Goal: Information Seeking & Learning: Learn about a topic

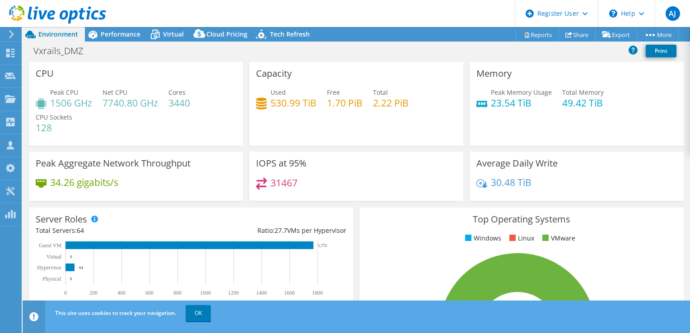
select select "USD"
click at [115, 37] on span "Performance" at bounding box center [121, 34] width 40 height 9
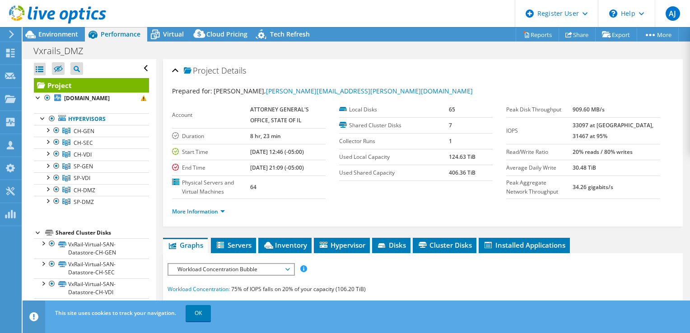
click at [51, 27] on div at bounding box center [53, 15] width 106 height 30
click at [56, 37] on span "Environment" at bounding box center [58, 34] width 40 height 9
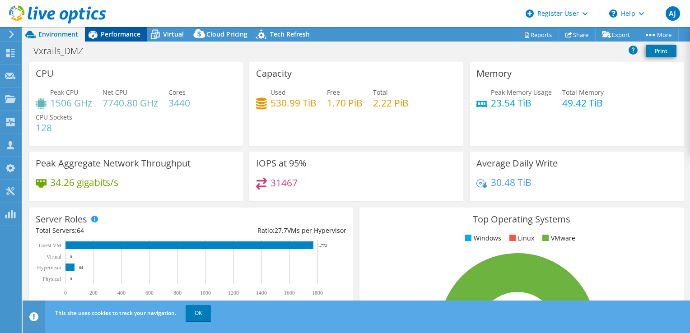
click at [112, 35] on span "Performance" at bounding box center [121, 34] width 40 height 9
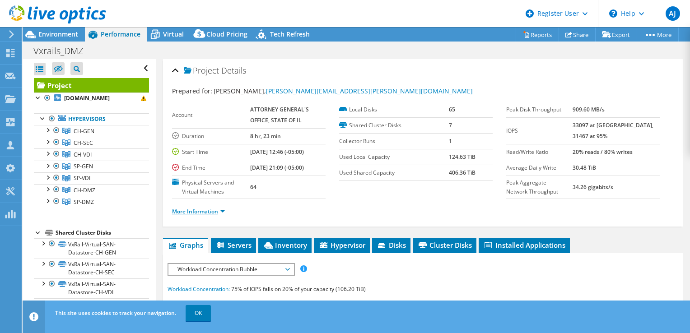
click at [195, 209] on link "More Information" at bounding box center [198, 212] width 53 height 8
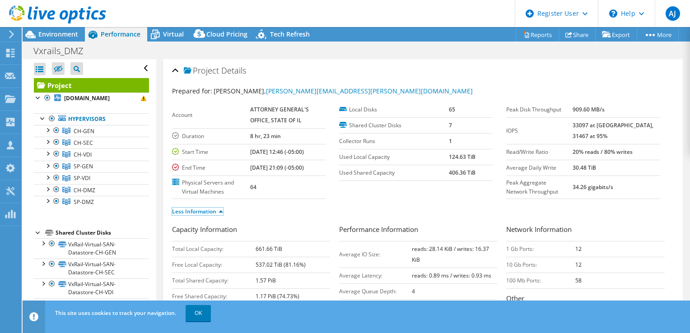
scroll to position [45, 0]
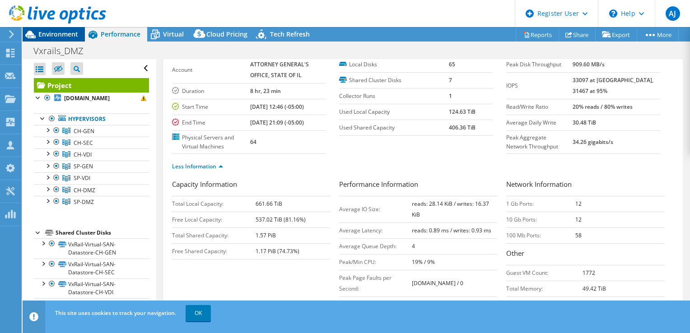
click at [70, 35] on span "Environment" at bounding box center [58, 34] width 40 height 9
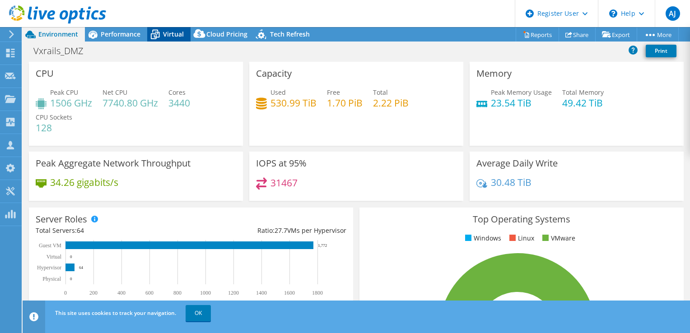
click at [167, 38] on div "Virtual" at bounding box center [168, 34] width 43 height 14
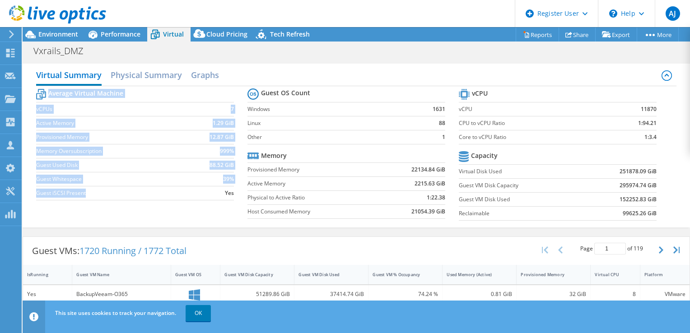
drag, startPoint x: 32, startPoint y: 108, endPoint x: 115, endPoint y: 199, distance: 123.1
click at [115, 199] on div "Virtual Summary Physical Summary Graphs Average Virtual Machine vCPUs 7 Active …" at bounding box center [356, 146] width 667 height 164
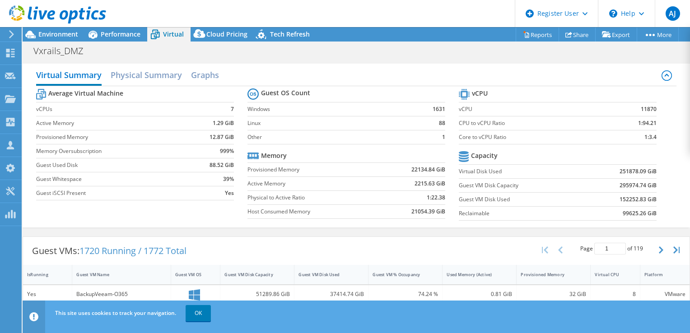
drag, startPoint x: 115, startPoint y: 199, endPoint x: 163, endPoint y: 213, distance: 50.2
click at [163, 213] on div "Average Virtual Machine vCPUs 7 Active Memory 1.29 GiB Provisioned Memory 12.87…" at bounding box center [356, 155] width 641 height 139
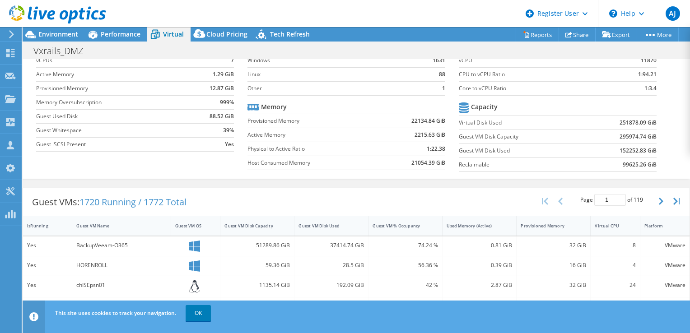
scroll to position [48, 0]
click at [152, 226] on div "Guest VM Name" at bounding box center [115, 227] width 79 height 6
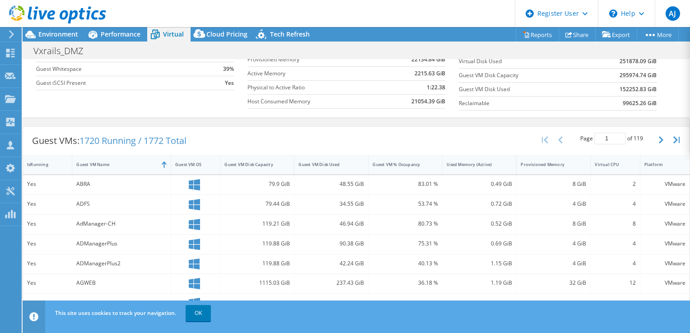
scroll to position [6, 0]
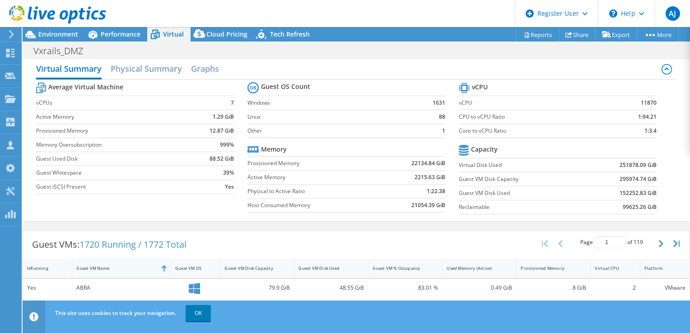
click at [137, 267] on div "Guest VM Name" at bounding box center [115, 268] width 79 height 6
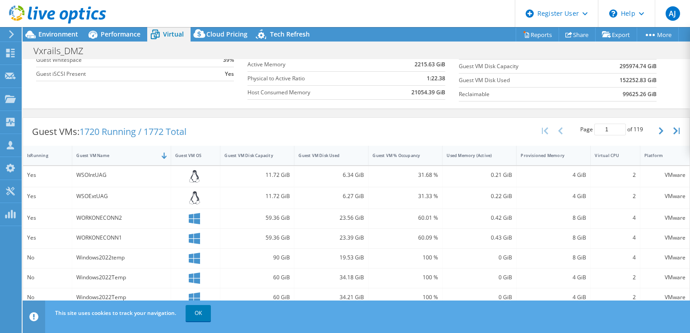
scroll to position [135, 0]
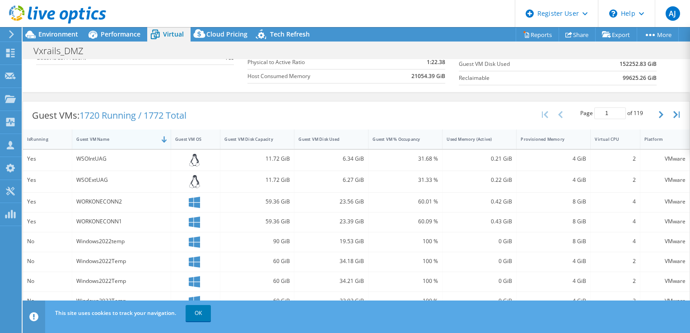
click at [152, 136] on div "Guest VM Name" at bounding box center [115, 139] width 79 height 6
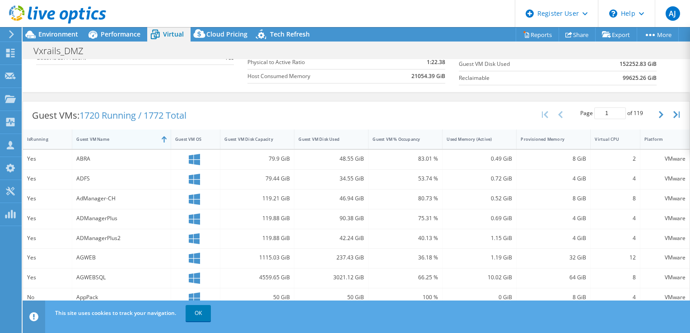
click at [147, 140] on div "Guest VM Name" at bounding box center [116, 139] width 88 height 14
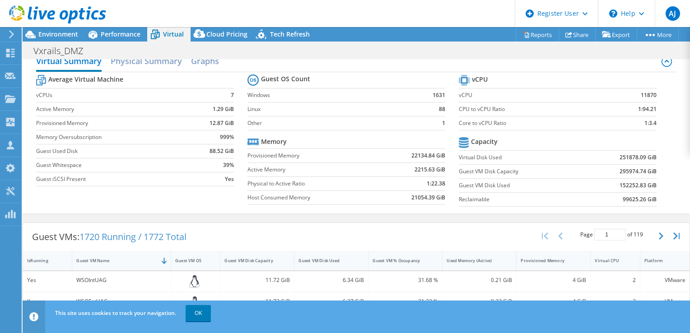
scroll to position [0, 0]
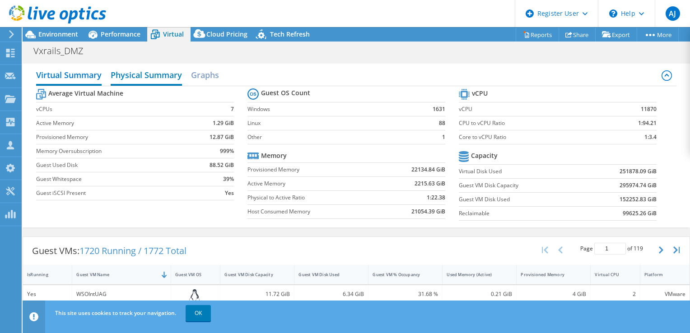
click at [161, 71] on h2 "Physical Summary" at bounding box center [146, 76] width 71 height 20
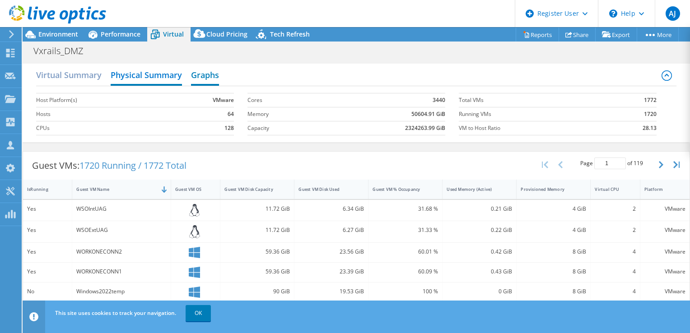
click at [216, 71] on h2 "Graphs" at bounding box center [205, 76] width 28 height 20
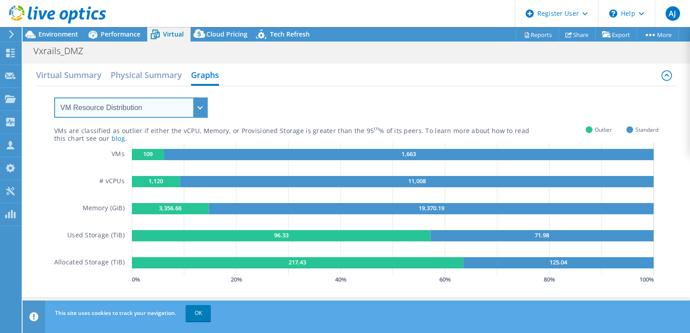
click at [168, 106] on select "VM Resource Distribution Provisioning Contrast Over Provisioning" at bounding box center [130, 108] width 153 height 20
click at [54, 98] on select "VM Resource Distribution Provisioning Contrast Over Provisioning" at bounding box center [130, 108] width 153 height 20
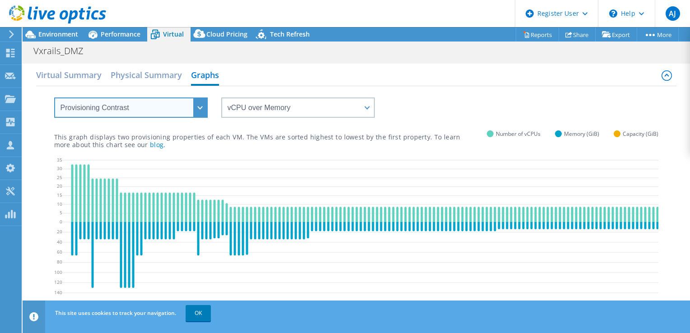
click at [153, 101] on select "VM Resource Distribution Provisioning Contrast Over Provisioning" at bounding box center [130, 108] width 153 height 20
select select "Over Provisioning"
click at [54, 98] on select "VM Resource Distribution Provisioning Contrast Over Provisioning" at bounding box center [130, 108] width 153 height 20
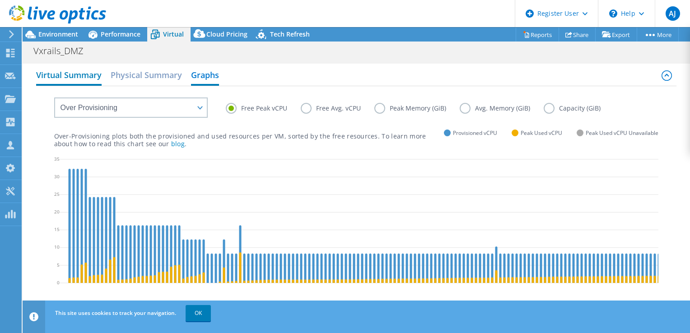
click at [72, 79] on h2 "Virtual Summary" at bounding box center [68, 76] width 65 height 20
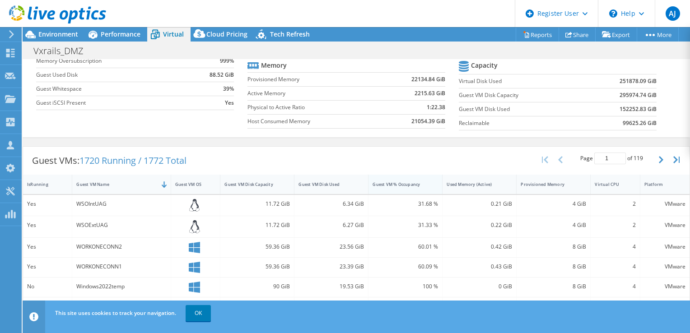
scroll to position [45, 0]
click at [75, 138] on div "Virtual Summary Physical Summary Graphs Average Virtual Machine vCPUs 7 Active …" at bounding box center [356, 55] width 667 height 173
click at [125, 36] on span "Performance" at bounding box center [121, 34] width 40 height 9
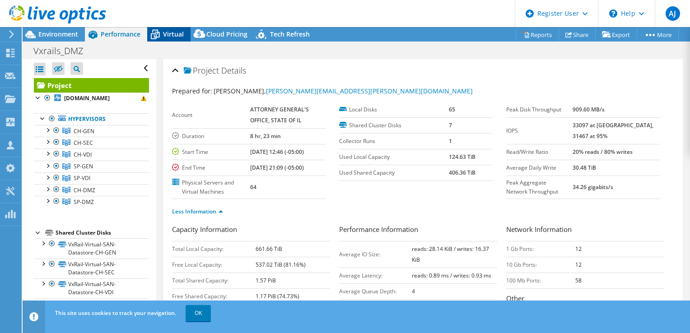
click at [171, 34] on span "Virtual" at bounding box center [173, 34] width 21 height 9
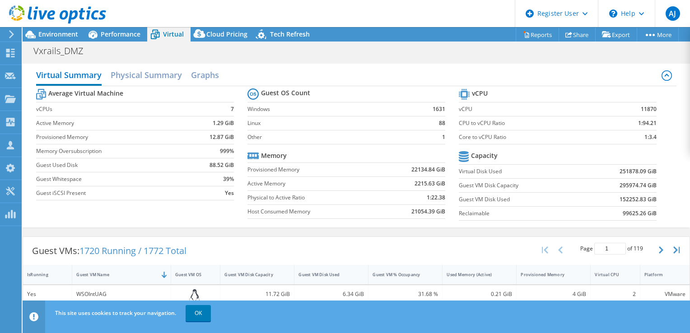
drag, startPoint x: 232, startPoint y: 195, endPoint x: 34, endPoint y: 113, distance: 213.7
click at [34, 113] on div "Virtual Summary Physical Summary Graphs Average Virtual Machine vCPUs 7 Active …" at bounding box center [356, 146] width 667 height 164
click at [202, 213] on div "Average Virtual Machine vCPUs 7 Active Memory 1.29 GiB Provisioned Memory 12.87…" at bounding box center [356, 155] width 641 height 139
click at [448, 259] on div "Guest VMs: 1720 Running / 1772 Total Page 1 of 119 5 rows 10 rows 20 rows 25 ro…" at bounding box center [356, 251] width 666 height 28
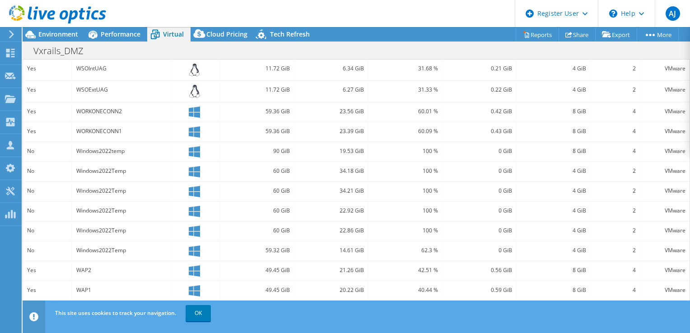
scroll to position [0, 0]
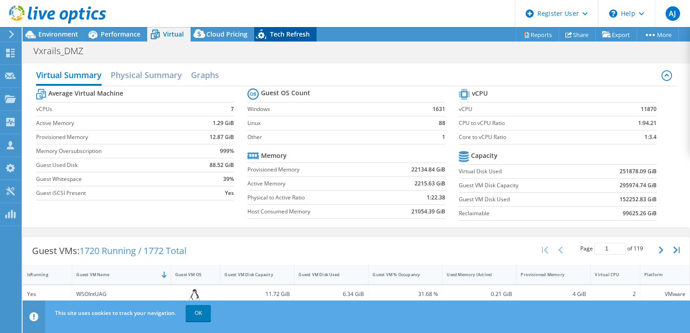
click at [284, 38] on span "Tech Refresh" at bounding box center [290, 34] width 40 height 9
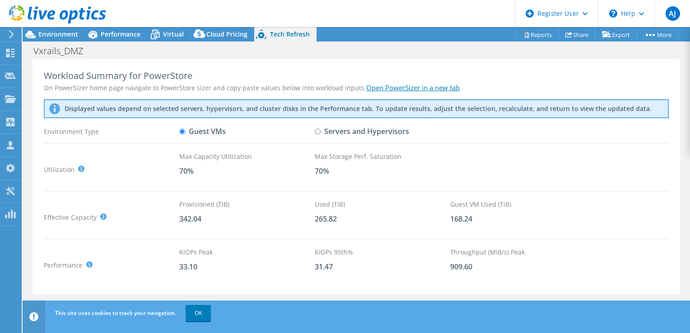
click at [425, 88] on link "Open PowerSizer in a new tab" at bounding box center [412, 87] width 93 height 9
click at [118, 40] on div "Performance" at bounding box center [116, 34] width 62 height 14
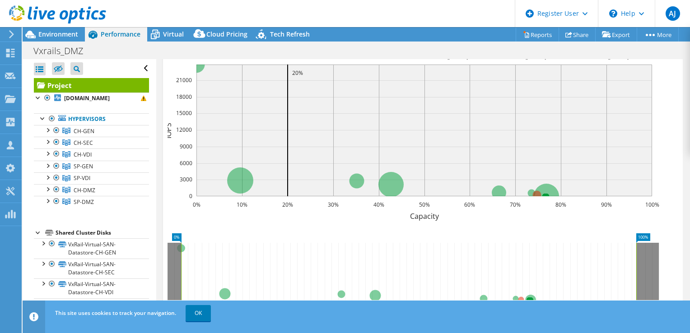
scroll to position [493, 0]
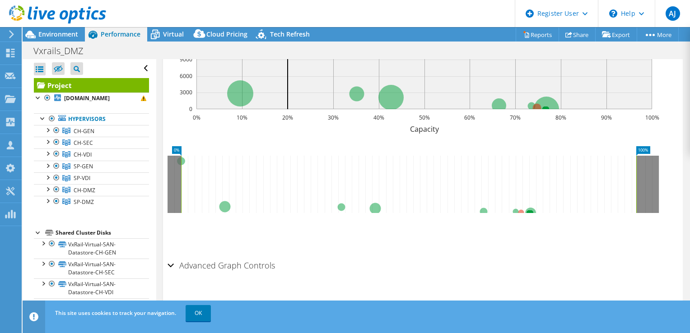
click at [179, 265] on h2 "Advanced Graph Controls" at bounding box center [220, 265] width 107 height 18
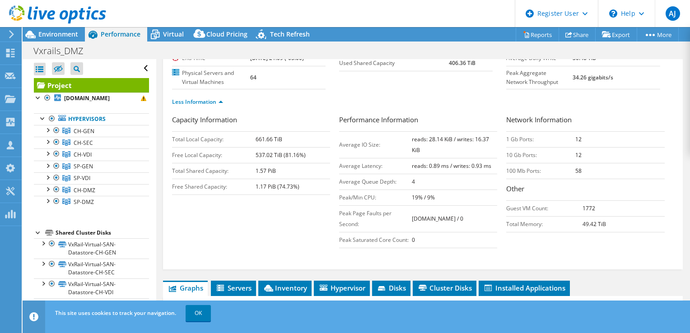
scroll to position [0, 0]
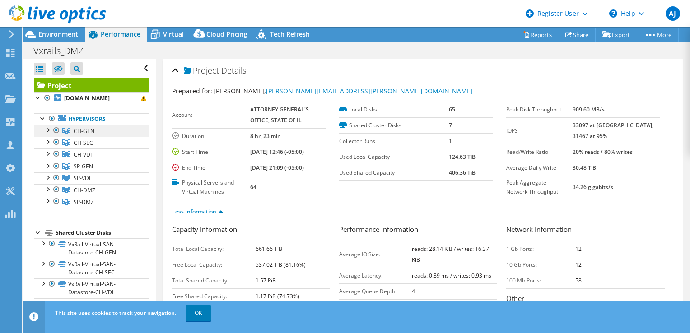
click at [84, 137] on link "CH-GEN" at bounding box center [91, 131] width 115 height 12
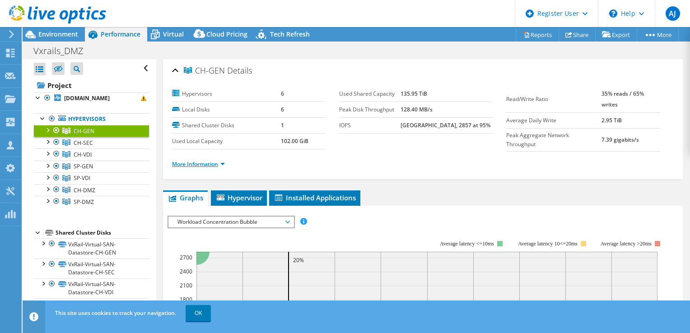
click at [177, 162] on link "More Information" at bounding box center [198, 164] width 53 height 8
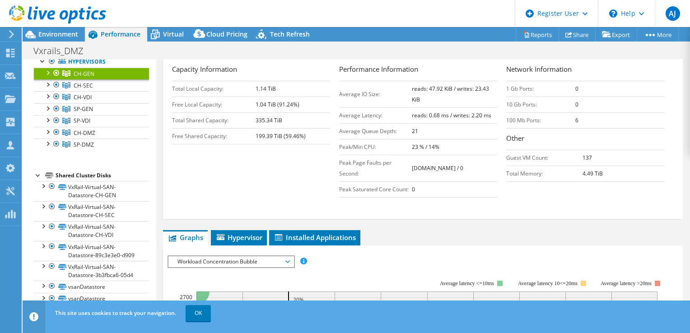
scroll to position [80, 0]
click at [40, 181] on div at bounding box center [42, 185] width 9 height 9
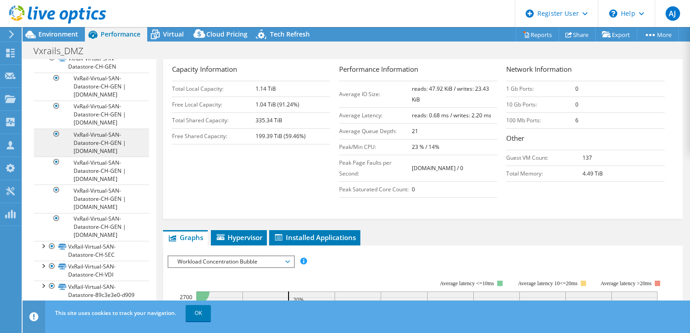
scroll to position [170, 0]
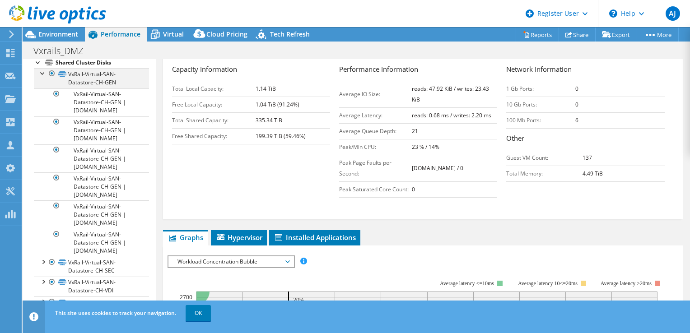
click at [41, 77] on div at bounding box center [42, 72] width 9 height 9
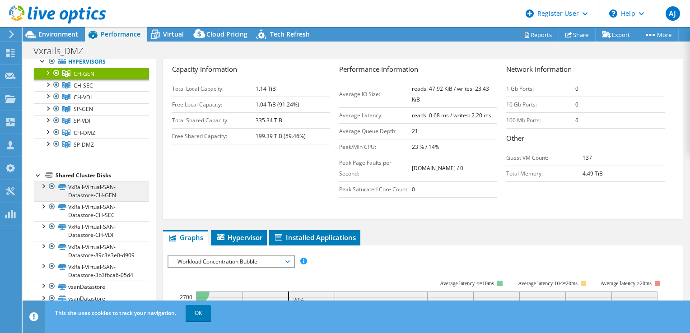
scroll to position [0, 0]
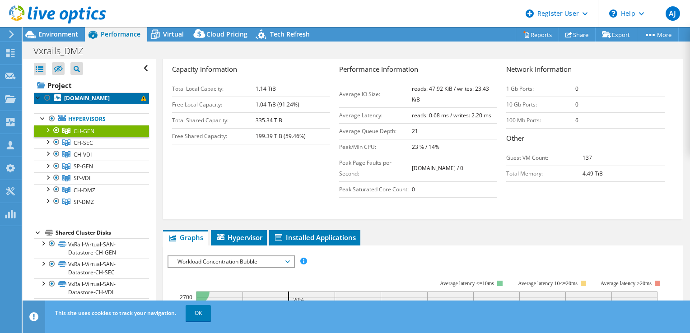
click at [67, 102] on link "[DOMAIN_NAME]" at bounding box center [91, 99] width 115 height 12
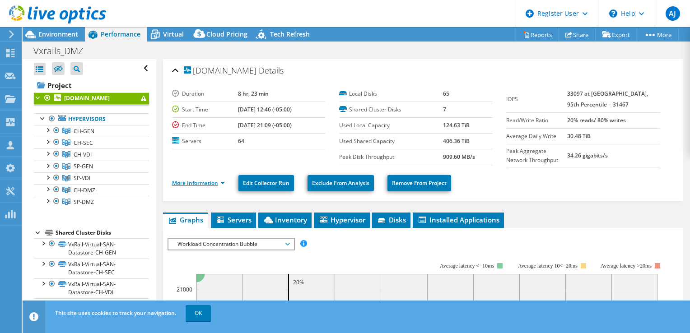
click at [215, 179] on link "More Information" at bounding box center [198, 183] width 53 height 8
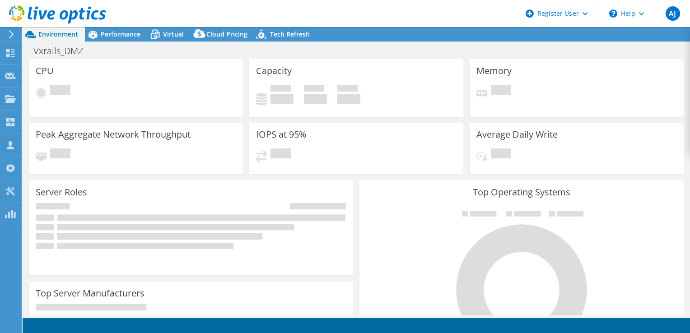
select select "USD"
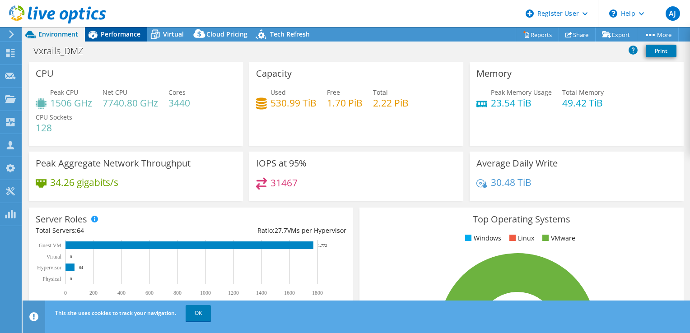
click at [99, 34] on icon at bounding box center [93, 35] width 16 height 16
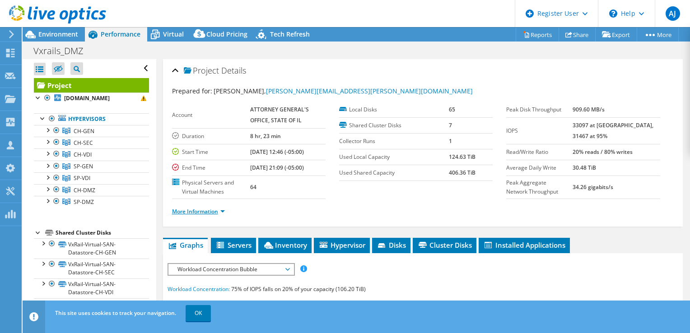
click at [186, 212] on link "More Information" at bounding box center [198, 212] width 53 height 8
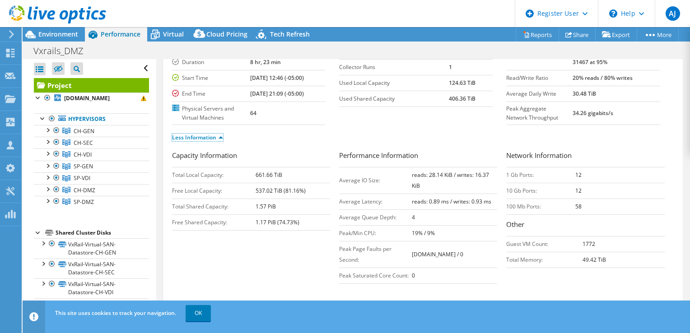
scroll to position [90, 0]
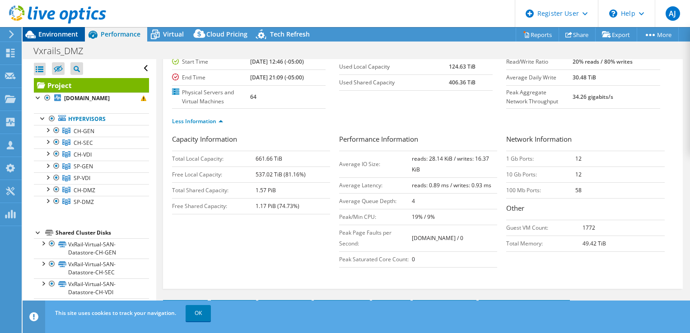
click at [53, 34] on span "Environment" at bounding box center [58, 34] width 40 height 9
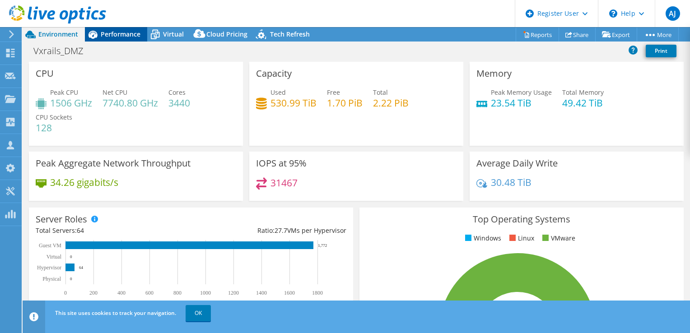
click at [114, 33] on span "Performance" at bounding box center [121, 34] width 40 height 9
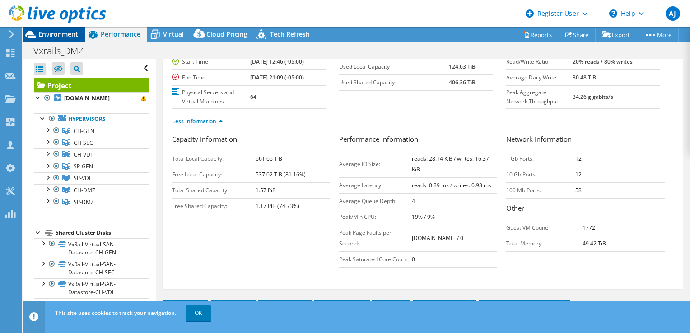
click at [61, 33] on span "Environment" at bounding box center [58, 34] width 40 height 9
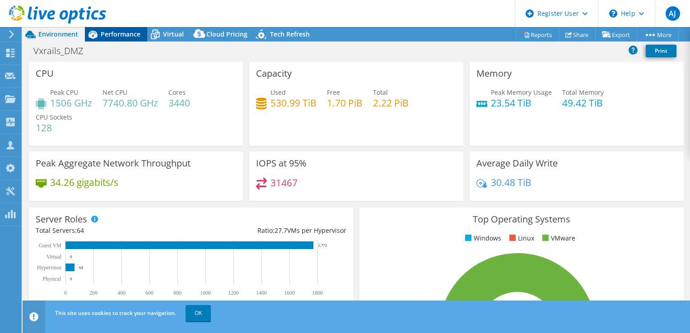
click at [122, 31] on span "Performance" at bounding box center [121, 34] width 40 height 9
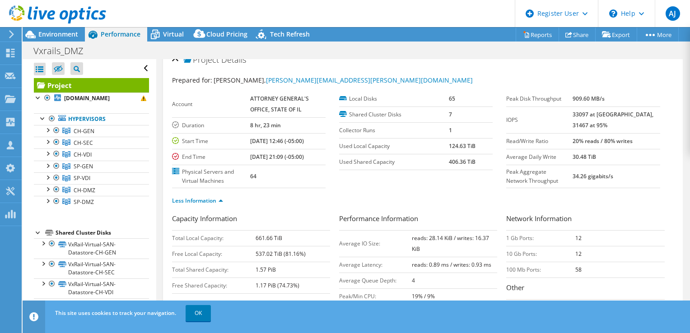
scroll to position [0, 0]
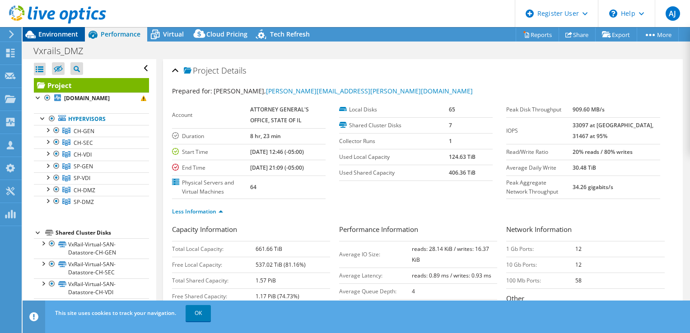
click at [62, 32] on span "Environment" at bounding box center [58, 34] width 40 height 9
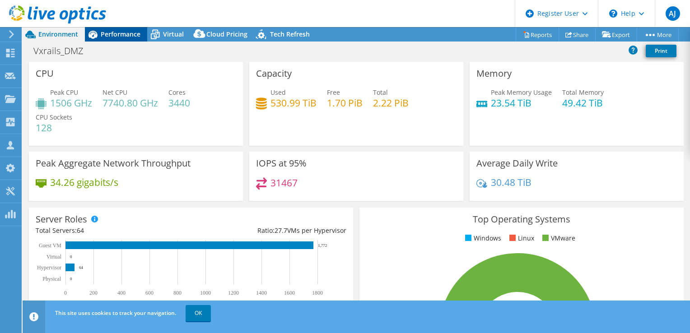
click at [126, 40] on div "Performance" at bounding box center [116, 34] width 62 height 14
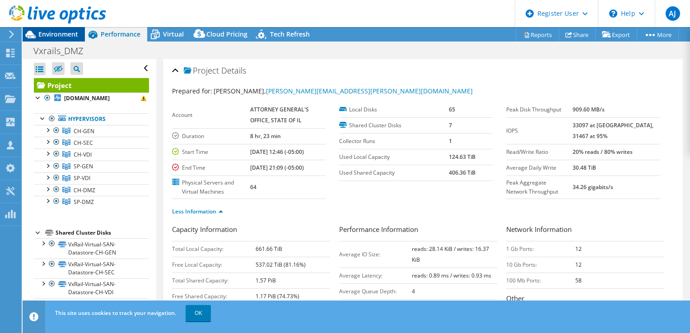
click at [59, 32] on span "Environment" at bounding box center [58, 34] width 40 height 9
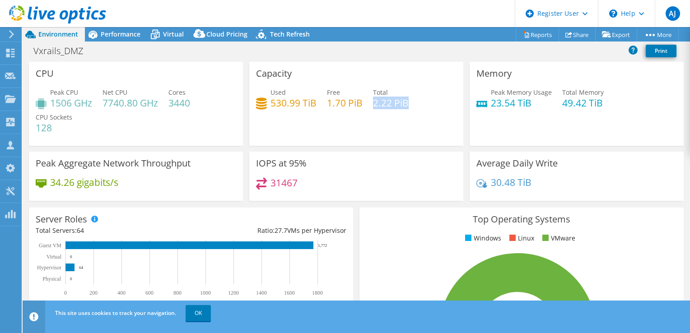
drag, startPoint x: 370, startPoint y: 102, endPoint x: 412, endPoint y: 105, distance: 41.6
click at [412, 105] on div "Used 530.99 TiB Free 1.70 PiB Total 2.22 PiB" at bounding box center [356, 102] width 200 height 29
click at [96, 30] on div at bounding box center [53, 15] width 106 height 30
click at [111, 36] on span "Performance" at bounding box center [121, 34] width 40 height 9
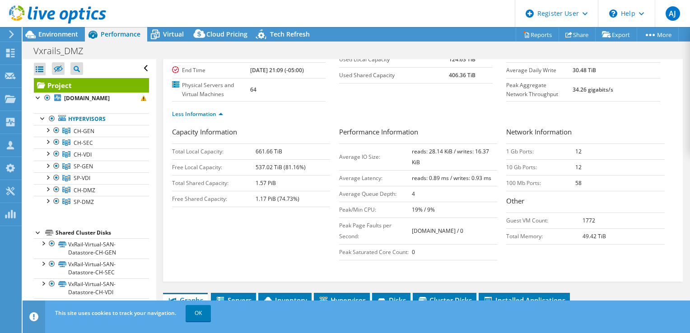
scroll to position [135, 0]
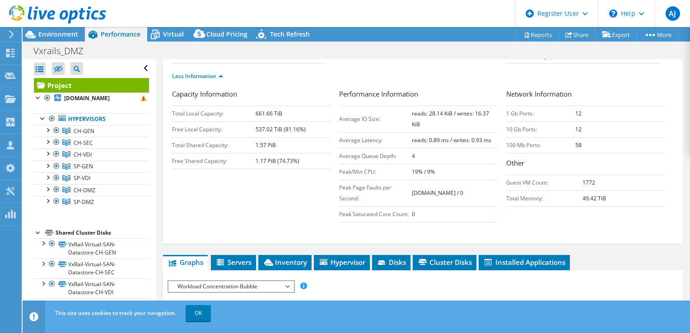
drag, startPoint x: 304, startPoint y: 162, endPoint x: 240, endPoint y: 109, distance: 83.4
click at [240, 109] on tbody "Total Local Capacity: 661.66 TiB Free Local Capacity: 537.02 TiB (81.16%) Total…" at bounding box center [251, 137] width 158 height 63
click at [246, 205] on div "Capacity Information Total Local Capacity: 661.66 TiB Free Local Capacity: 537.…" at bounding box center [423, 158] width 502 height 138
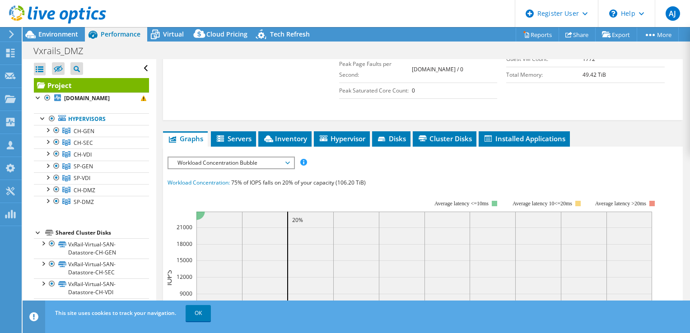
scroll to position [316, 0]
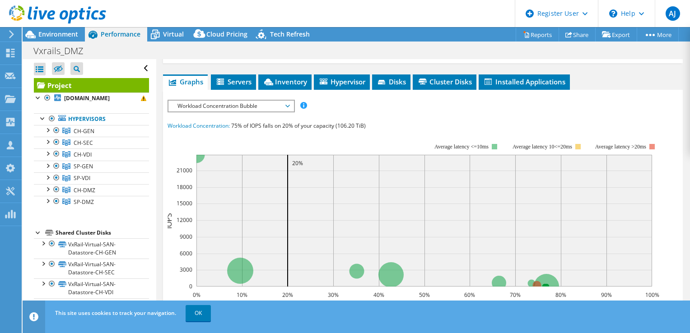
click at [229, 101] on span "Workload Concentration Bubble" at bounding box center [231, 106] width 116 height 11
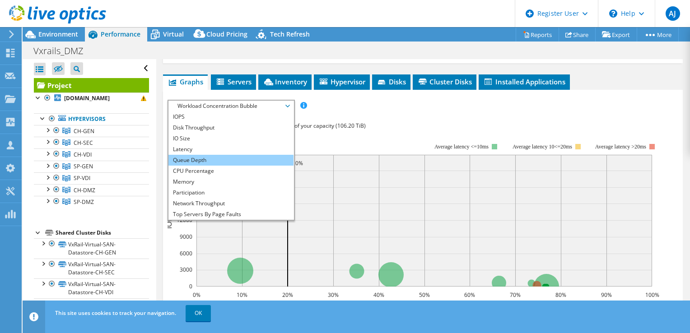
click at [187, 158] on li "Queue Depth" at bounding box center [230, 160] width 125 height 11
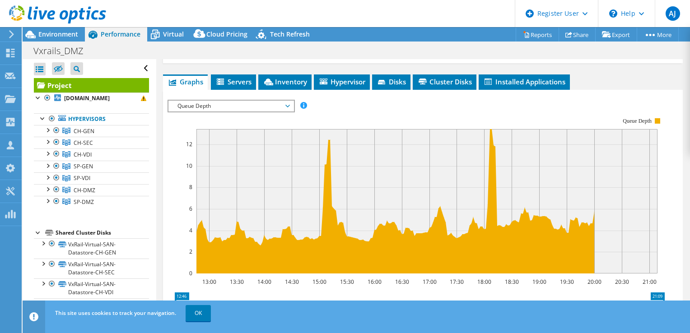
click at [195, 107] on span "Queue Depth" at bounding box center [231, 106] width 116 height 11
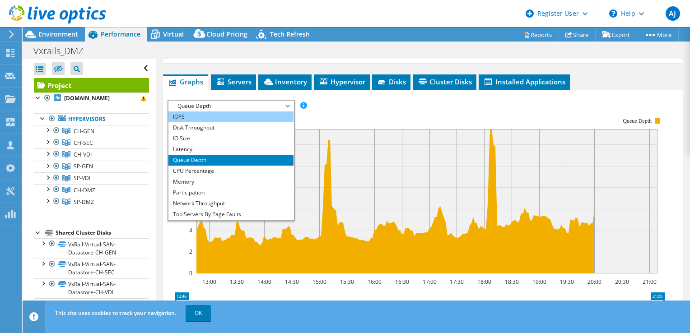
click at [195, 114] on li "IOPS" at bounding box center [230, 117] width 125 height 11
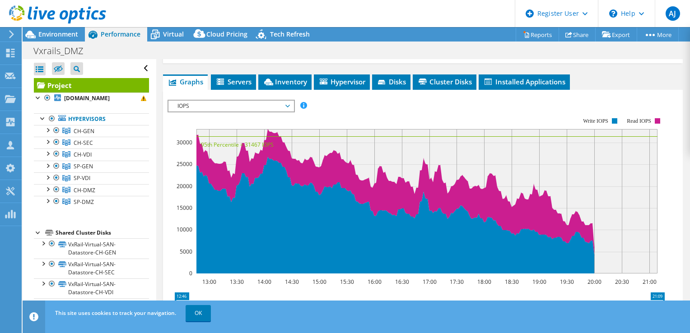
click at [202, 102] on span "IOPS" at bounding box center [231, 106] width 116 height 11
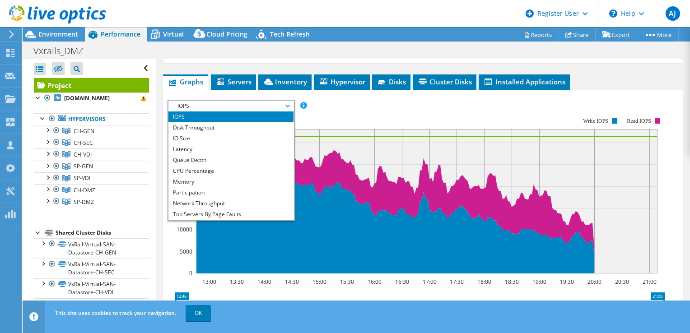
click at [463, 105] on icon "13:00 13:30 14:00 14:30 15:00 15:30 16:00 16:30 17:00 17:30 18:00 18:30 19:00 1…" at bounding box center [419, 195] width 504 height 181
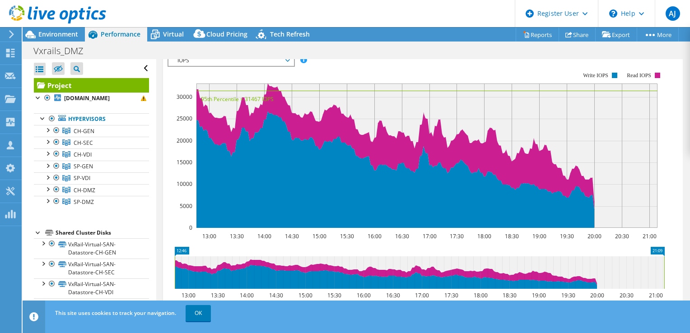
scroll to position [406, 0]
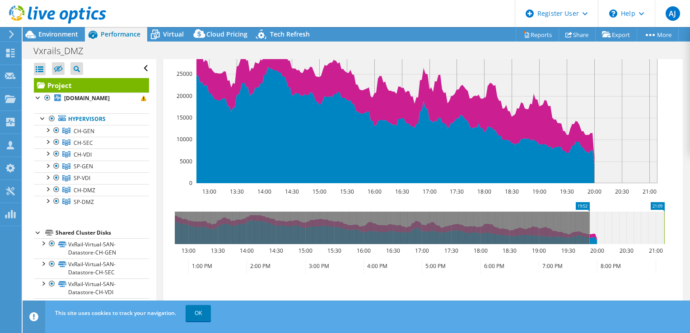
drag, startPoint x: 175, startPoint y: 223, endPoint x: 590, endPoint y: 234, distance: 414.6
click at [590, 234] on rect at bounding box center [589, 228] width 4 height 33
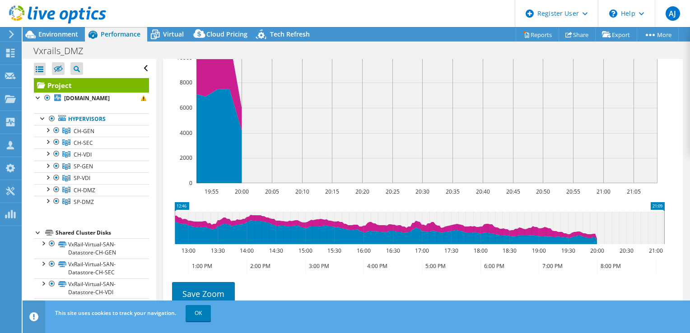
drag, startPoint x: 590, startPoint y: 222, endPoint x: 145, endPoint y: 207, distance: 445.8
click at [145, 207] on div "Open All Close All Hide Excluded Nodes Project Tree Filter" at bounding box center [356, 187] width 667 height 256
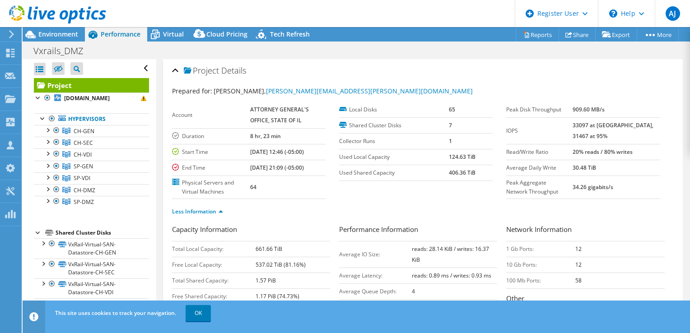
scroll to position [226, 0]
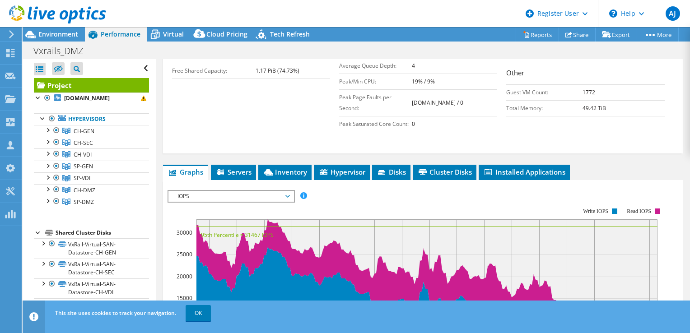
click at [220, 198] on span "IOPS" at bounding box center [231, 196] width 116 height 11
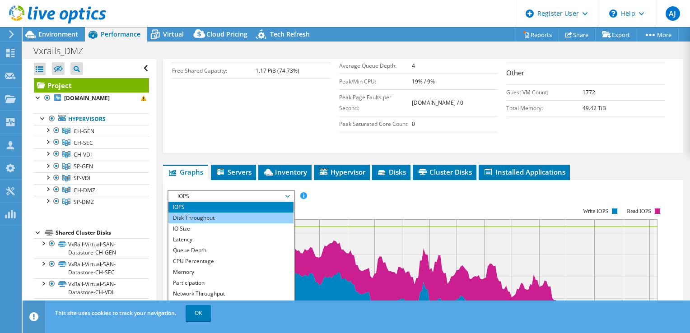
click at [209, 214] on li "Disk Throughput" at bounding box center [230, 218] width 125 height 11
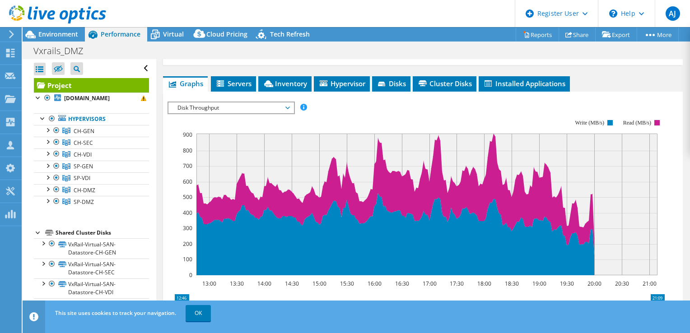
scroll to position [316, 0]
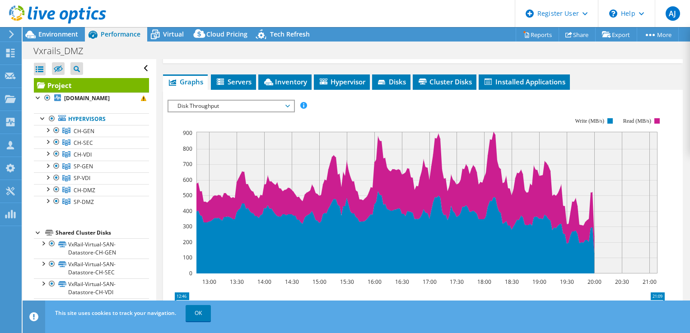
click at [207, 101] on span "Disk Throughput" at bounding box center [231, 106] width 116 height 11
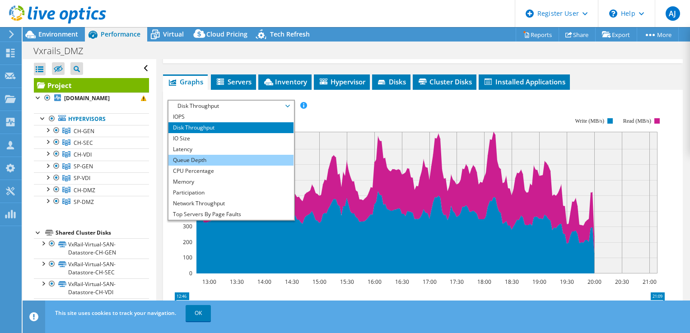
click at [189, 159] on li "Queue Depth" at bounding box center [230, 160] width 125 height 11
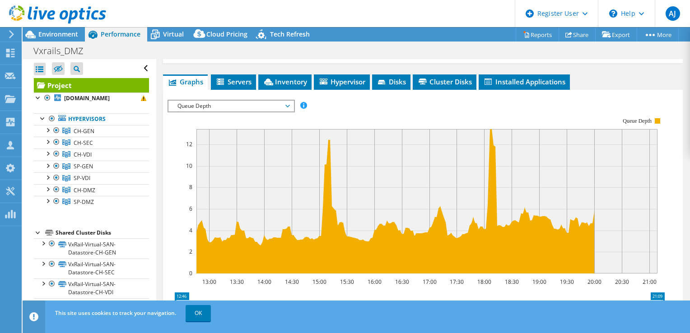
click at [183, 103] on span "Queue Depth" at bounding box center [231, 106] width 116 height 11
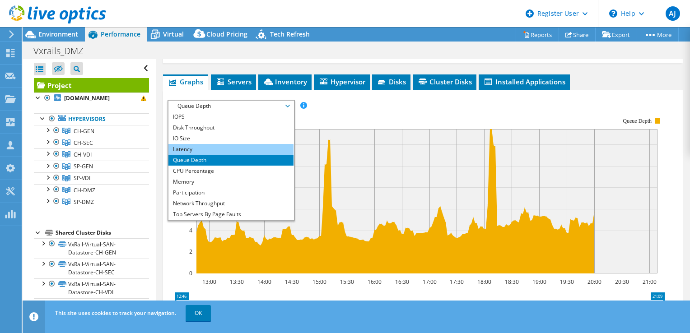
click at [193, 144] on li "Latency" at bounding box center [230, 149] width 125 height 11
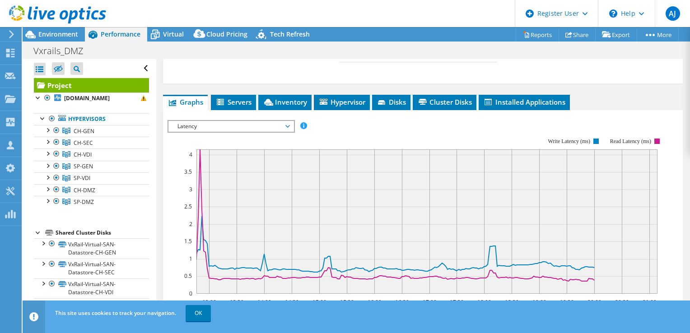
scroll to position [287, 0]
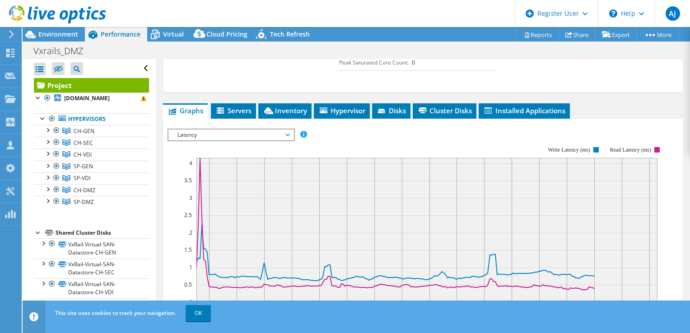
click at [199, 135] on span "Latency" at bounding box center [231, 135] width 116 height 11
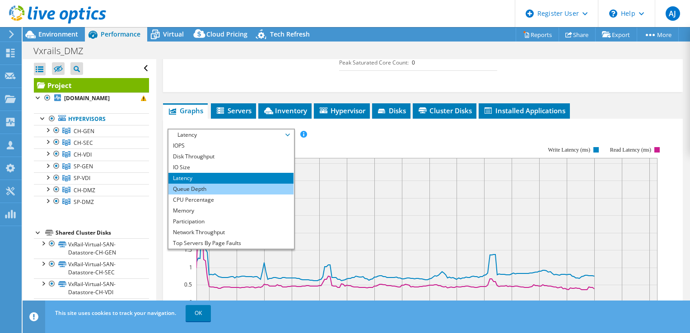
click at [194, 186] on li "Queue Depth" at bounding box center [230, 189] width 125 height 11
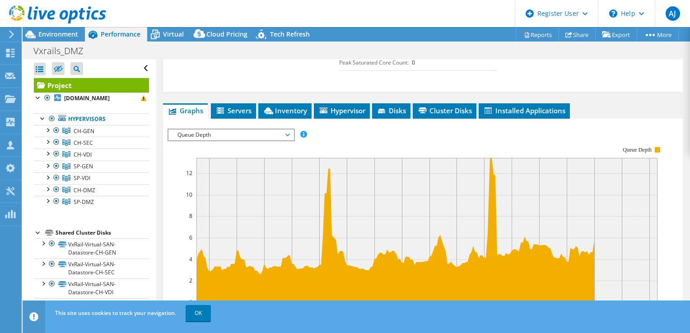
click at [192, 131] on span "Queue Depth" at bounding box center [231, 135] width 116 height 11
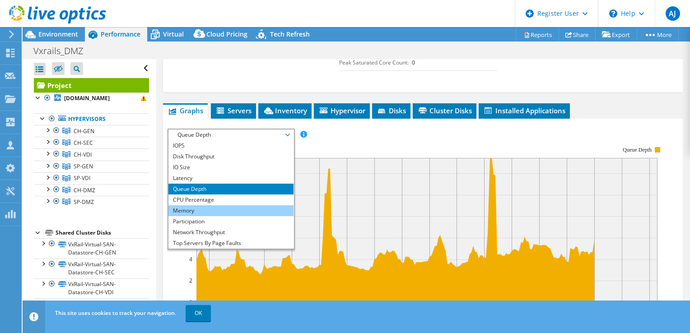
click at [193, 205] on li "Memory" at bounding box center [230, 210] width 125 height 11
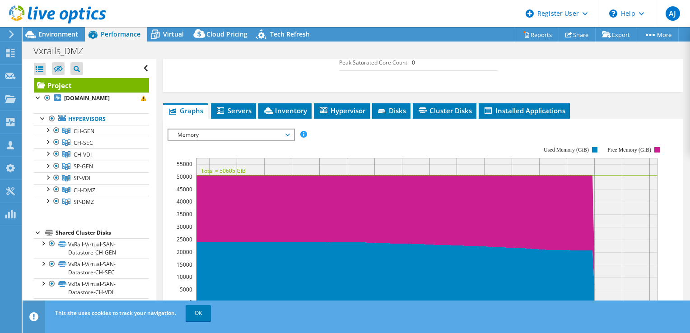
click at [192, 130] on span "Memory" at bounding box center [231, 135] width 116 height 11
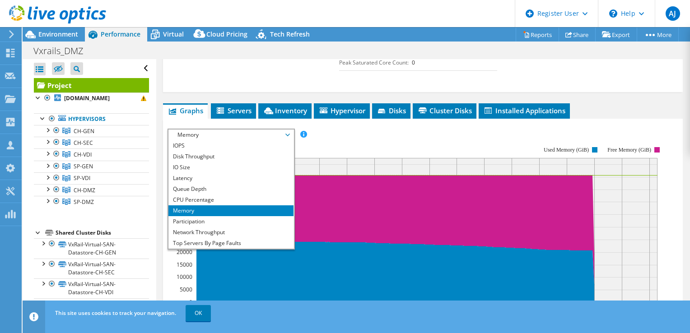
click at [376, 124] on div "IOPS Disk Throughput IO Size Latency Queue Depth CPU Percentage Memory Page Fau…" at bounding box center [422, 280] width 511 height 313
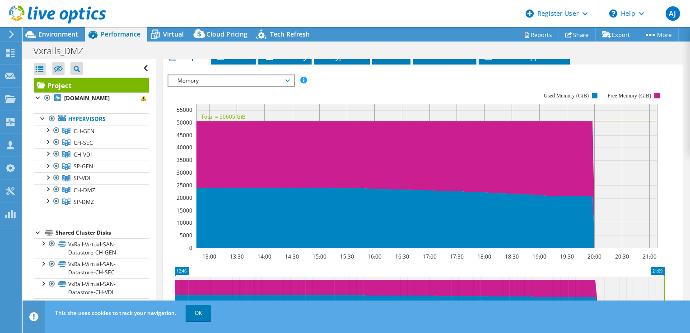
scroll to position [242, 0]
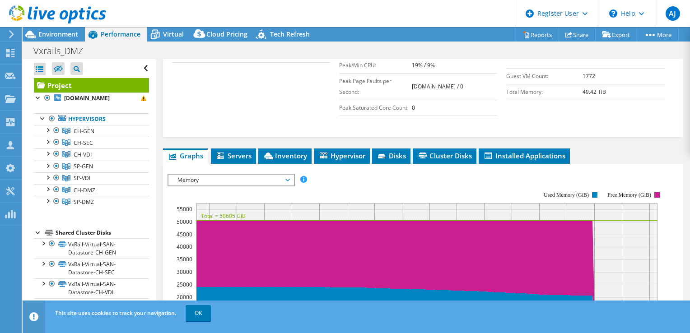
click at [233, 175] on span "Memory" at bounding box center [231, 180] width 116 height 11
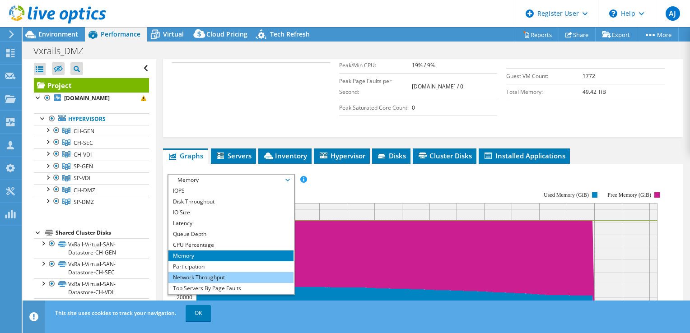
click at [202, 279] on li "Network Throughput" at bounding box center [230, 277] width 125 height 11
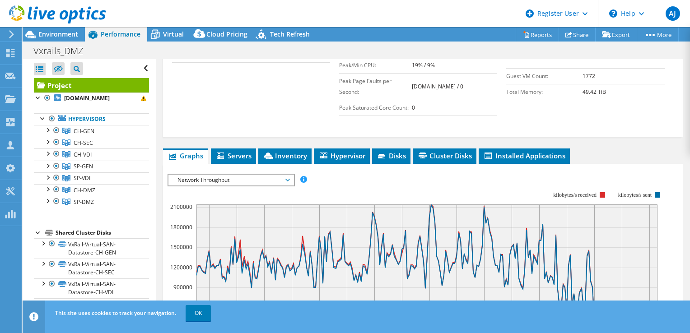
scroll to position [287, 0]
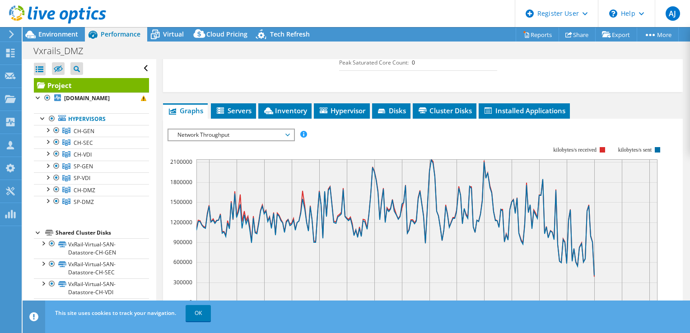
click at [219, 133] on span "Network Throughput" at bounding box center [231, 135] width 116 height 11
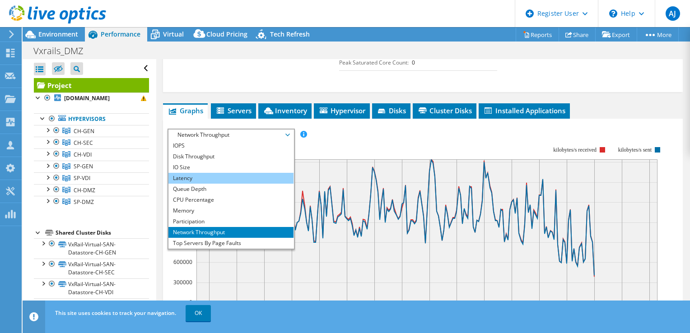
click at [191, 174] on li "Latency" at bounding box center [230, 178] width 125 height 11
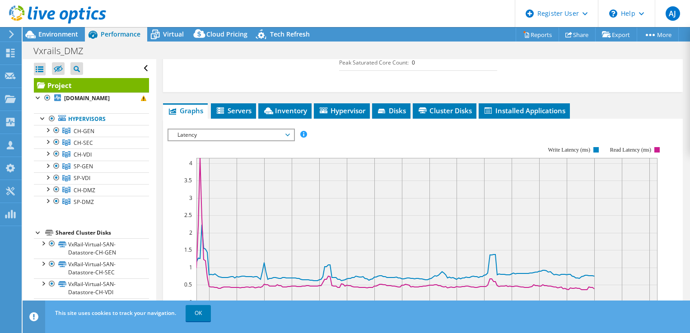
click at [201, 131] on span "Latency" at bounding box center [231, 135] width 116 height 11
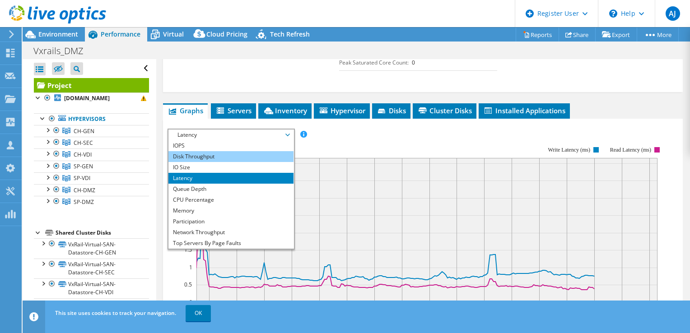
click at [199, 153] on li "Disk Throughput" at bounding box center [230, 156] width 125 height 11
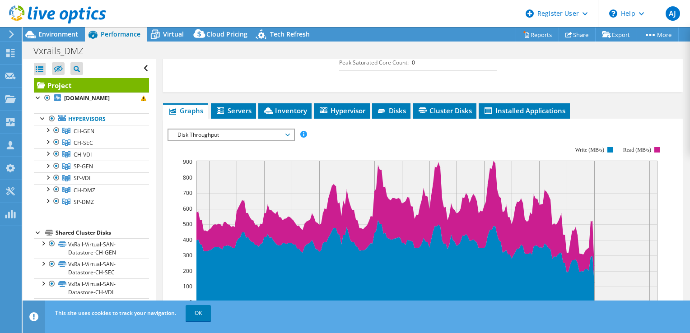
click at [215, 130] on span "Disk Throughput" at bounding box center [231, 135] width 116 height 11
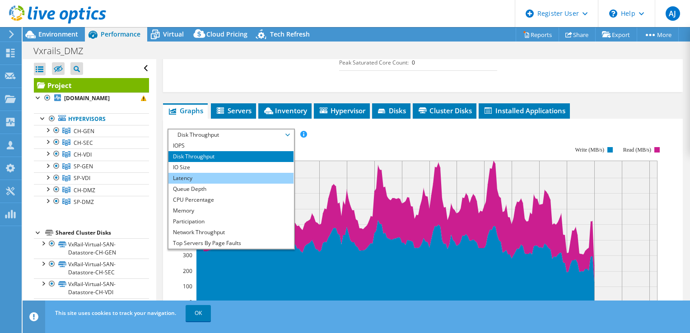
click at [209, 178] on li "Latency" at bounding box center [230, 178] width 125 height 11
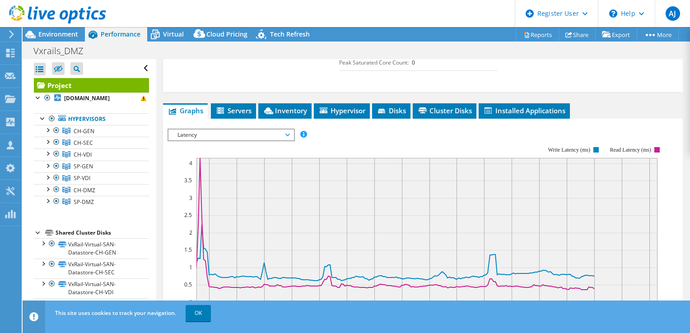
click at [211, 133] on span "Latency" at bounding box center [231, 135] width 116 height 11
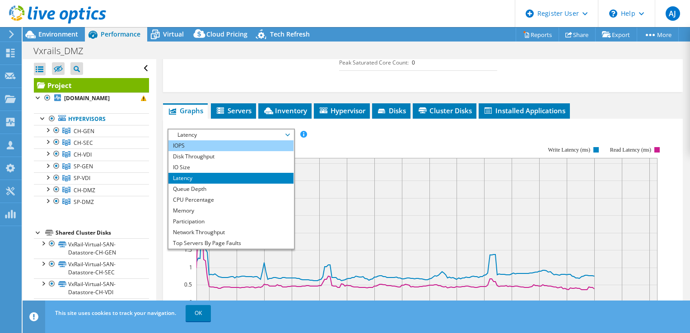
click at [208, 144] on li "IOPS" at bounding box center [230, 145] width 125 height 11
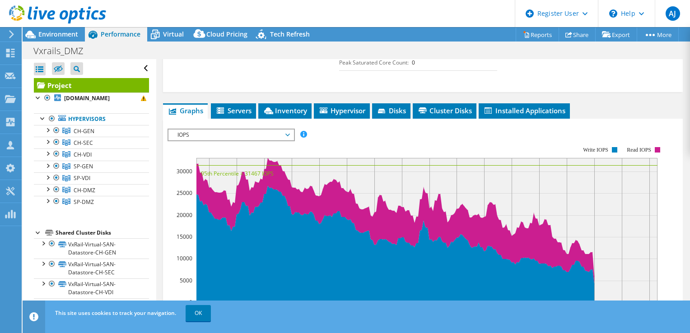
click at [210, 132] on span "IOPS" at bounding box center [231, 135] width 116 height 11
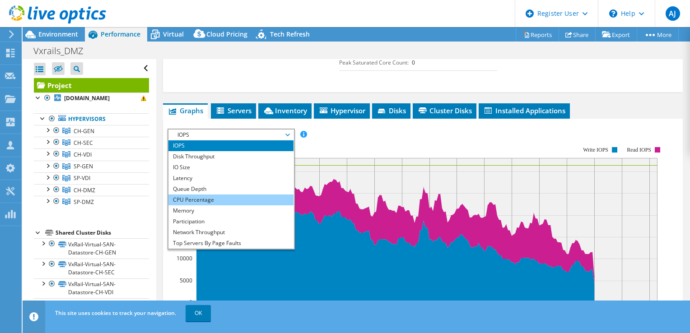
click at [200, 200] on li "CPU Percentage" at bounding box center [230, 200] width 125 height 11
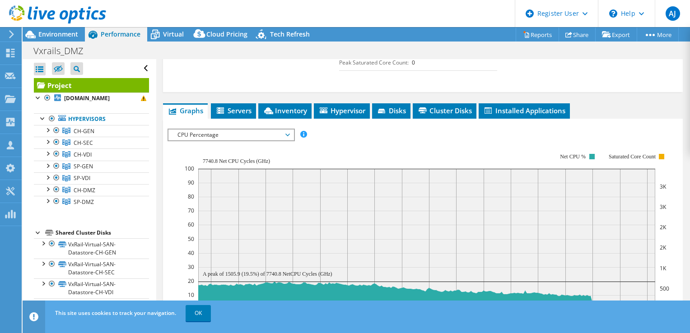
click at [216, 133] on span "CPU Percentage" at bounding box center [231, 135] width 116 height 11
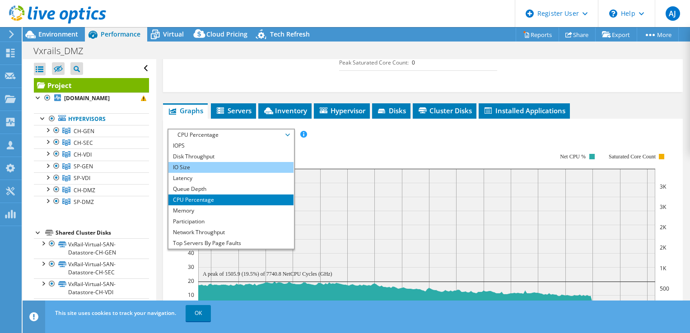
click at [182, 163] on li "IO Size" at bounding box center [230, 167] width 125 height 11
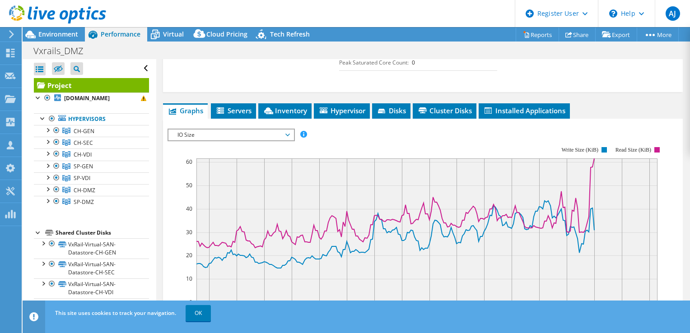
click at [195, 131] on span "IO Size" at bounding box center [231, 135] width 116 height 11
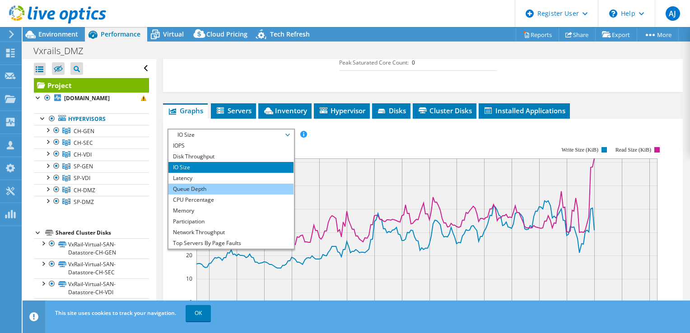
click at [186, 186] on li "Queue Depth" at bounding box center [230, 189] width 125 height 11
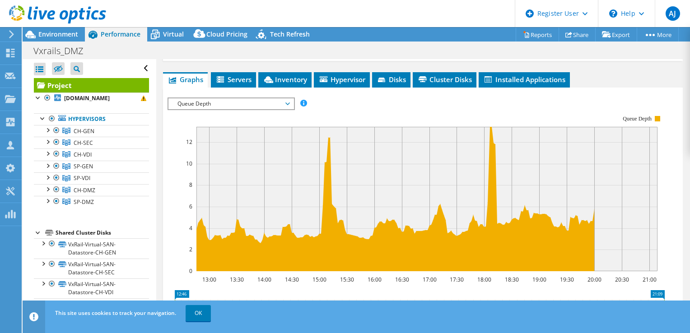
scroll to position [332, 0]
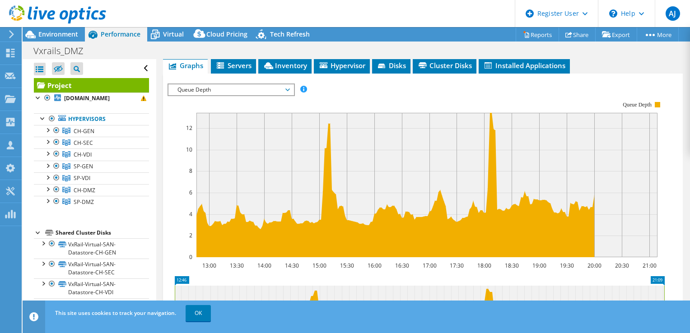
click at [209, 89] on span "Queue Depth" at bounding box center [231, 89] width 116 height 11
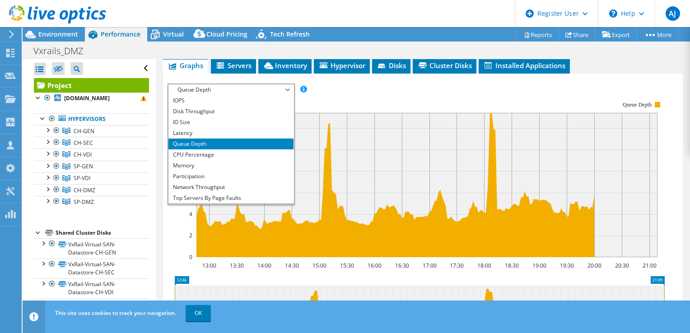
click at [209, 89] on span "Queue Depth" at bounding box center [231, 89] width 116 height 11
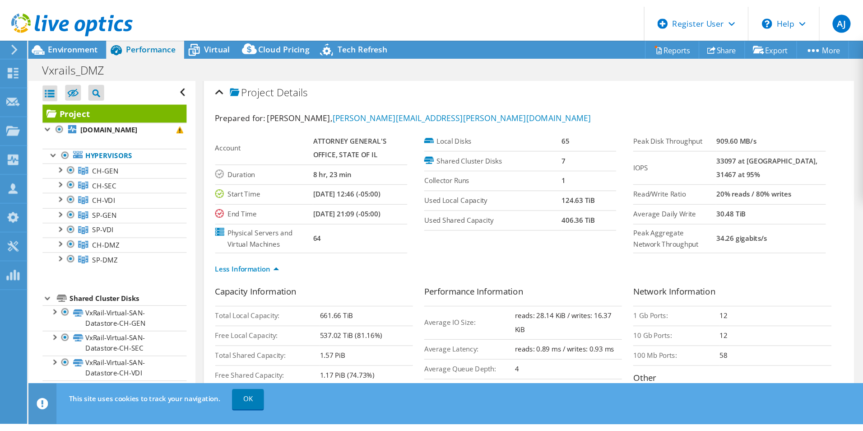
scroll to position [0, 0]
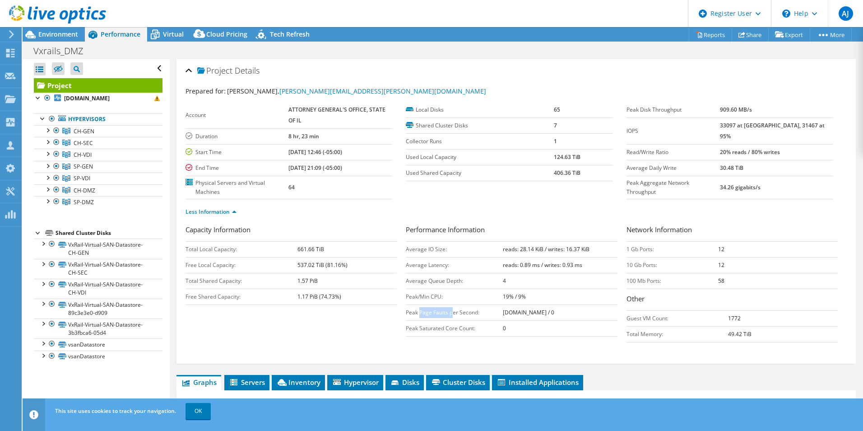
drag, startPoint x: 418, startPoint y: 313, endPoint x: 451, endPoint y: 314, distance: 32.5
click at [451, 314] on td "Peak Page Faults per Second:" at bounding box center [454, 312] width 97 height 16
click at [351, 325] on div "Capacity Information Total Local Capacity: 661.66 TiB Free Local Capacity: 537.…" at bounding box center [516, 285] width 661 height 122
click at [163, 37] on span "Virtual" at bounding box center [173, 34] width 21 height 9
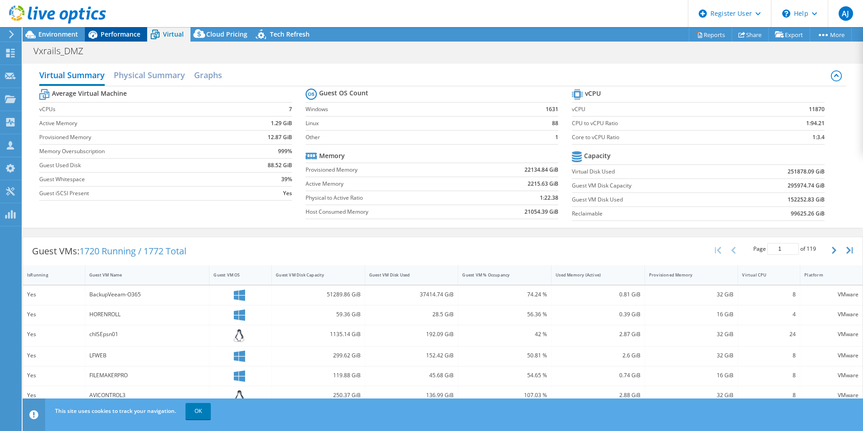
click at [116, 37] on span "Performance" at bounding box center [121, 34] width 40 height 9
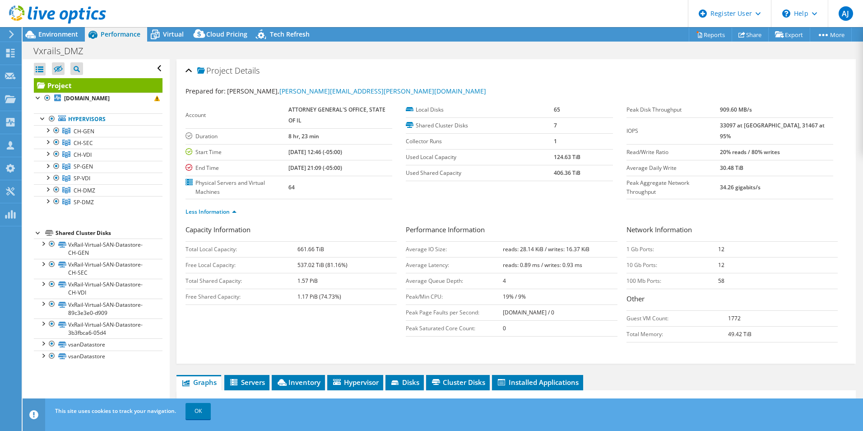
drag, startPoint x: 579, startPoint y: 172, endPoint x: 549, endPoint y: 160, distance: 32.2
click at [549, 160] on tbody "Local Disks 65 Shared Cluster Disks 7 Collector Runs 1 Used Local Capacity 124.…" at bounding box center [509, 141] width 207 height 79
click at [441, 205] on ul "Less Information" at bounding box center [516, 211] width 661 height 12
click at [55, 29] on div at bounding box center [53, 15] width 106 height 30
click at [55, 32] on span "Environment" at bounding box center [58, 34] width 40 height 9
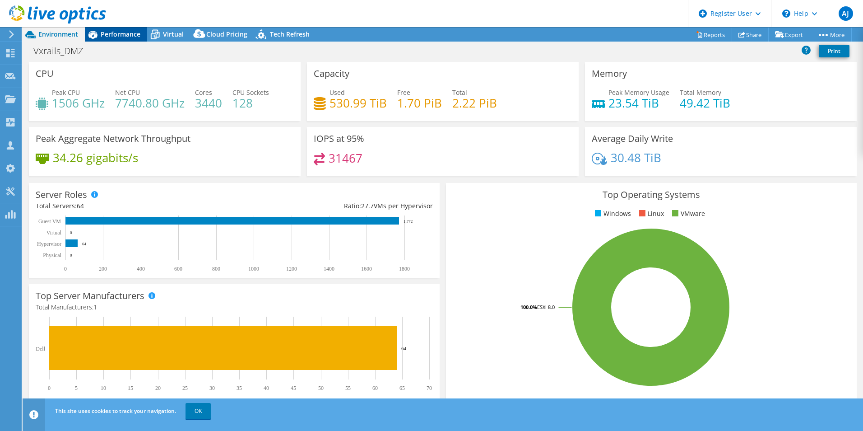
click at [114, 36] on span "Performance" at bounding box center [121, 34] width 40 height 9
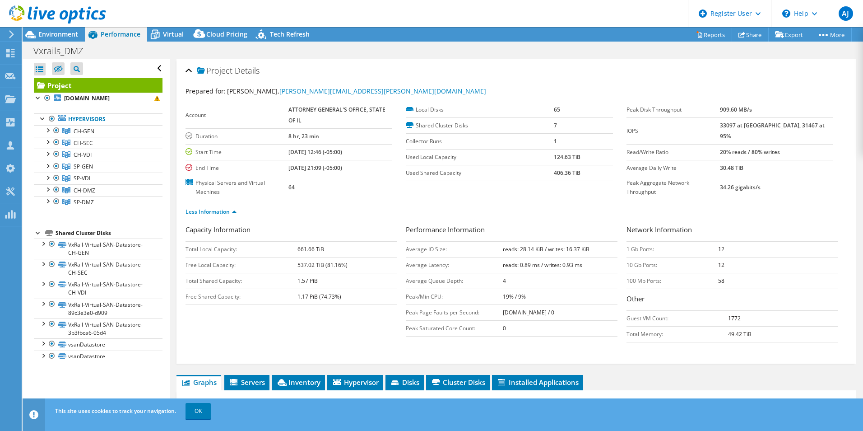
drag, startPoint x: 292, startPoint y: 282, endPoint x: 334, endPoint y: 281, distance: 42.0
click at [334, 281] on tr "Total Shared Capacity: 1.57 PiB" at bounding box center [291, 281] width 211 height 16
click at [170, 32] on span "Virtual" at bounding box center [173, 34] width 21 height 9
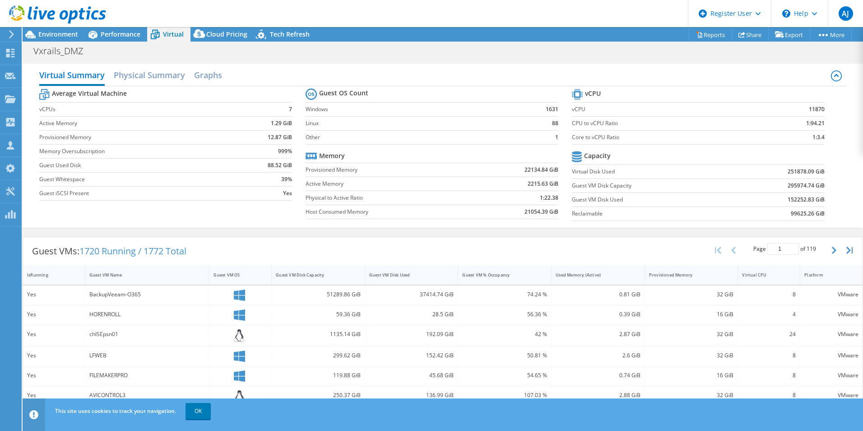
drag, startPoint x: 37, startPoint y: 193, endPoint x: 292, endPoint y: 192, distance: 254.2
click at [292, 192] on div "Virtual Summary Physical Summary Graphs Average Virtual Machine vCPUs 7 Active …" at bounding box center [443, 146] width 841 height 164
drag, startPoint x: 292, startPoint y: 192, endPoint x: 288, endPoint y: 210, distance: 18.4
click at [288, 210] on div "Average Virtual Machine vCPUs 7 Active Memory 1.29 GiB Provisioned Memory 12.87…" at bounding box center [442, 155] width 807 height 139
click at [287, 195] on b "Yes" at bounding box center [287, 193] width 9 height 9
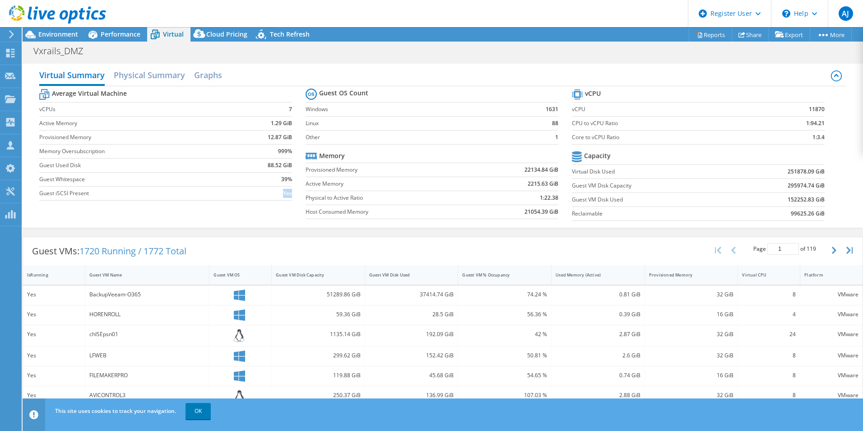
click at [287, 195] on b "Yes" at bounding box center [287, 193] width 9 height 9
drag, startPoint x: 287, startPoint y: 195, endPoint x: 266, endPoint y: 218, distance: 31.6
click at [266, 218] on div "Average Virtual Machine vCPUs 7 Active Memory 1.29 GiB Provisioned Memory 12.87…" at bounding box center [442, 155] width 807 height 139
click at [120, 37] on span "Performance" at bounding box center [121, 34] width 40 height 9
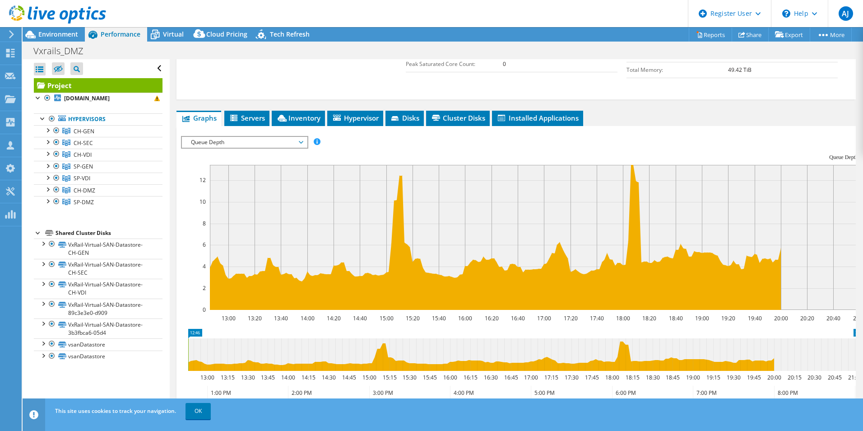
scroll to position [271, 0]
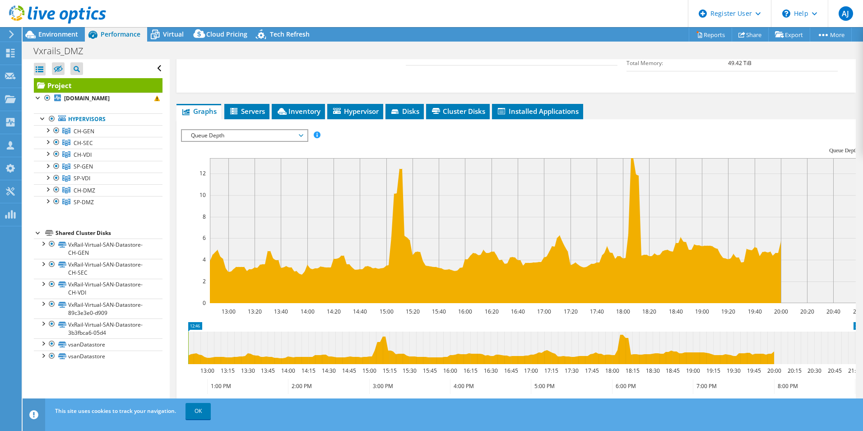
click at [227, 130] on span "Queue Depth" at bounding box center [244, 135] width 116 height 11
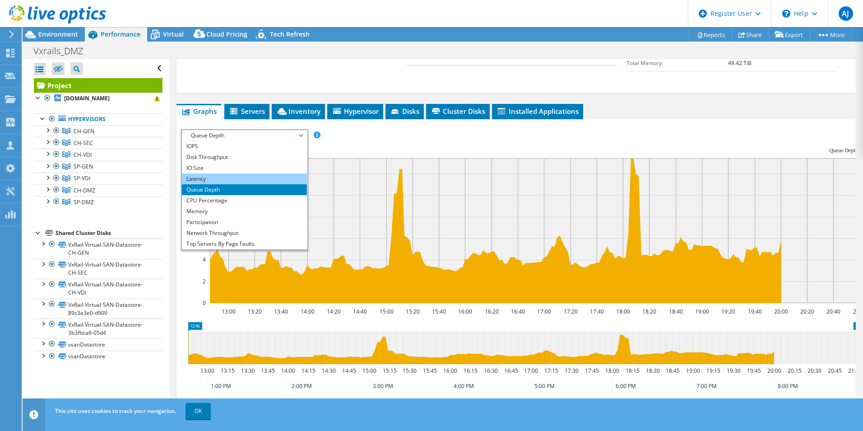
click at [202, 180] on li "Latency" at bounding box center [244, 178] width 125 height 11
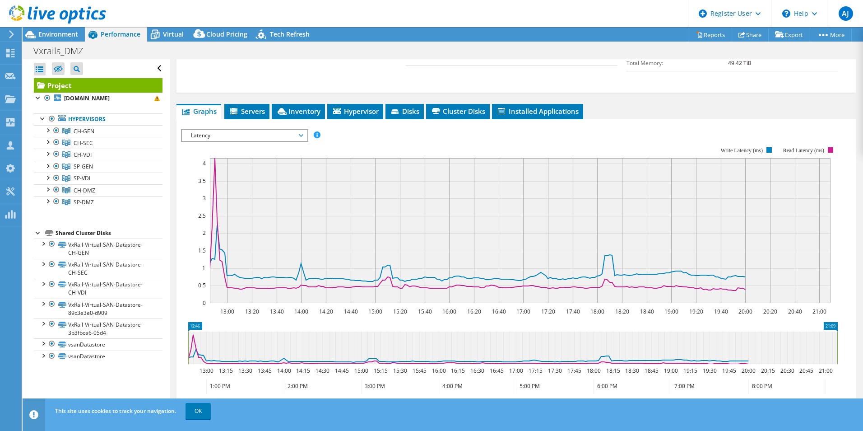
click at [256, 136] on span "Latency" at bounding box center [244, 135] width 116 height 11
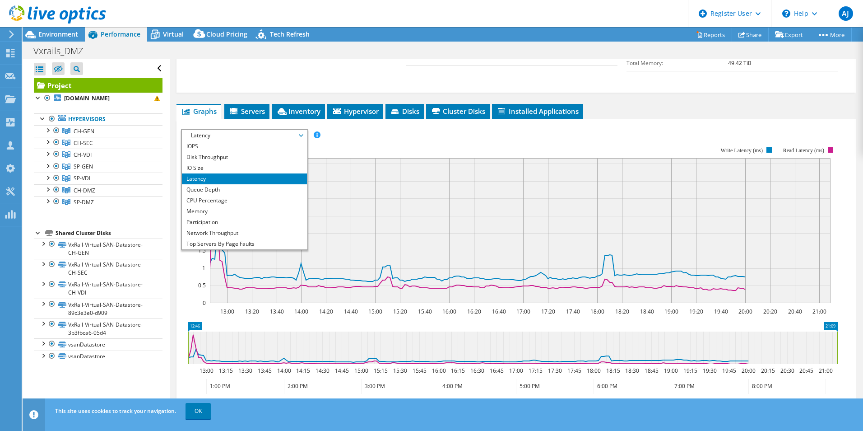
click at [449, 134] on div "IOPS Disk Throughput IO Size Latency Queue Depth CPU Percentage Memory Page Fau…" at bounding box center [516, 135] width 670 height 12
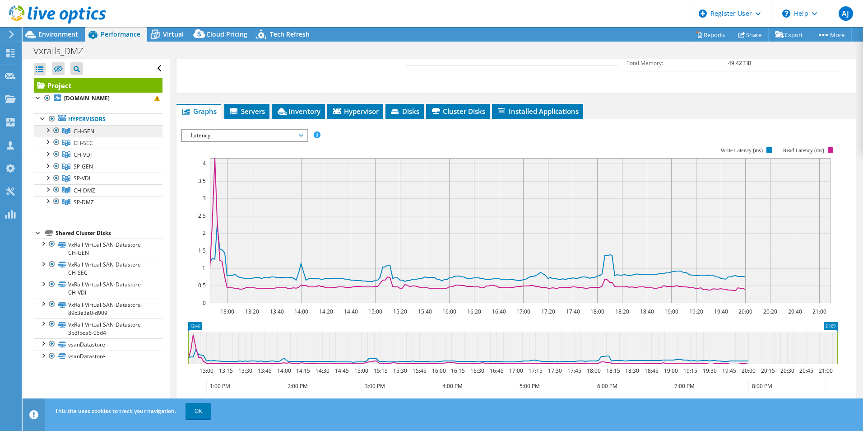
click at [79, 135] on span "CH-GEN" at bounding box center [84, 131] width 21 height 8
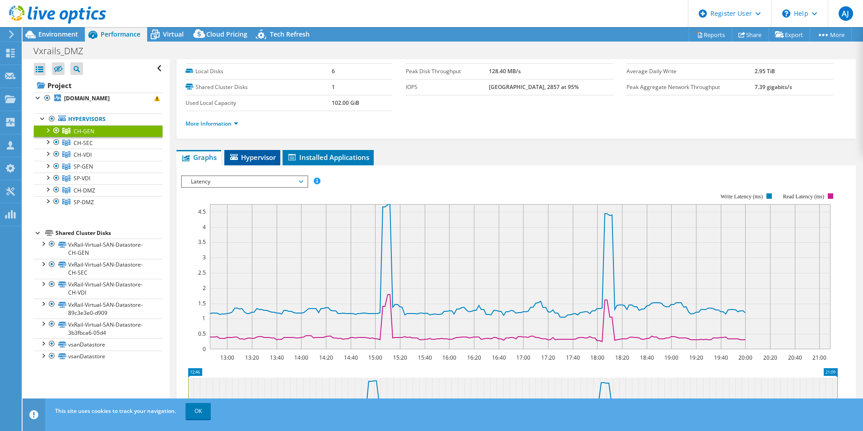
scroll to position [45, 0]
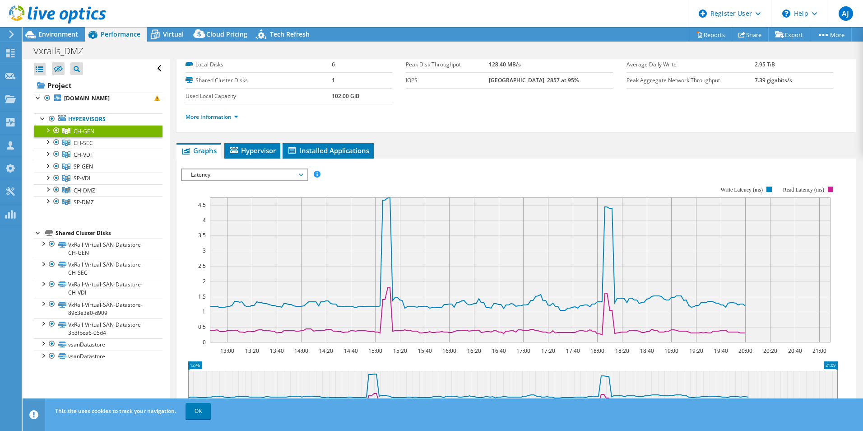
click at [234, 175] on span "Latency" at bounding box center [244, 174] width 116 height 11
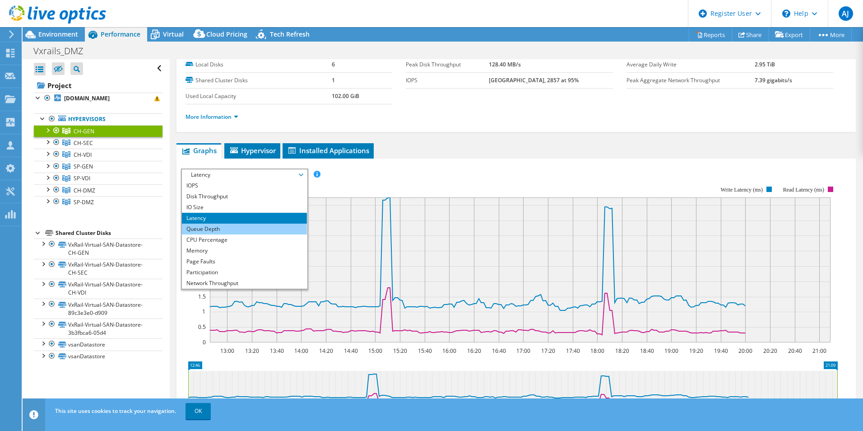
click at [211, 227] on li "Queue Depth" at bounding box center [244, 228] width 125 height 11
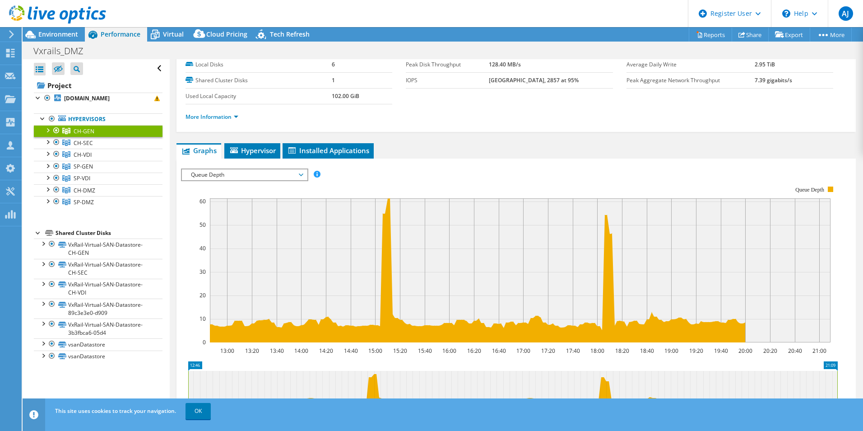
click at [260, 174] on span "Queue Depth" at bounding box center [244, 174] width 116 height 11
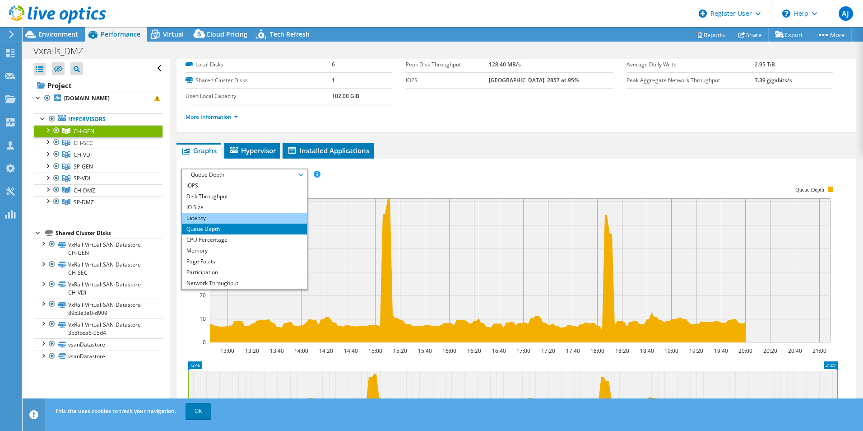
click at [202, 219] on li "Latency" at bounding box center [244, 218] width 125 height 11
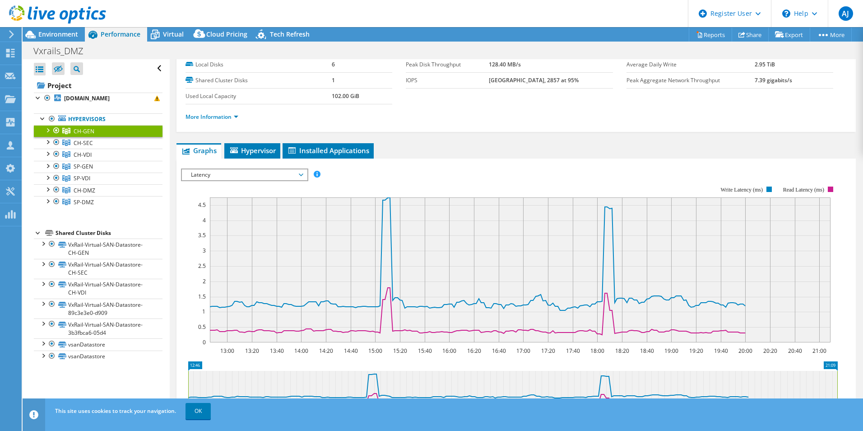
click at [215, 170] on span "Latency" at bounding box center [244, 174] width 116 height 11
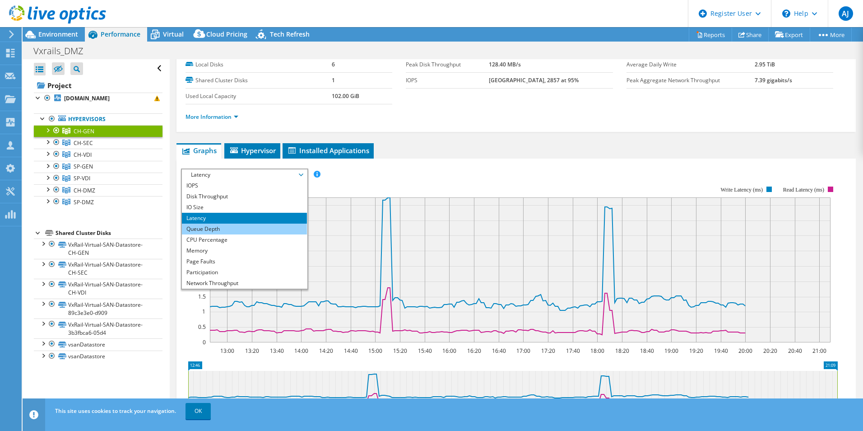
click at [200, 226] on li "Queue Depth" at bounding box center [244, 228] width 125 height 11
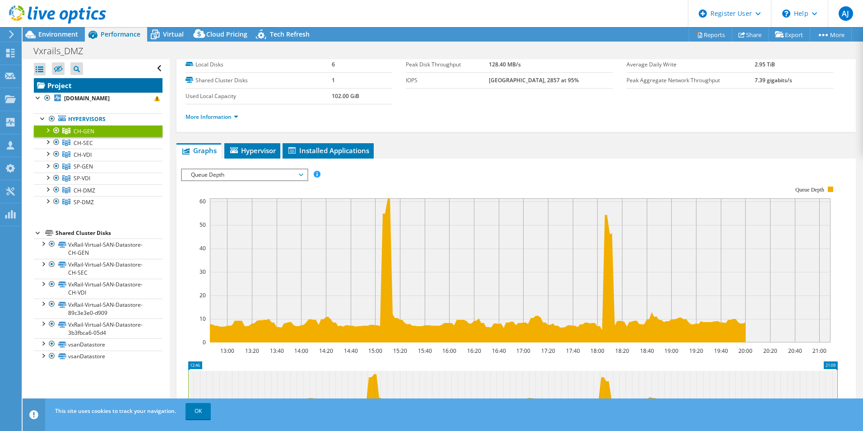
click at [65, 86] on link "Project" at bounding box center [98, 85] width 129 height 14
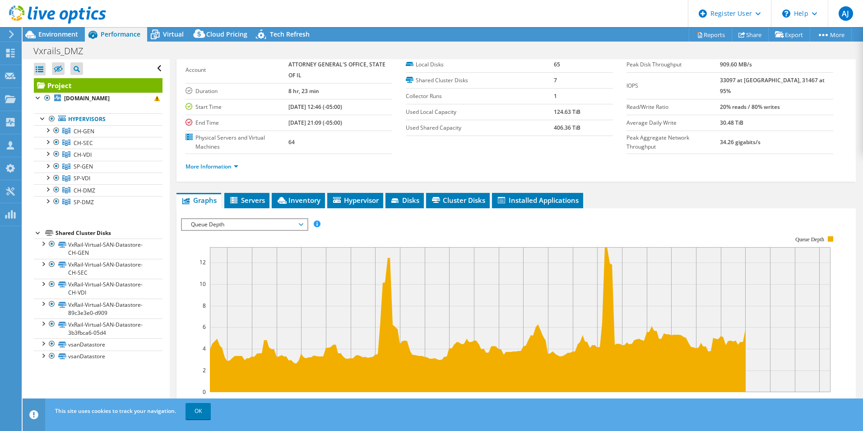
click at [240, 222] on span "Queue Depth" at bounding box center [244, 224] width 116 height 11
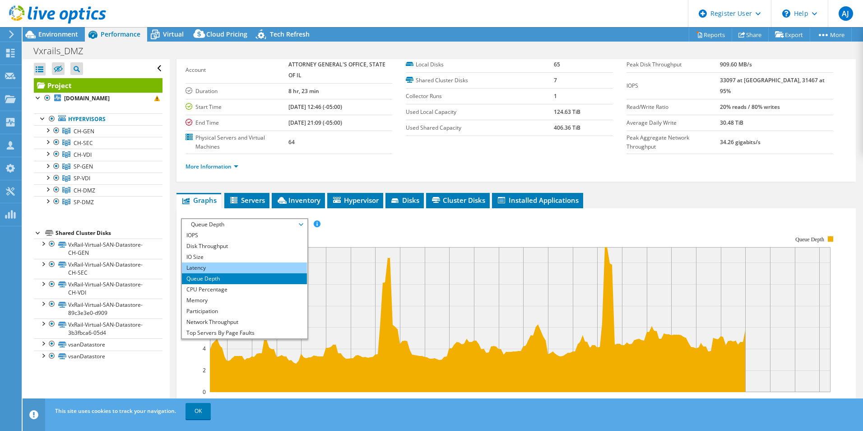
click at [214, 265] on li "Latency" at bounding box center [244, 267] width 125 height 11
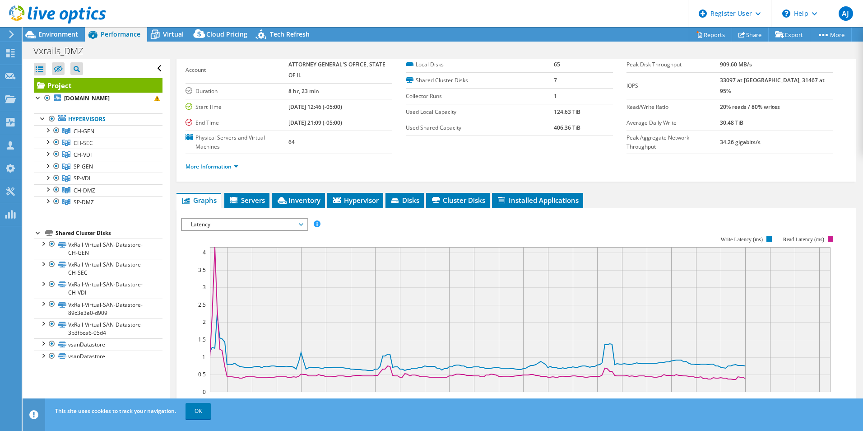
click at [262, 237] on rect at bounding box center [509, 313] width 657 height 181
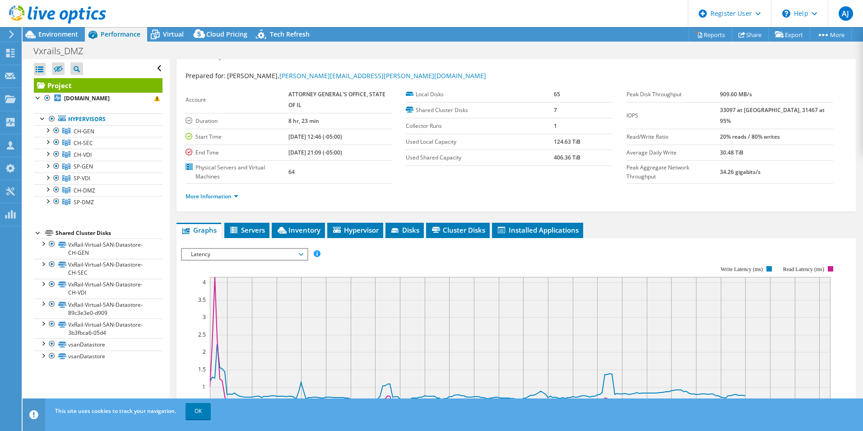
scroll to position [0, 0]
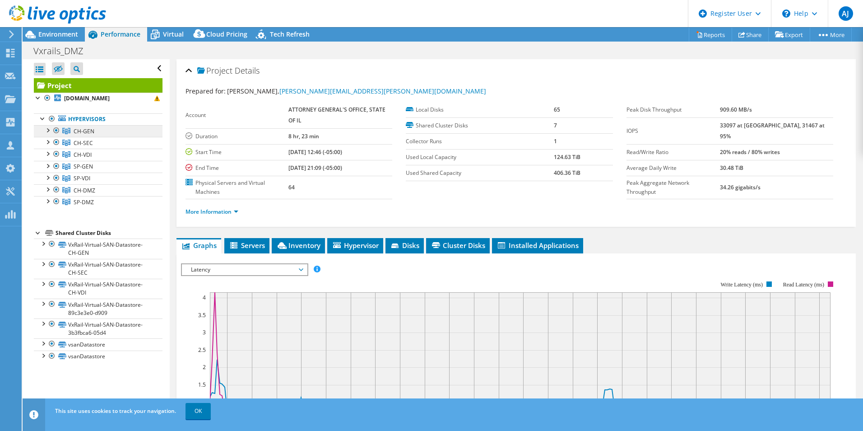
click at [88, 135] on span "CH-GEN" at bounding box center [84, 131] width 21 height 8
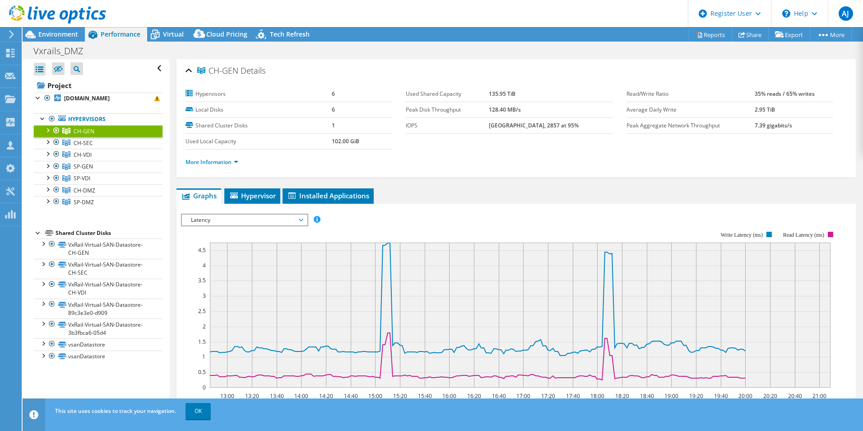
scroll to position [45, 0]
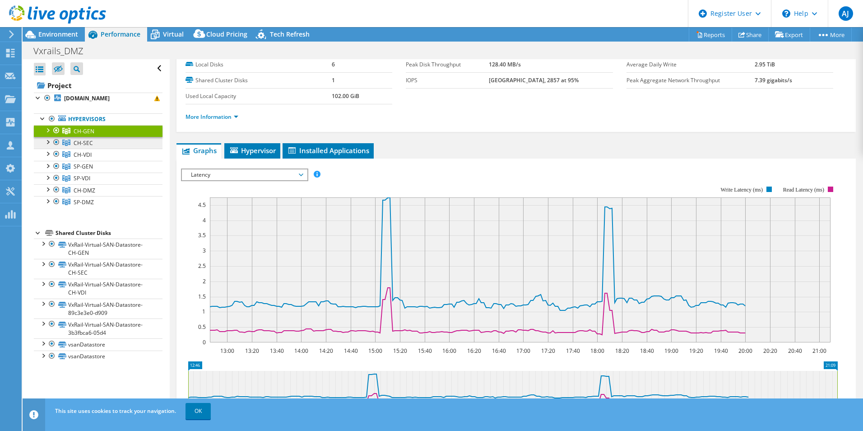
click at [83, 146] on link "CH-SEC" at bounding box center [98, 143] width 129 height 12
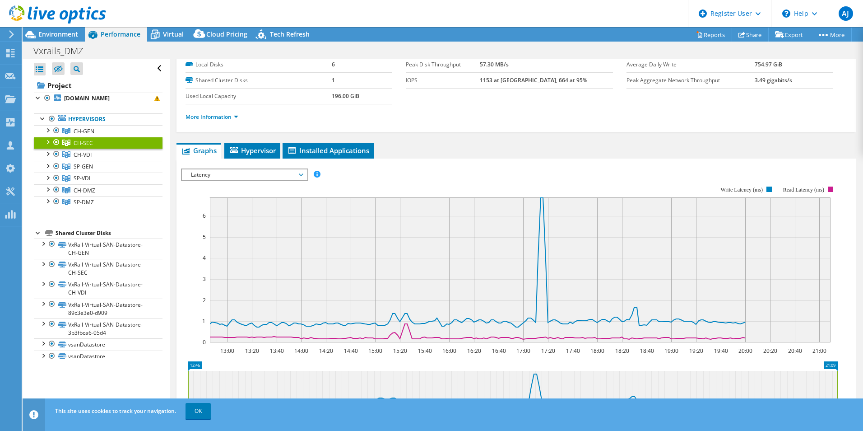
click at [244, 174] on span "Latency" at bounding box center [244, 174] width 116 height 11
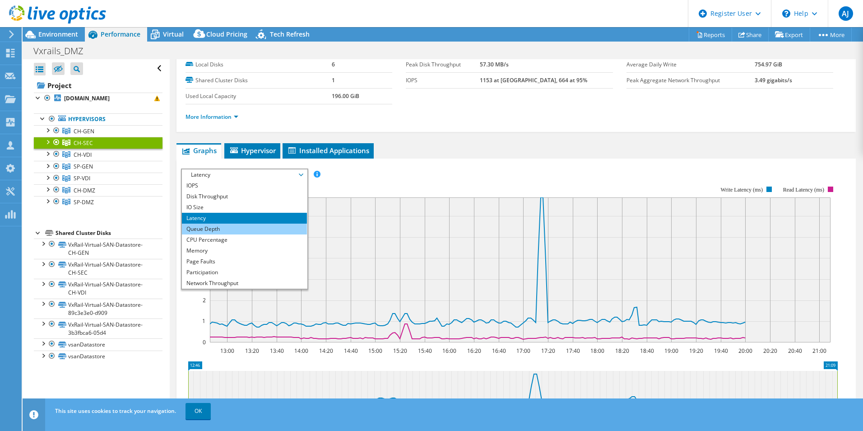
click at [204, 227] on li "Queue Depth" at bounding box center [244, 228] width 125 height 11
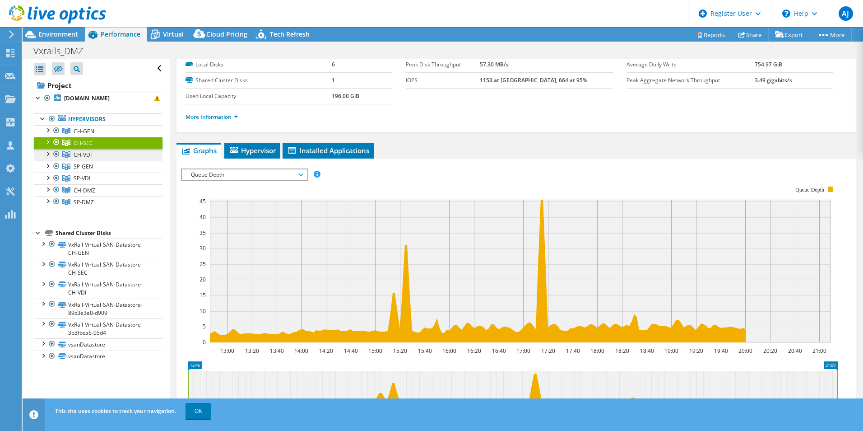
click at [84, 158] on span "CH-VDI" at bounding box center [83, 155] width 18 height 8
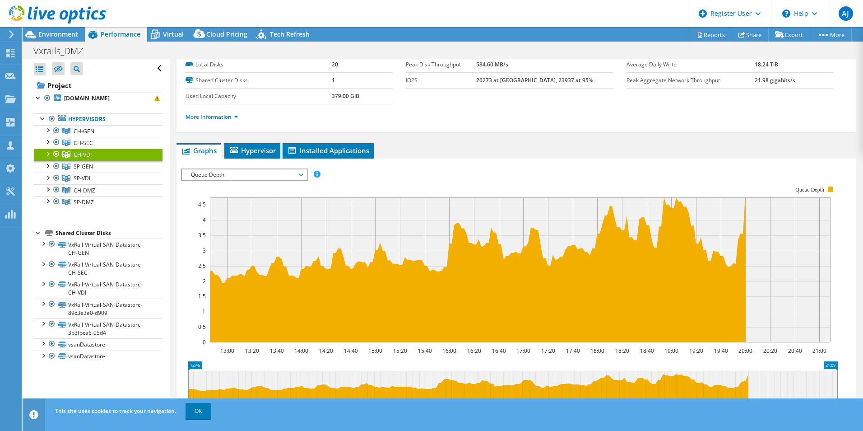
click at [209, 172] on span "Queue Depth" at bounding box center [244, 174] width 116 height 11
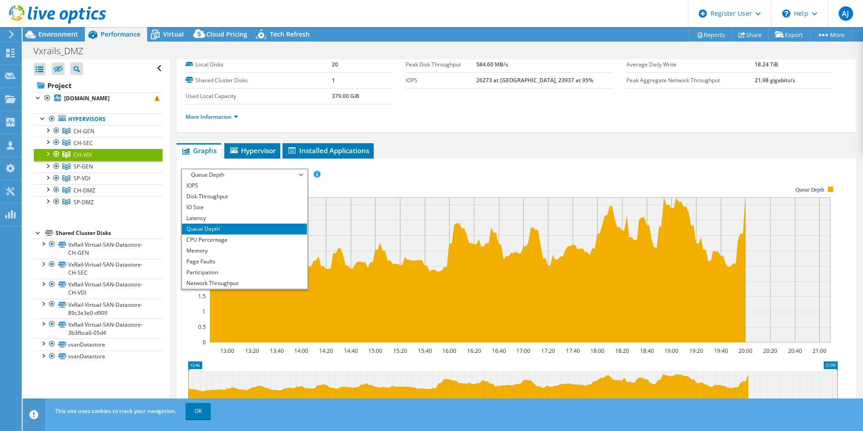
click at [220, 171] on span "Queue Depth" at bounding box center [244, 174] width 116 height 11
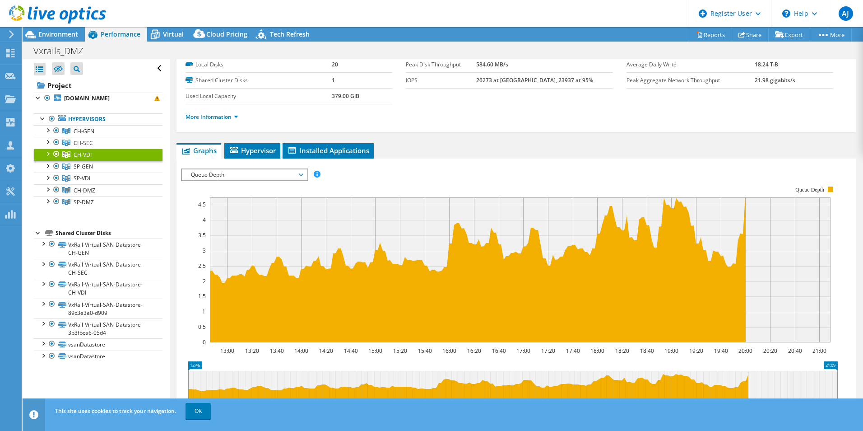
click at [221, 177] on span "Queue Depth" at bounding box center [244, 174] width 116 height 11
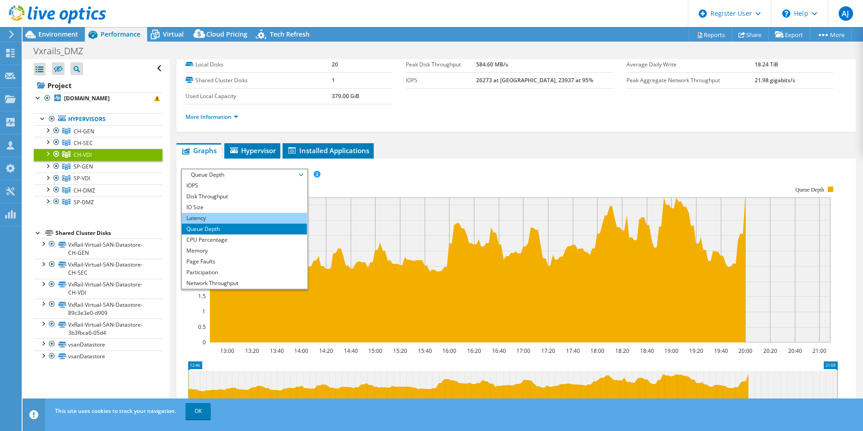
click at [205, 219] on li "Latency" at bounding box center [244, 218] width 125 height 11
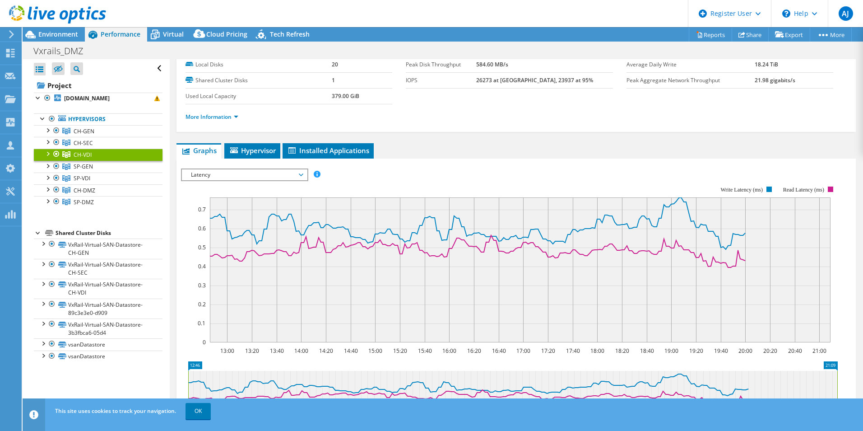
click at [209, 166] on div "IOPS Disk Throughput IO Size Latency Queue Depth CPU Percentage Memory Page Fau…" at bounding box center [516, 320] width 670 height 313
click at [215, 174] on span "Latency" at bounding box center [244, 174] width 116 height 11
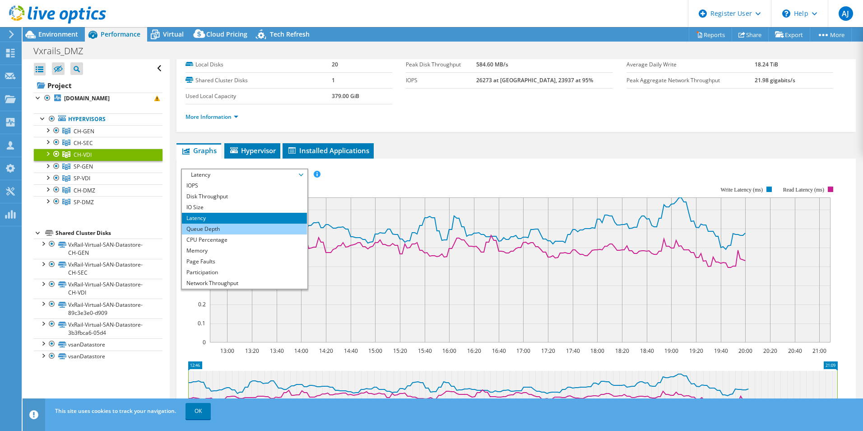
click at [207, 228] on li "Queue Depth" at bounding box center [244, 228] width 125 height 11
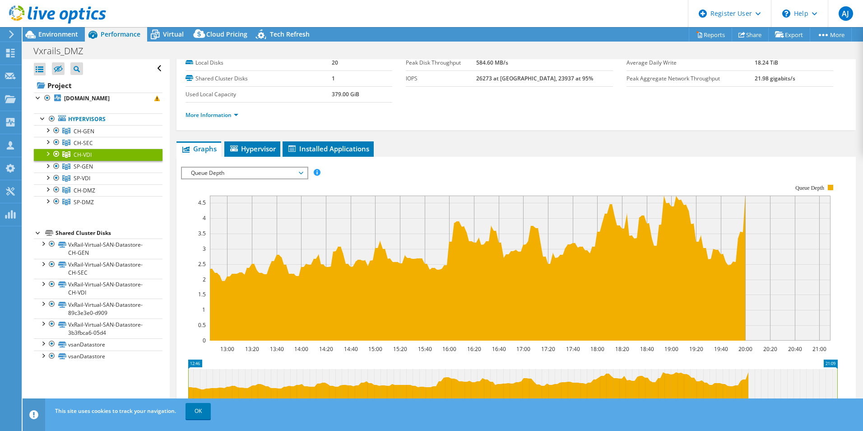
scroll to position [0, 0]
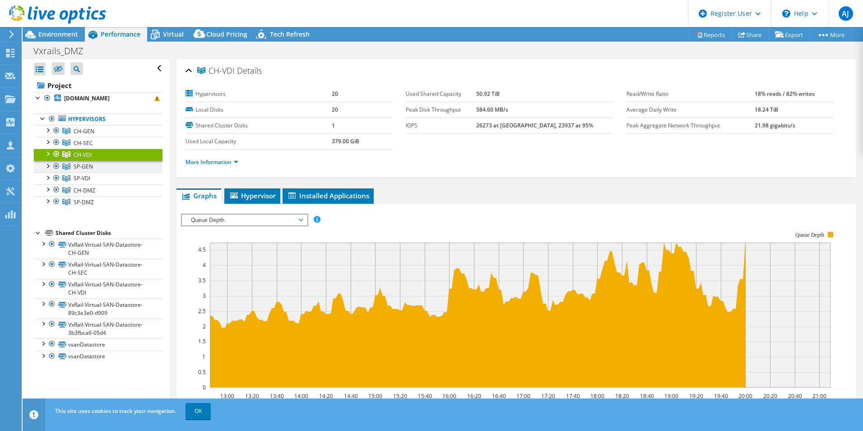
click at [82, 170] on span "SP-GEN" at bounding box center [83, 167] width 19 height 8
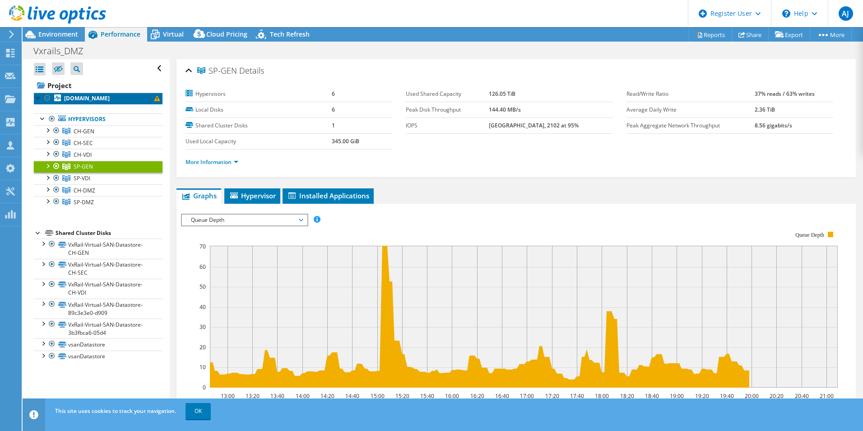
click at [72, 95] on b "[DOMAIN_NAME]" at bounding box center [87, 98] width 46 height 8
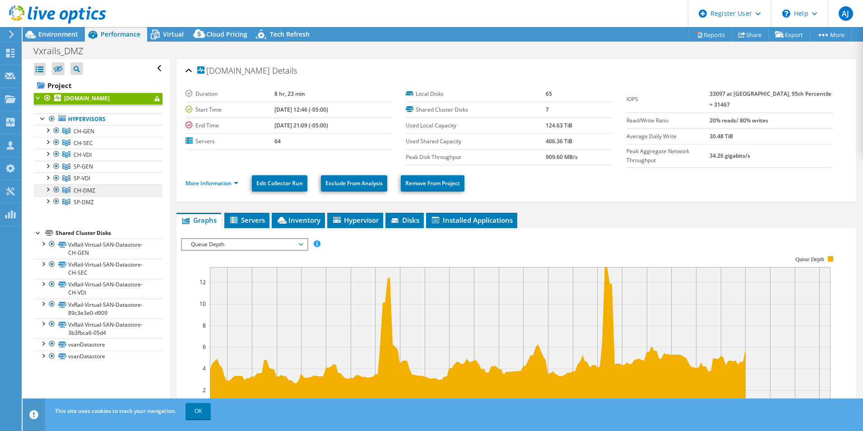
click at [82, 194] on span "CH-DMZ" at bounding box center [85, 190] width 22 height 8
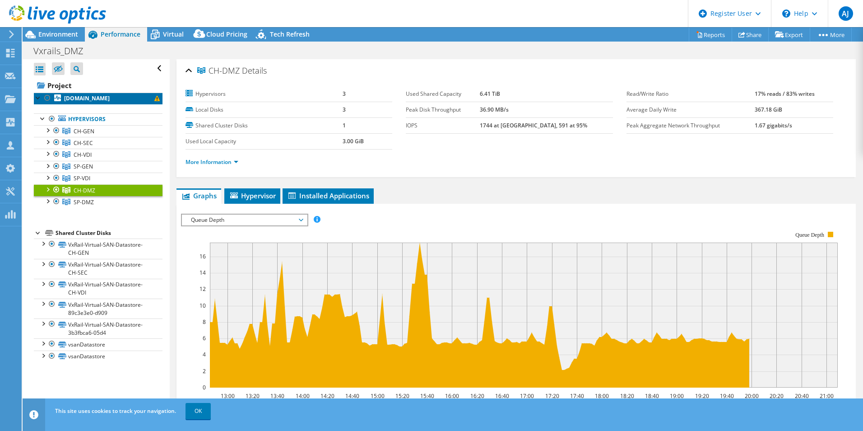
click at [62, 104] on link "[DOMAIN_NAME]" at bounding box center [98, 99] width 129 height 12
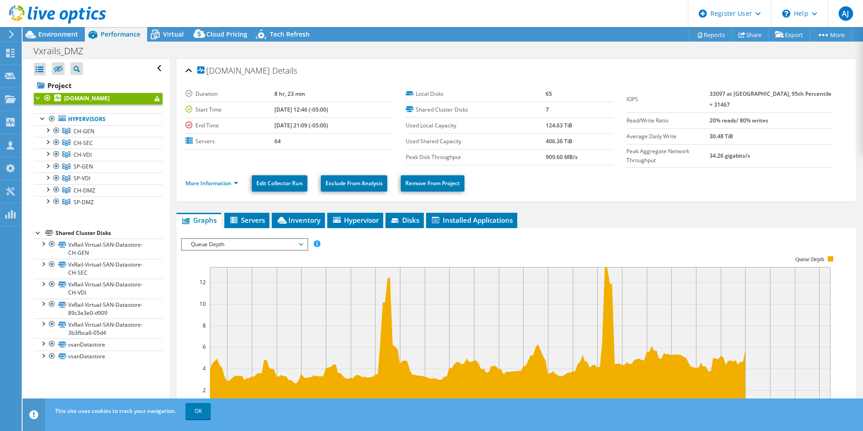
click at [219, 242] on span "Queue Depth" at bounding box center [244, 244] width 116 height 11
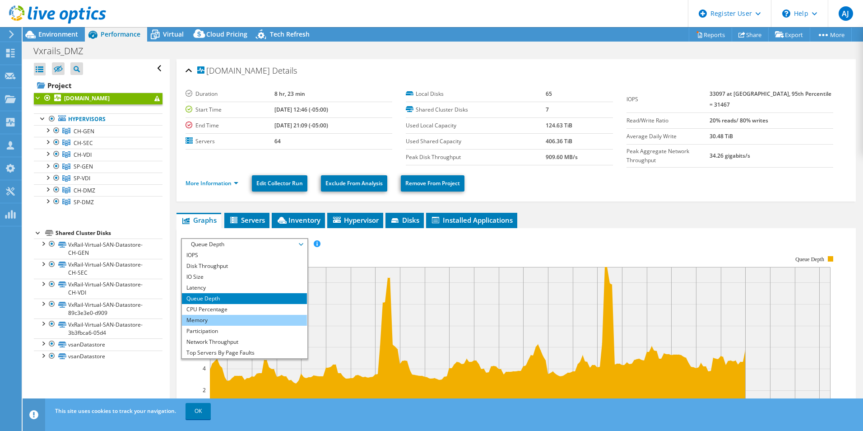
click at [211, 317] on li "Memory" at bounding box center [244, 320] width 125 height 11
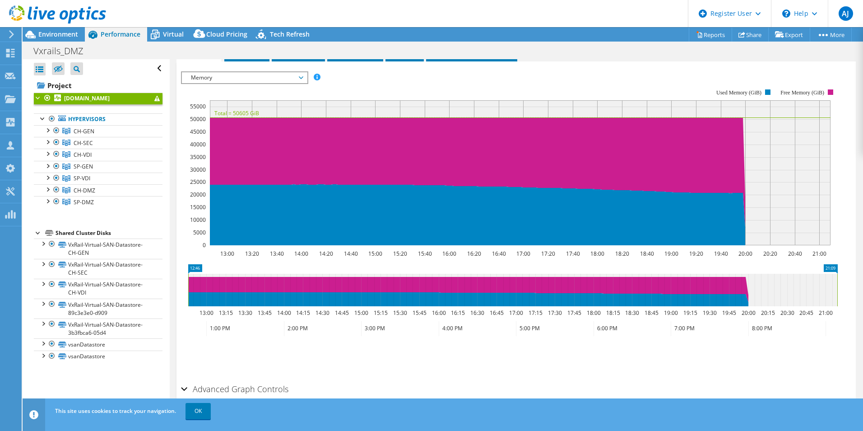
scroll to position [181, 0]
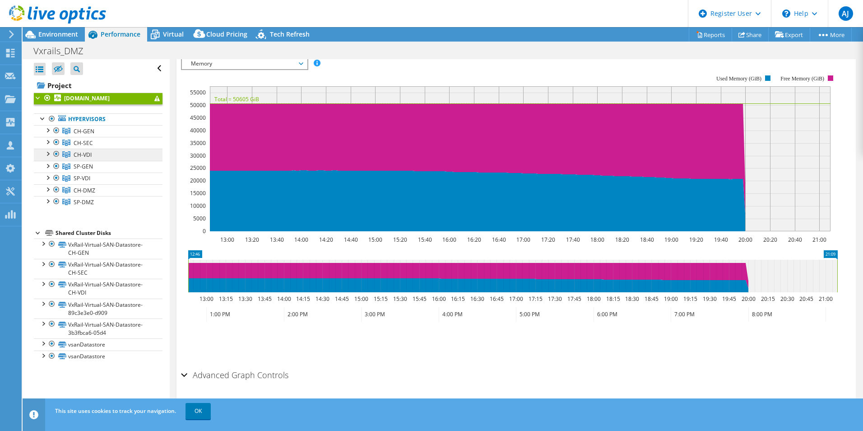
click at [79, 158] on span "CH-VDI" at bounding box center [83, 155] width 18 height 8
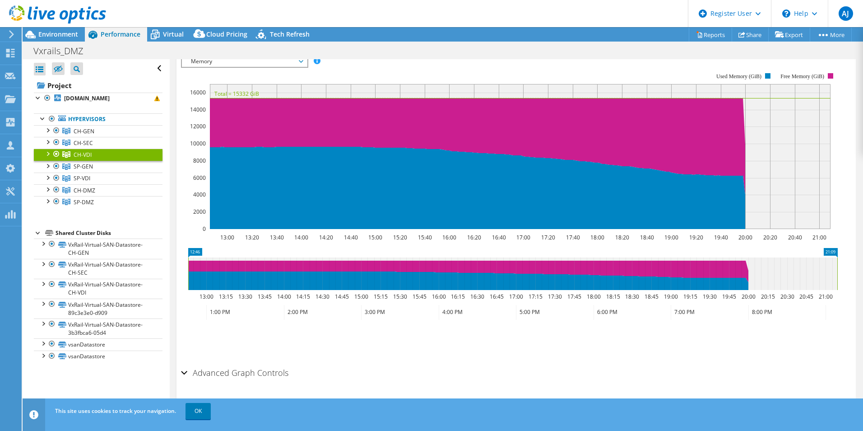
scroll to position [68, 0]
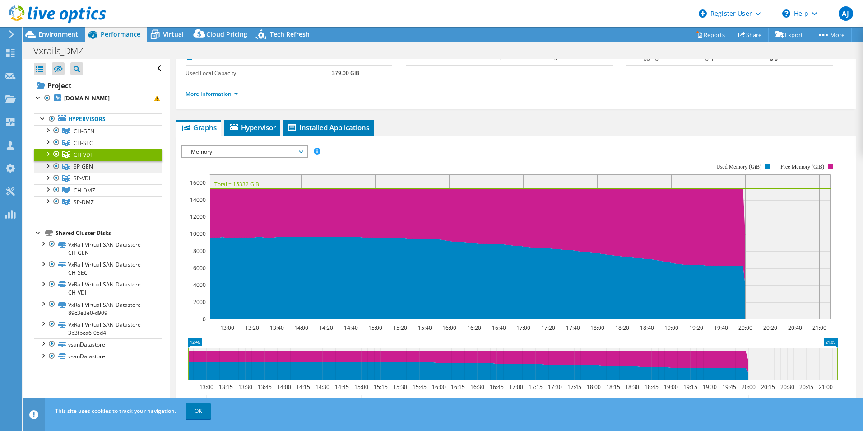
click at [97, 172] on link "SP-GEN" at bounding box center [98, 167] width 129 height 12
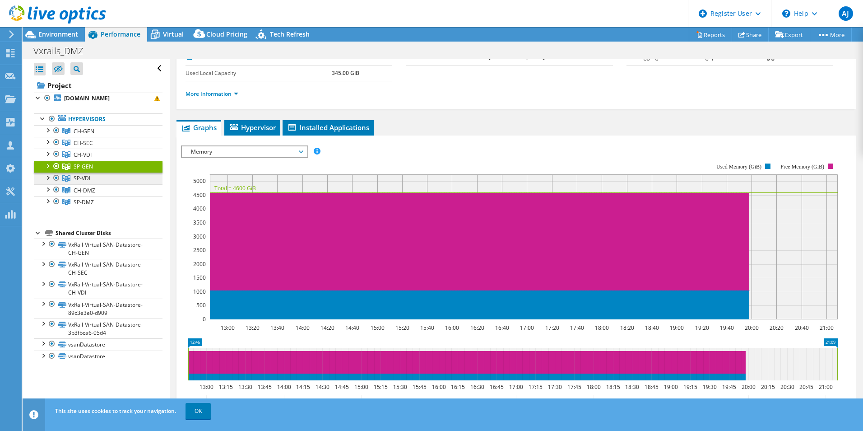
click at [87, 182] on span "SP-VDI" at bounding box center [82, 178] width 17 height 8
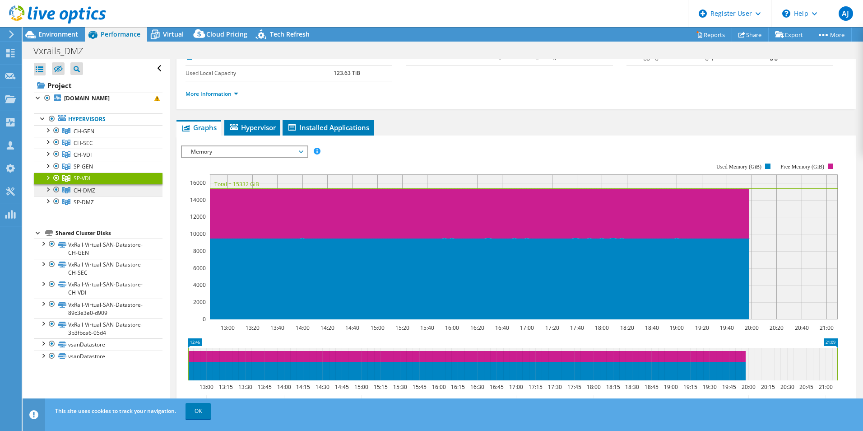
click at [89, 194] on span "CH-DMZ" at bounding box center [85, 190] width 22 height 8
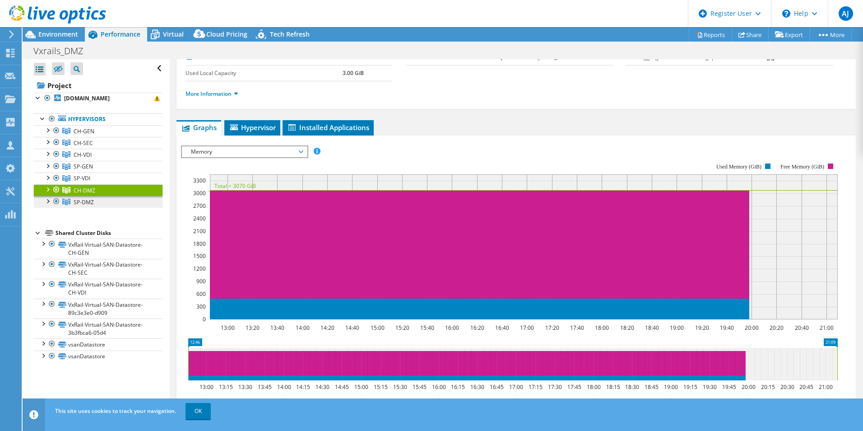
click at [88, 206] on span "SP-DMZ" at bounding box center [84, 202] width 20 height 8
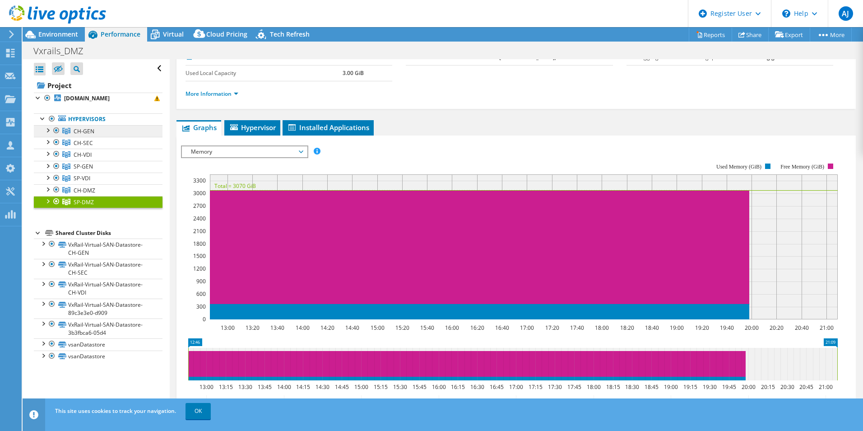
click at [87, 135] on span "CH-GEN" at bounding box center [84, 131] width 21 height 8
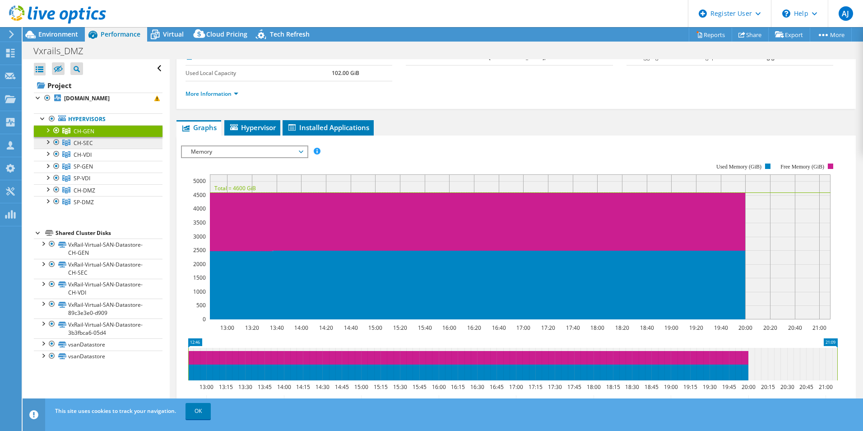
click at [87, 147] on span "CH-SEC" at bounding box center [83, 143] width 19 height 8
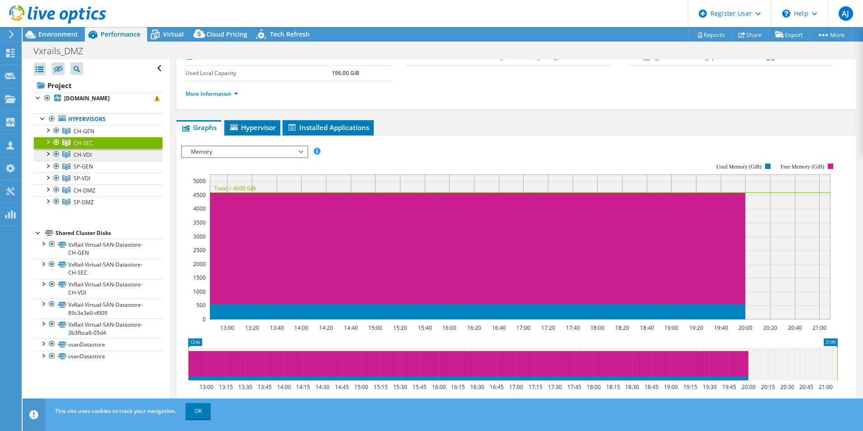
click at [88, 158] on span "CH-VDI" at bounding box center [83, 155] width 18 height 8
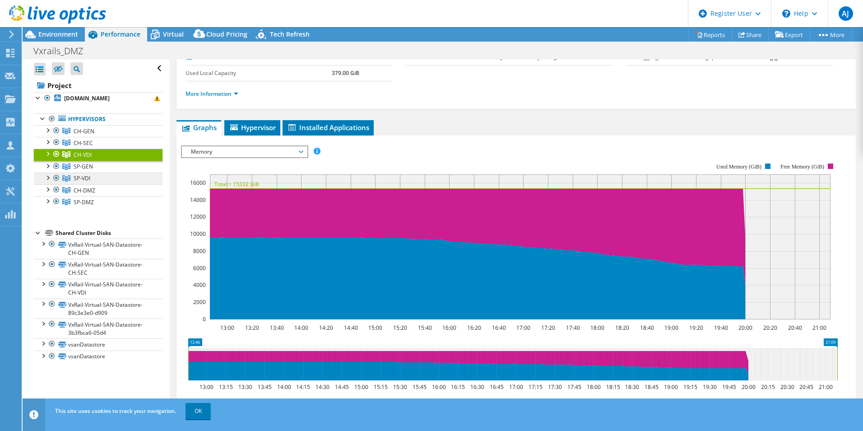
click at [86, 182] on span "SP-VDI" at bounding box center [82, 178] width 17 height 8
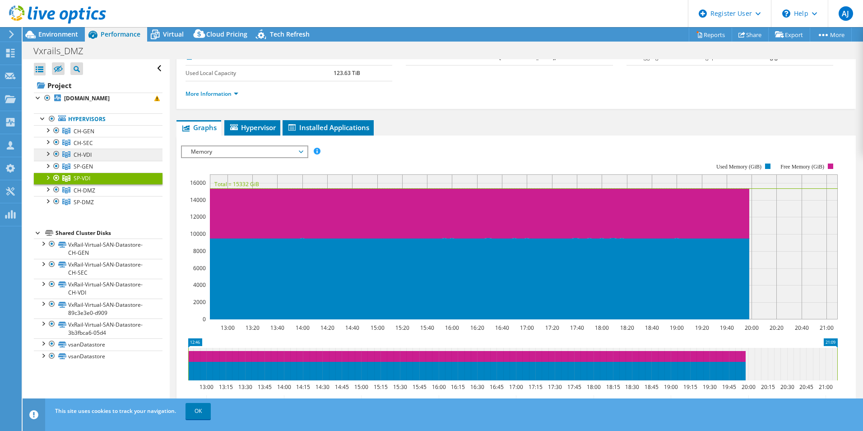
click at [88, 158] on span "CH-VDI" at bounding box center [83, 155] width 18 height 8
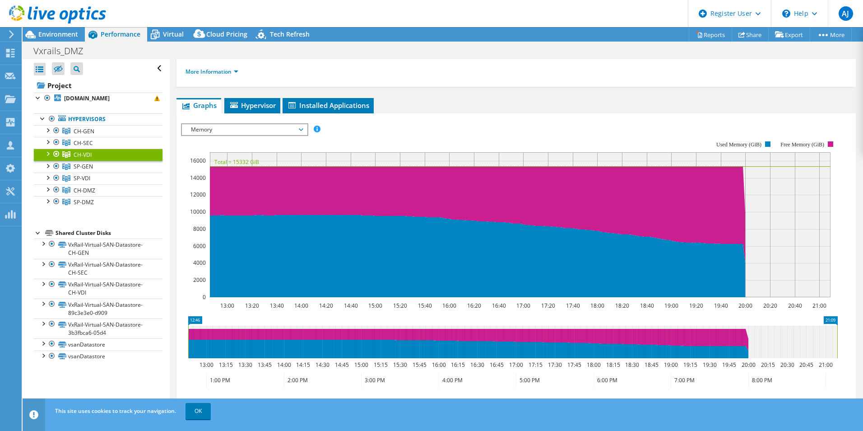
scroll to position [0, 0]
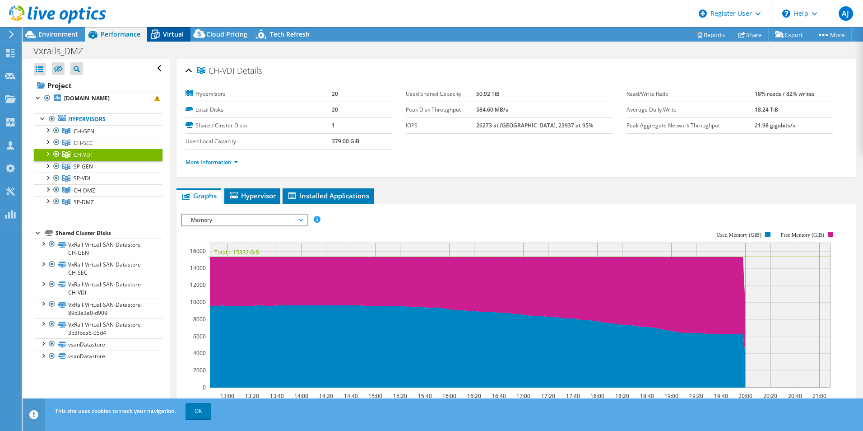
click at [172, 34] on span "Virtual" at bounding box center [173, 34] width 21 height 9
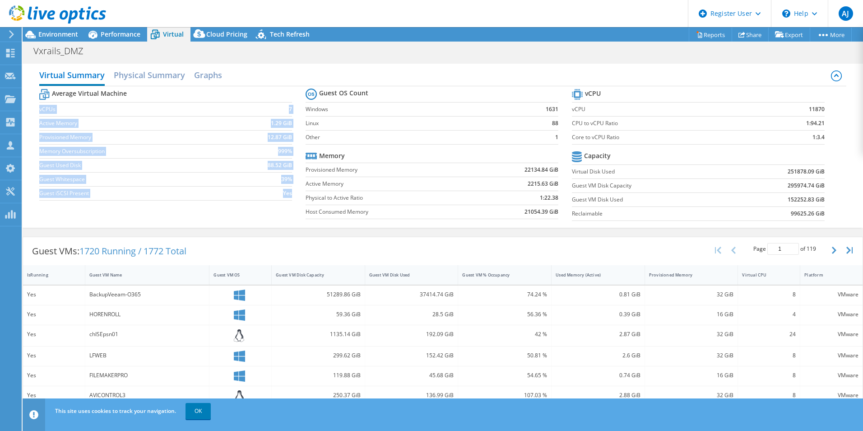
drag, startPoint x: 39, startPoint y: 108, endPoint x: 89, endPoint y: 226, distance: 127.8
click at [89, 226] on div "Virtual Summary Physical Summary Graphs Average Virtual Machine vCPUs 7 Active …" at bounding box center [443, 146] width 841 height 164
drag, startPoint x: 89, startPoint y: 226, endPoint x: 180, endPoint y: 211, distance: 92.0
click at [180, 211] on div "Average Virtual Machine vCPUs 7 Active Memory 1.29 GiB Provisioned Memory 12.87…" at bounding box center [442, 155] width 807 height 139
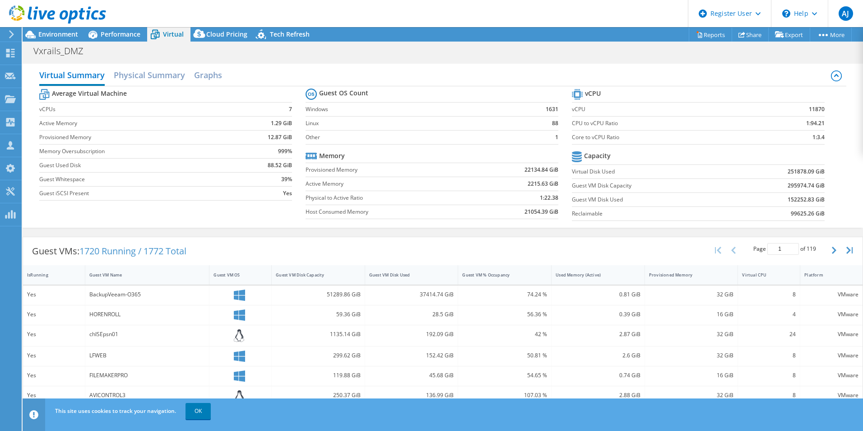
click at [68, 180] on label "Guest Whitespace" at bounding box center [138, 179] width 198 height 9
drag, startPoint x: 68, startPoint y: 180, endPoint x: 158, endPoint y: 194, distance: 91.0
click at [158, 194] on label "Guest iSCSI Present" at bounding box center [138, 193] width 198 height 9
click at [93, 151] on label "Memory Oversubscription" at bounding box center [138, 151] width 198 height 9
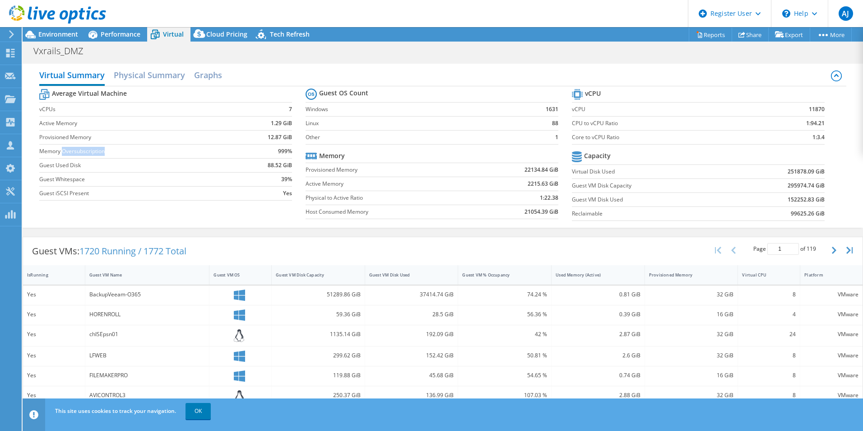
click at [93, 151] on label "Memory Oversubscription" at bounding box center [138, 151] width 198 height 9
drag, startPoint x: 93, startPoint y: 151, endPoint x: 129, endPoint y: 211, distance: 70.2
click at [129, 211] on div "Average Virtual Machine vCPUs 7 Active Memory 1.29 GiB Provisioned Memory 12.87…" at bounding box center [442, 155] width 807 height 139
click at [118, 30] on span "Performance" at bounding box center [121, 34] width 40 height 9
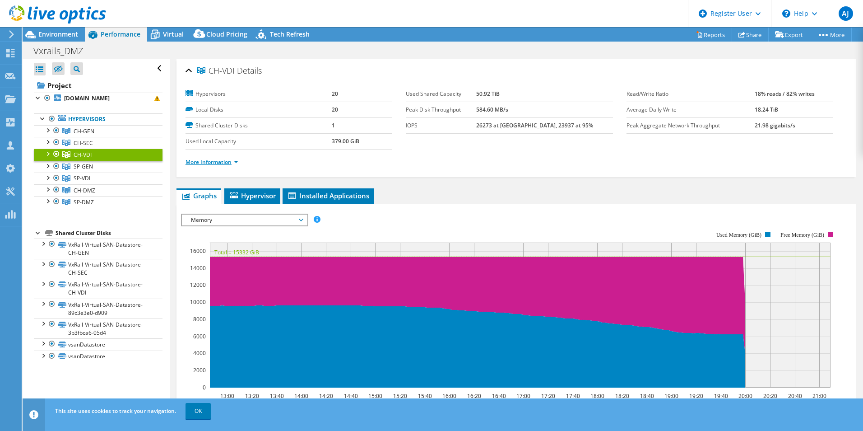
click at [214, 160] on link "More Information" at bounding box center [212, 162] width 53 height 8
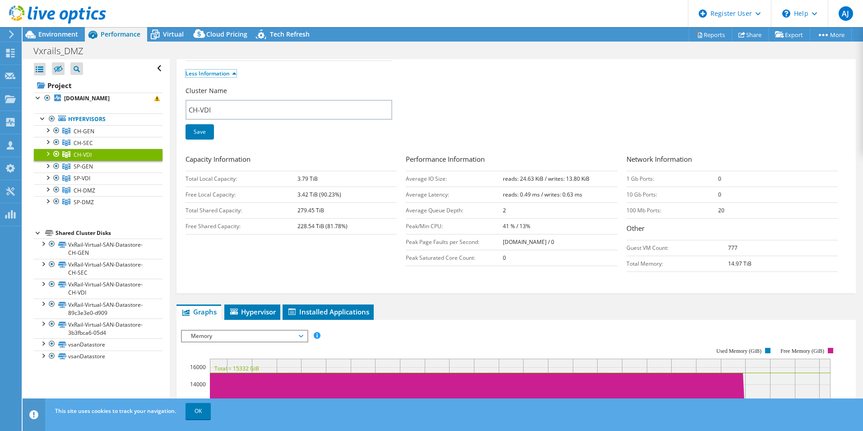
scroll to position [90, 0]
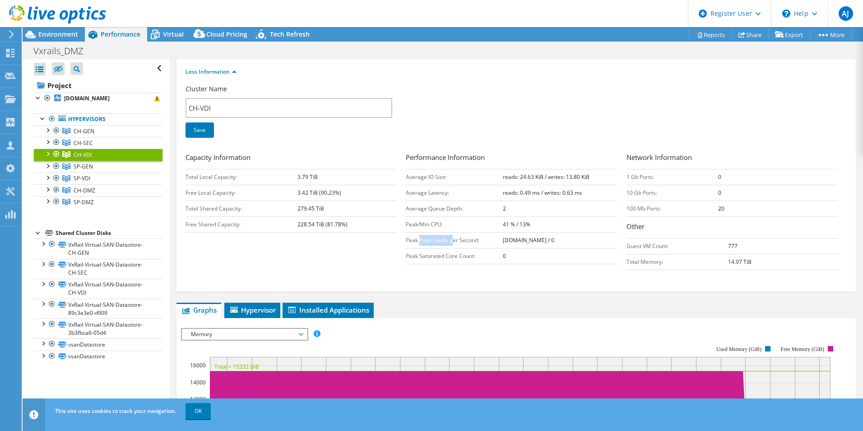
drag, startPoint x: 418, startPoint y: 240, endPoint x: 451, endPoint y: 242, distance: 32.6
click at [451, 242] on td "Peak Page Faults per Second:" at bounding box center [454, 240] width 97 height 16
click at [326, 272] on div "Capacity Information Total Local Capacity: 3.79 TiB Free Local Capacity: 3.42 T…" at bounding box center [516, 213] width 661 height 122
click at [367, 252] on div "Capacity Information Total Local Capacity: 3.79 TiB Free Local Capacity: 3.42 T…" at bounding box center [516, 213] width 661 height 122
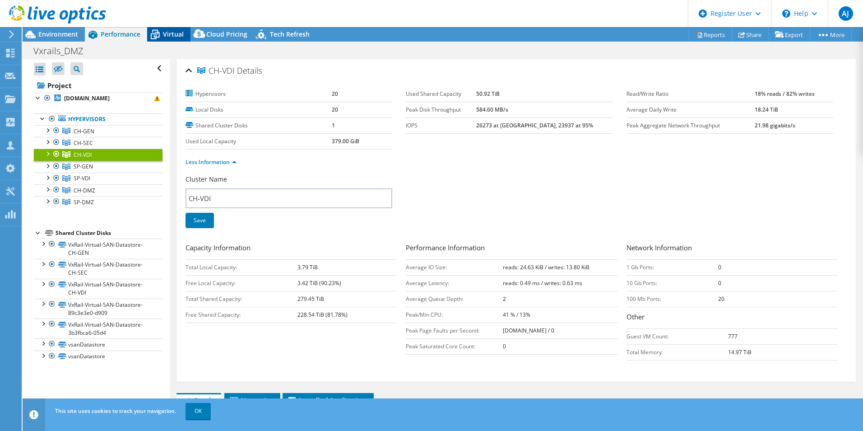
click at [167, 34] on span "Virtual" at bounding box center [173, 34] width 21 height 9
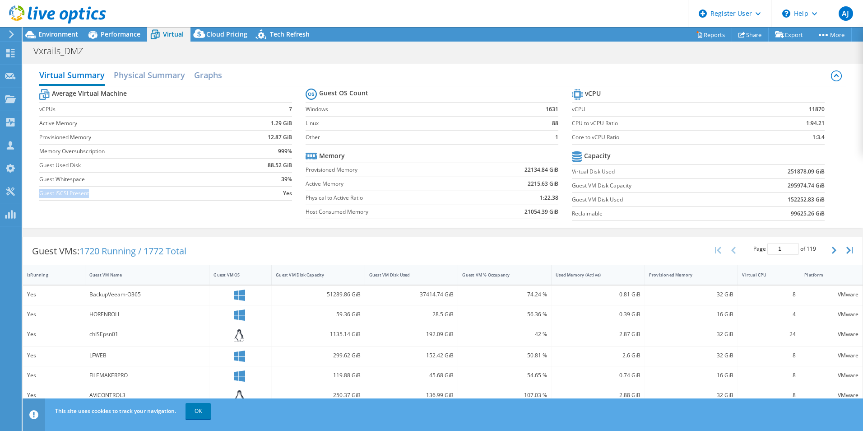
drag, startPoint x: 92, startPoint y: 195, endPoint x: 39, endPoint y: 195, distance: 52.8
click at [39, 195] on label "Guest iSCSI Present" at bounding box center [138, 193] width 198 height 9
drag, startPoint x: 39, startPoint y: 195, endPoint x: 84, endPoint y: 175, distance: 49.7
click at [84, 175] on label "Guest Whitespace" at bounding box center [138, 179] width 198 height 9
drag, startPoint x: 569, startPoint y: 172, endPoint x: 610, endPoint y: 174, distance: 41.1
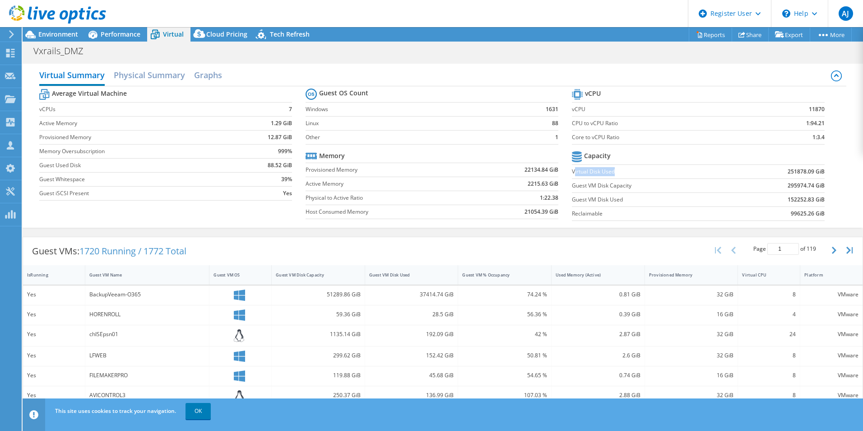
click at [610, 174] on label "Virtual Disk Used" at bounding box center [652, 171] width 160 height 9
drag, startPoint x: 610, startPoint y: 174, endPoint x: 620, endPoint y: 224, distance: 51.4
click at [620, 224] on section "vCPU vCPU 11870 CPU to vCPU Ratio 1:94.21 Core to vCPU Ratio 1:3.4 Capacity Vir…" at bounding box center [705, 156] width 266 height 139
drag, startPoint x: 783, startPoint y: 215, endPoint x: 837, endPoint y: 215, distance: 54.2
click at [689, 215] on div "Average Virtual Machine vCPUs 7 Active Memory 1.29 GiB Provisioned Memory 12.87…" at bounding box center [442, 155] width 807 height 139
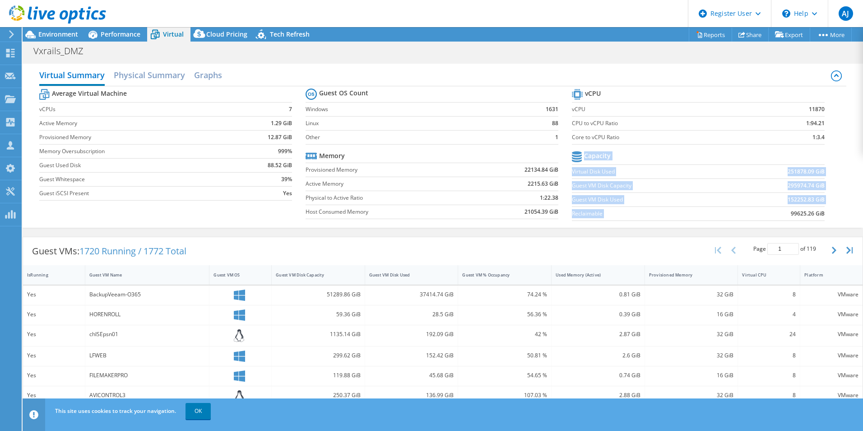
drag, startPoint x: 837, startPoint y: 215, endPoint x: 737, endPoint y: 222, distance: 100.0
click at [689, 222] on section "vCPU vCPU 11870 CPU to vCPU Ratio 1:94.21 Core to vCPU Ratio 1:3.4 Capacity Vir…" at bounding box center [705, 156] width 266 height 139
drag, startPoint x: 828, startPoint y: 212, endPoint x: 782, endPoint y: 218, distance: 46.9
click at [689, 218] on section "vCPU vCPU 11870 CPU to vCPU Ratio 1:94.21 Core to vCPU Ratio 1:3.4 Capacity Vir…" at bounding box center [705, 156] width 266 height 139
drag, startPoint x: 782, startPoint y: 218, endPoint x: 725, endPoint y: 224, distance: 57.6
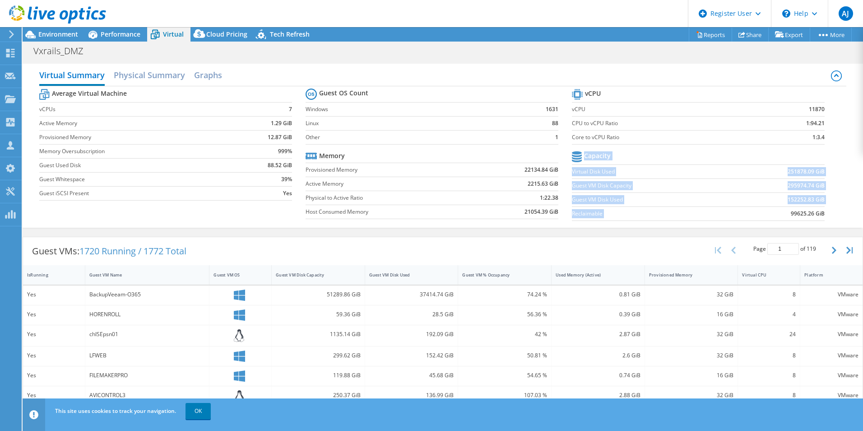
click at [689, 224] on section "vCPU vCPU 11870 CPU to vCPU Ratio 1:94.21 Core to vCPU Ratio 1:3.4 Capacity Vir…" at bounding box center [705, 156] width 266 height 139
click at [689, 230] on div "Virtual Summary Physical Summary Graphs Average Virtual Machine vCPUs 7 Active …" at bounding box center [443, 145] width 841 height 173
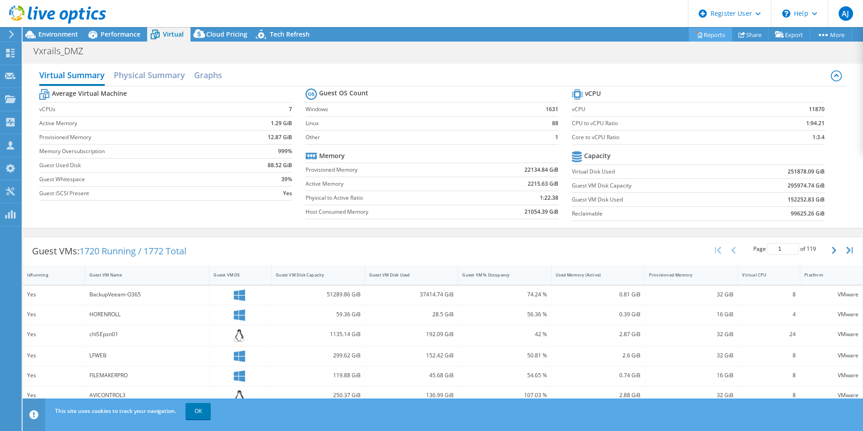
click at [689, 33] on link "Reports" at bounding box center [710, 35] width 43 height 14
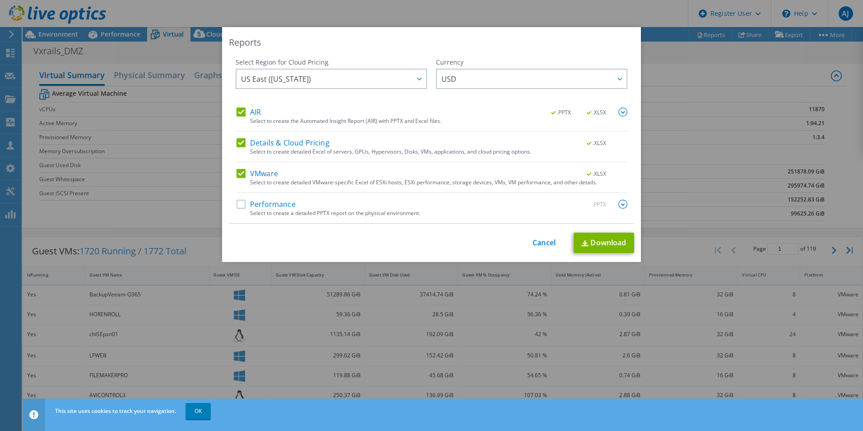
click at [238, 205] on label "Performance" at bounding box center [266, 204] width 59 height 9
click at [0, 0] on input "Performance" at bounding box center [0, 0] width 0 height 0
click at [239, 145] on label "Details & Cloud Pricing" at bounding box center [283, 142] width 93 height 9
click at [0, 0] on input "Details & Cloud Pricing" at bounding box center [0, 0] width 0 height 0
click at [239, 111] on label "AIR" at bounding box center [249, 111] width 24 height 9
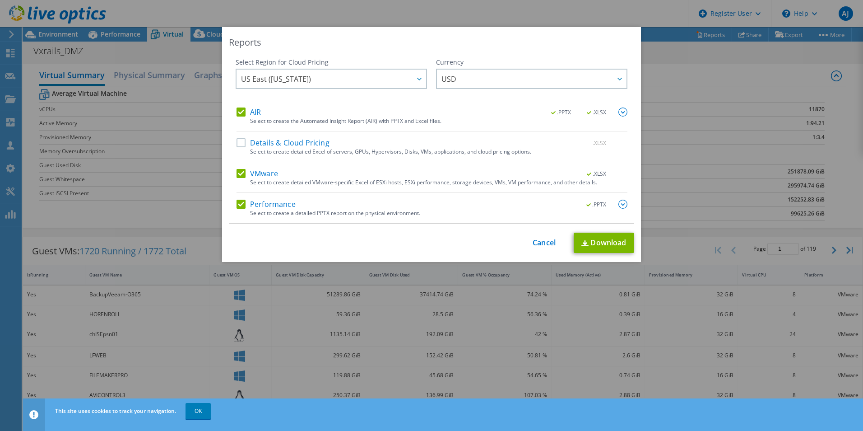
click at [0, 0] on input "AIR" at bounding box center [0, 0] width 0 height 0
click at [598, 245] on link "Download" at bounding box center [604, 242] width 60 height 20
click at [674, 220] on div "Reports Select Region for Cloud Pricing Asia Pacific ([GEOGRAPHIC_DATA]) [GEOGR…" at bounding box center [431, 215] width 863 height 377
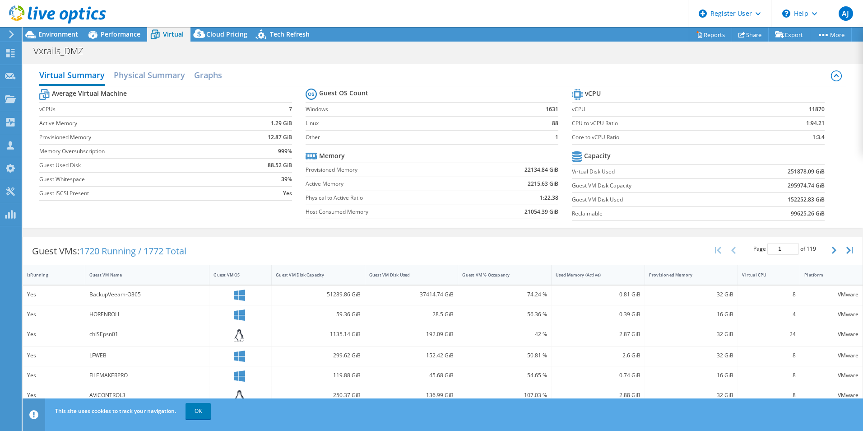
scroll to position [45, 0]
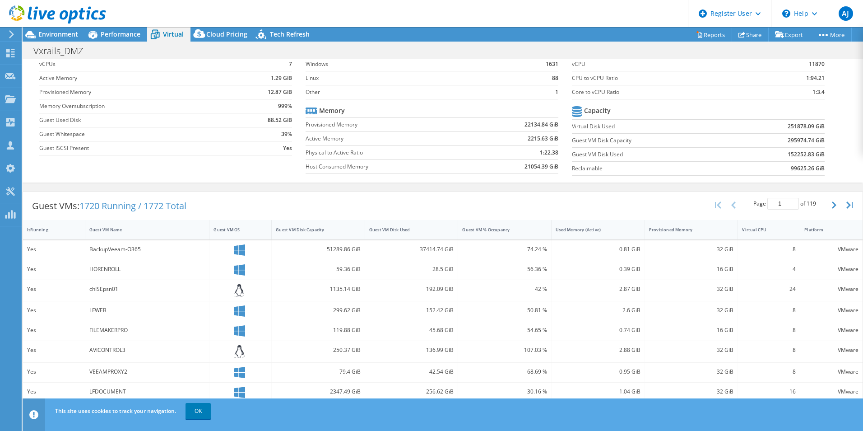
click at [410, 205] on div "Guest VMs: 1720 Running / 1772 Total Page 1 of 119 5 rows 10 rows 20 rows 25 ro…" at bounding box center [443, 206] width 840 height 28
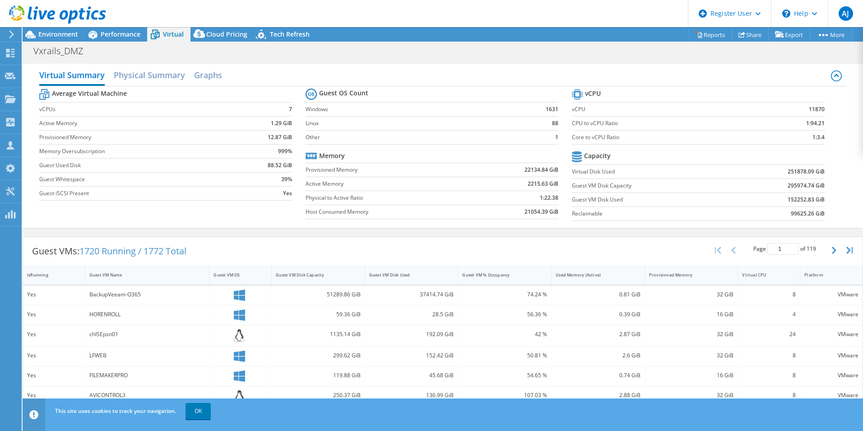
click at [78, 151] on label "Memory Oversubscription" at bounding box center [138, 151] width 198 height 9
click at [59, 35] on span "Environment" at bounding box center [58, 34] width 40 height 9
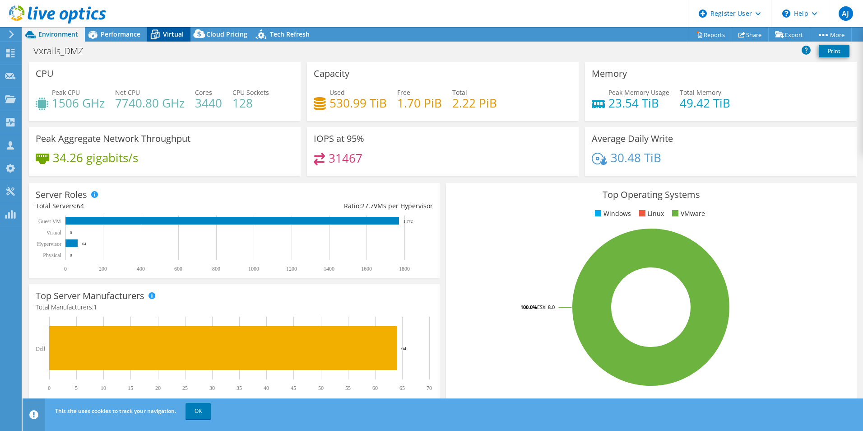
click at [168, 37] on span "Virtual" at bounding box center [173, 34] width 21 height 9
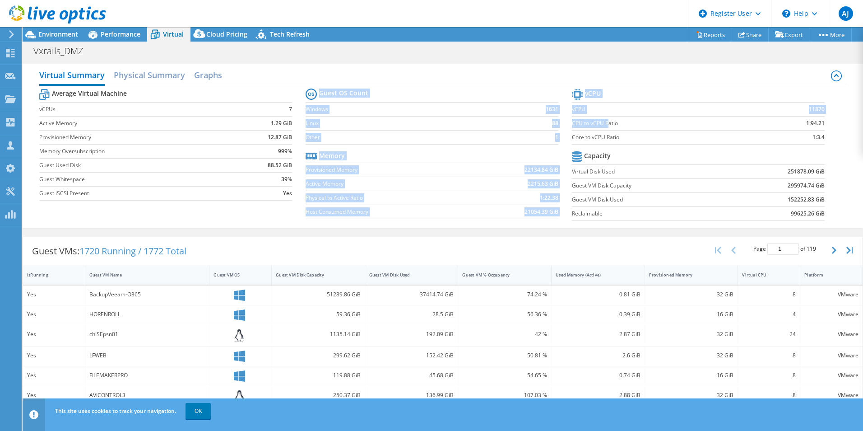
drag, startPoint x: 566, startPoint y: 123, endPoint x: 604, endPoint y: 129, distance: 39.2
click at [604, 129] on div "Average Virtual Machine vCPUs 7 Active Memory 1.29 GiB Provisioned Memory 12.87…" at bounding box center [442, 155] width 807 height 139
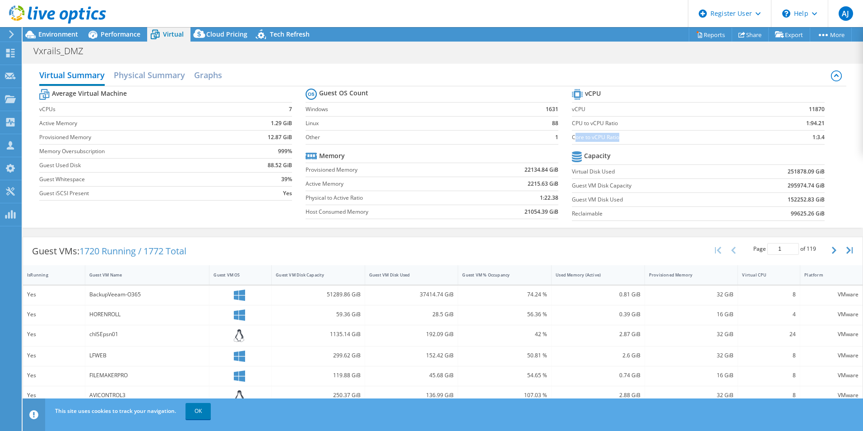
drag, startPoint x: 604, startPoint y: 129, endPoint x: 623, endPoint y: 142, distance: 23.0
click at [623, 142] on td "Core to vCPU Ratio" at bounding box center [665, 137] width 186 height 14
drag, startPoint x: 623, startPoint y: 142, endPoint x: 569, endPoint y: 139, distance: 54.7
click at [572, 139] on label "Core to vCPU Ratio" at bounding box center [665, 137] width 186 height 9
drag, startPoint x: 585, startPoint y: 140, endPoint x: 619, endPoint y: 140, distance: 34.8
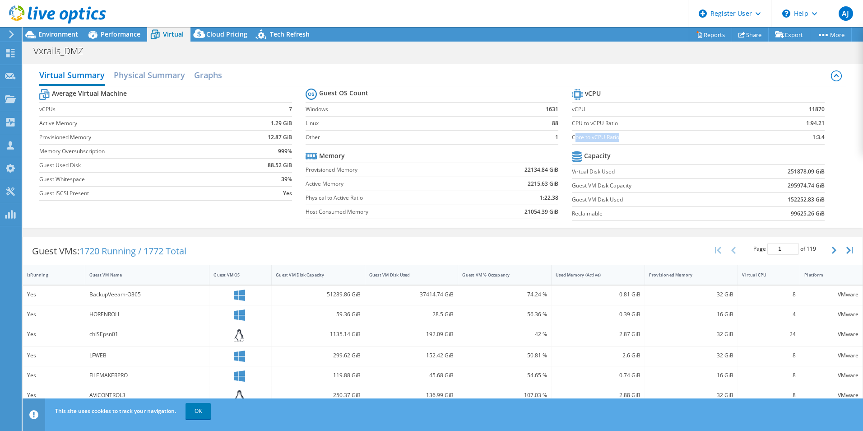
click at [619, 140] on label "Core to vCPU Ratio" at bounding box center [665, 137] width 186 height 9
drag, startPoint x: 619, startPoint y: 140, endPoint x: 631, endPoint y: 151, distance: 15.6
click at [631, 151] on tr "Capacity" at bounding box center [698, 157] width 253 height 16
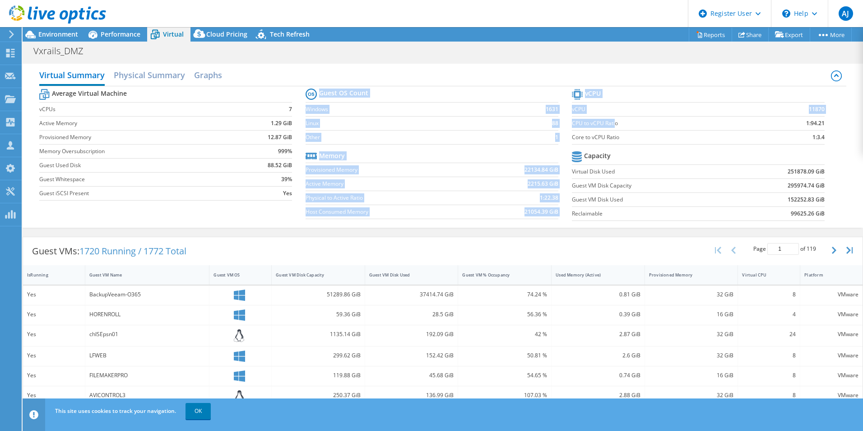
drag, startPoint x: 567, startPoint y: 127, endPoint x: 611, endPoint y: 127, distance: 43.8
click at [611, 127] on div "Average Virtual Machine vCPUs 7 Active Memory 1.29 GiB Provisioned Memory 12.87…" at bounding box center [442, 155] width 807 height 139
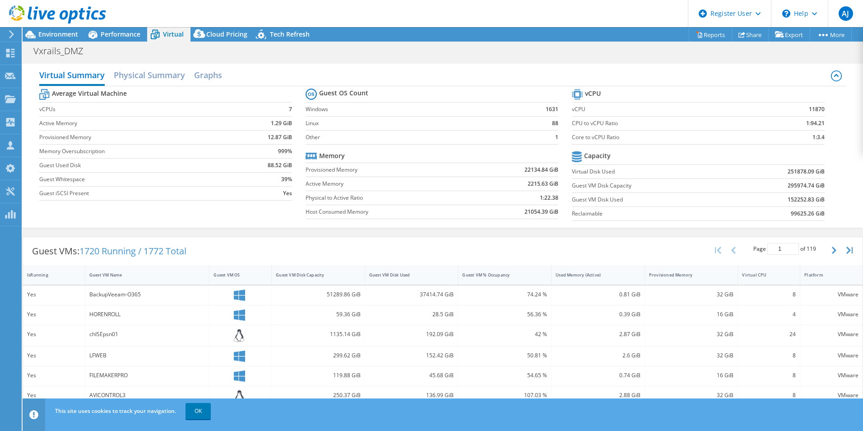
drag, startPoint x: 611, startPoint y: 127, endPoint x: 648, endPoint y: 143, distance: 40.1
click at [648, 143] on td "Core to vCPU Ratio" at bounding box center [665, 137] width 186 height 14
click at [65, 39] on div "Environment" at bounding box center [54, 34] width 62 height 14
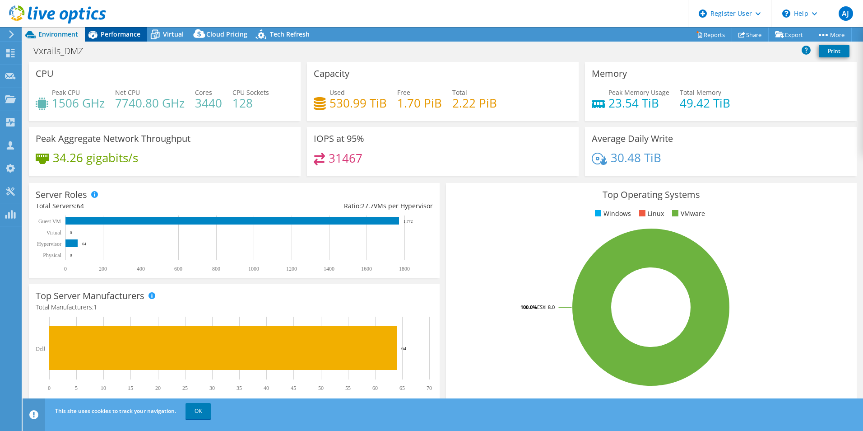
click at [117, 38] on div "Performance" at bounding box center [116, 34] width 62 height 14
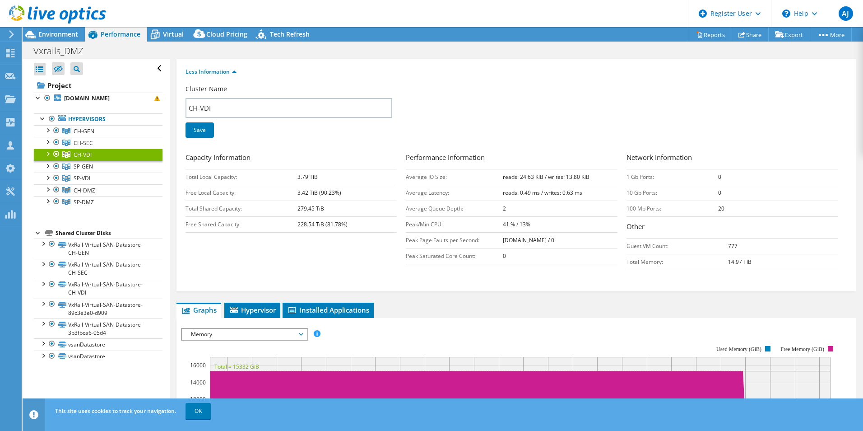
scroll to position [226, 0]
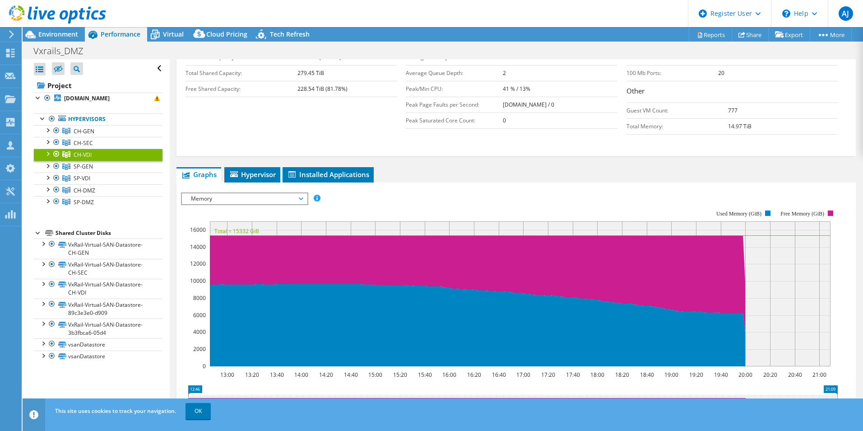
click at [223, 201] on span "Memory" at bounding box center [244, 198] width 116 height 11
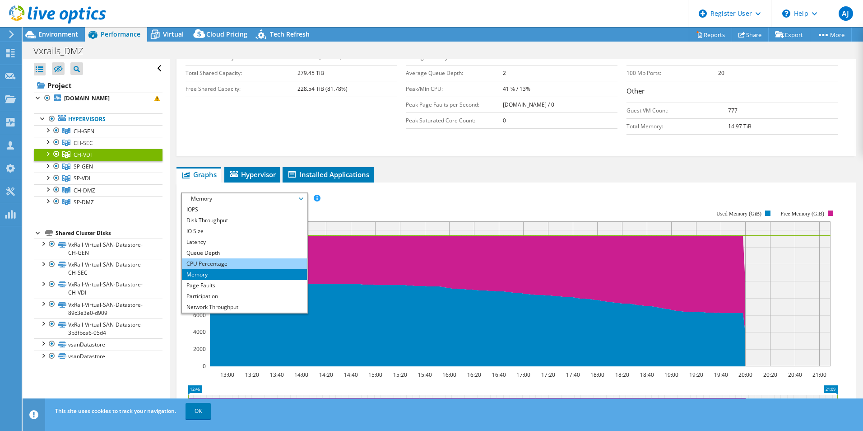
click at [214, 261] on li "CPU Percentage" at bounding box center [244, 263] width 125 height 11
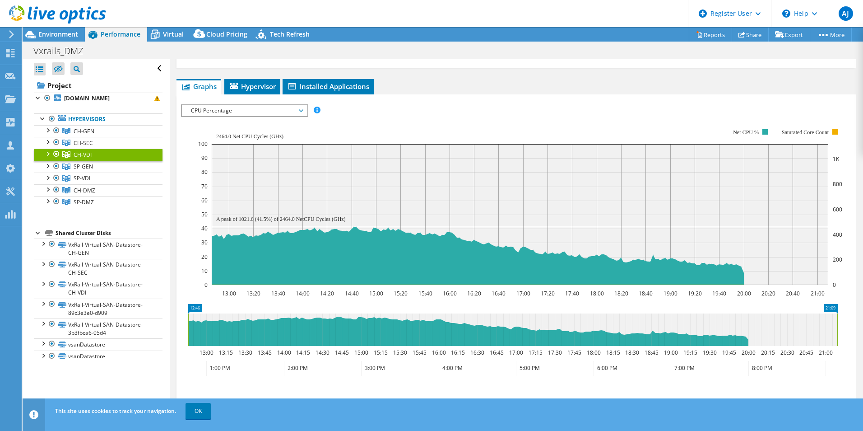
scroll to position [316, 0]
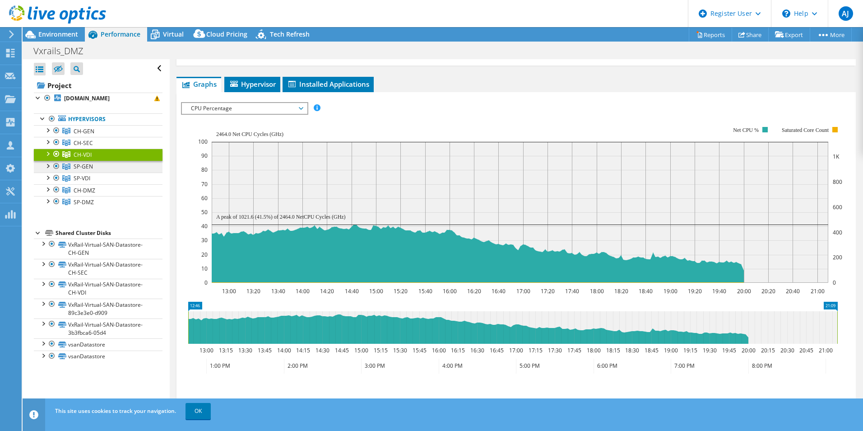
click at [101, 172] on link "SP-GEN" at bounding box center [98, 167] width 129 height 12
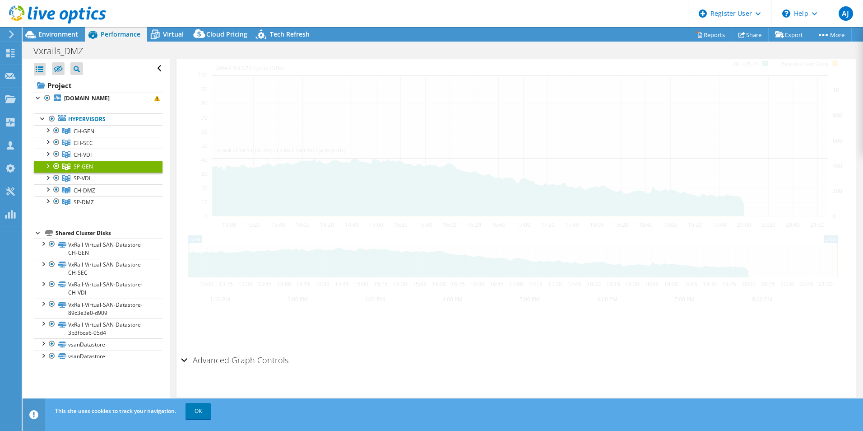
scroll to position [178, 0]
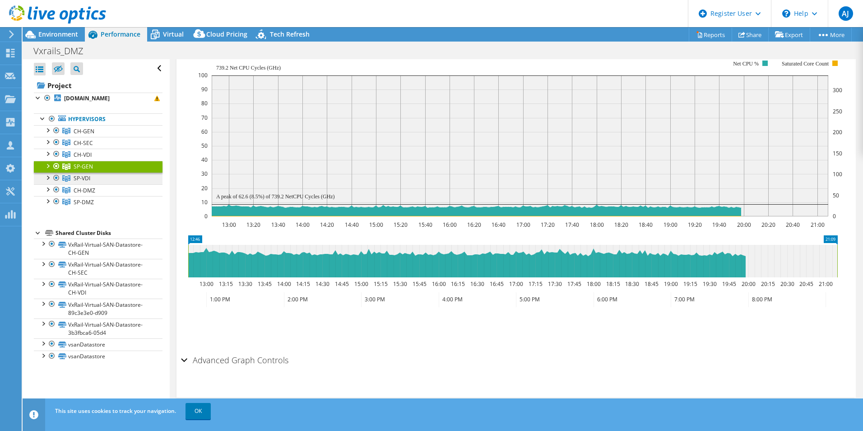
click at [99, 183] on link "SP-VDI" at bounding box center [98, 178] width 129 height 12
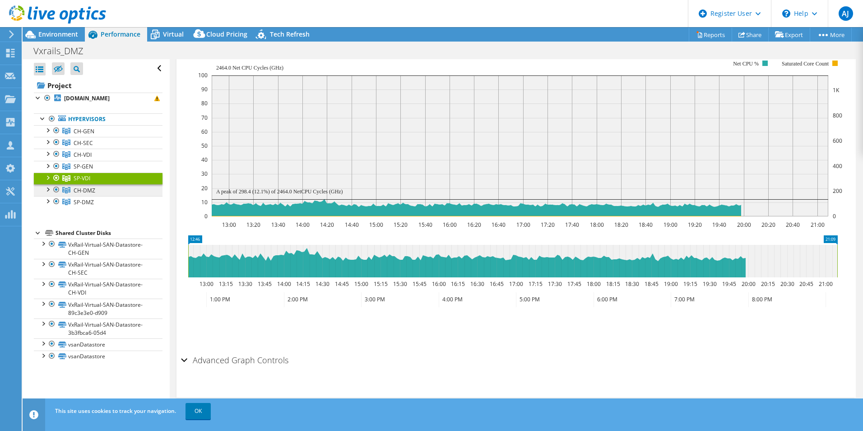
click at [96, 196] on link "CH-DMZ" at bounding box center [98, 190] width 129 height 12
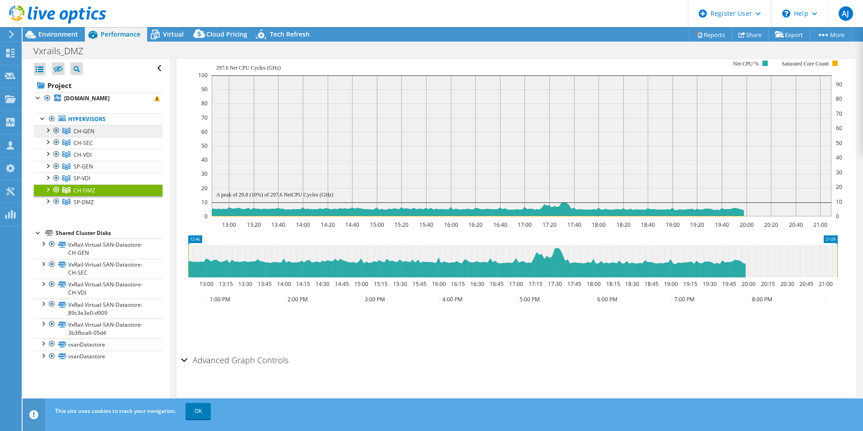
click at [90, 135] on span "CH-GEN" at bounding box center [84, 131] width 21 height 8
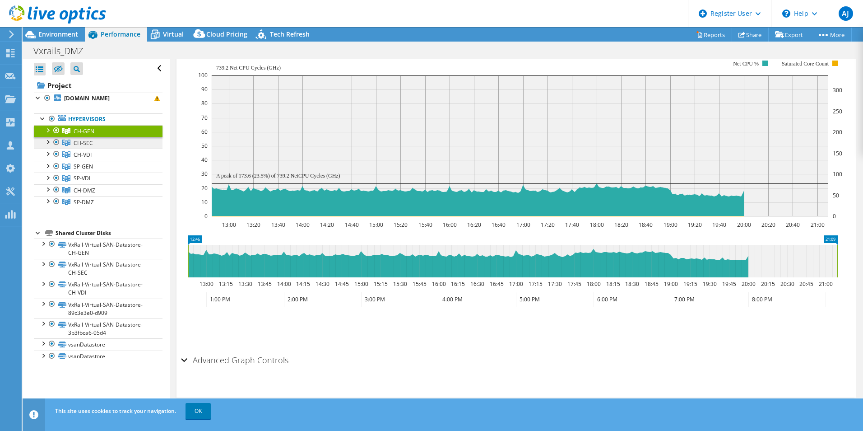
click at [92, 147] on span "CH-SEC" at bounding box center [83, 143] width 19 height 8
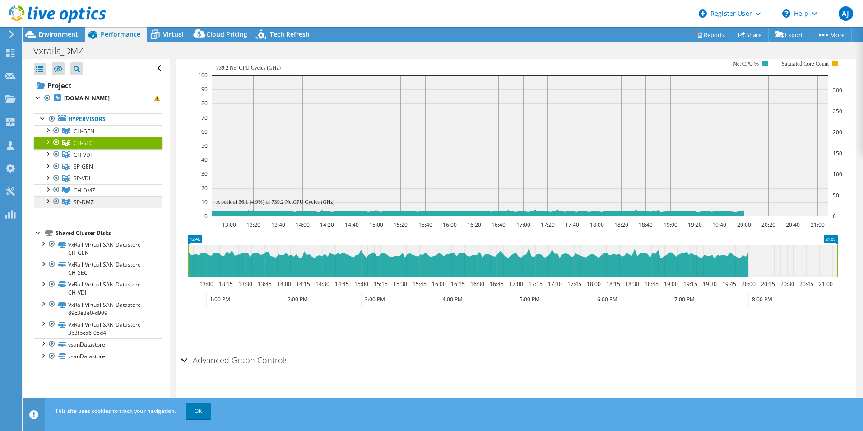
click at [88, 208] on link "SP-DMZ" at bounding box center [98, 202] width 129 height 12
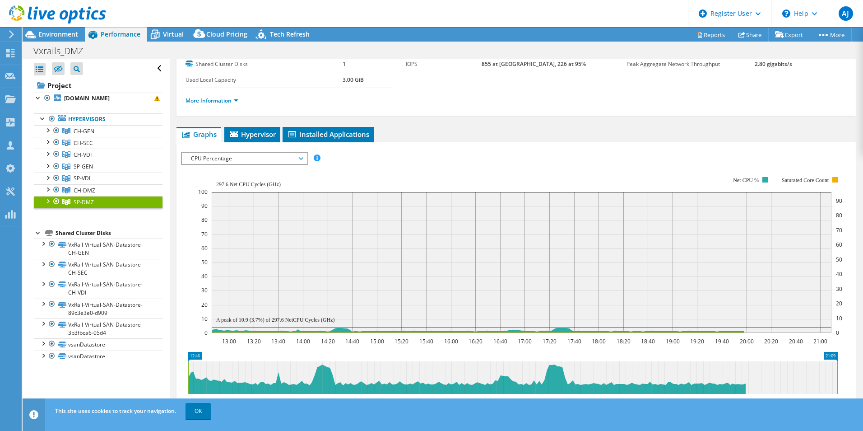
scroll to position [0, 0]
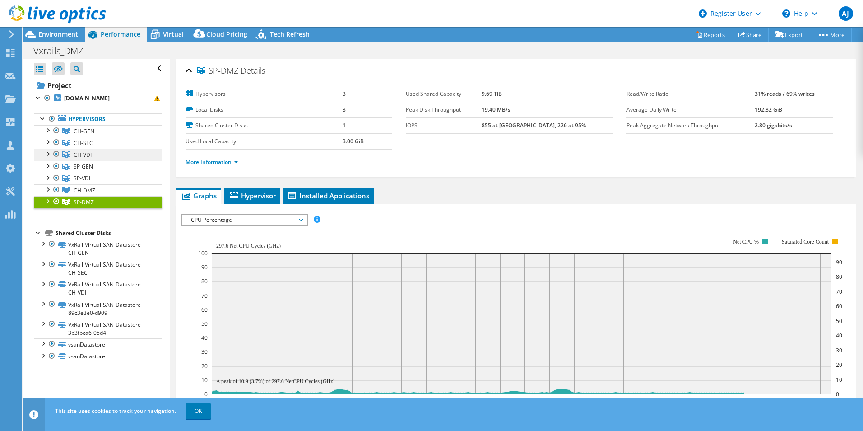
click at [97, 160] on link "CH-VDI" at bounding box center [98, 155] width 129 height 12
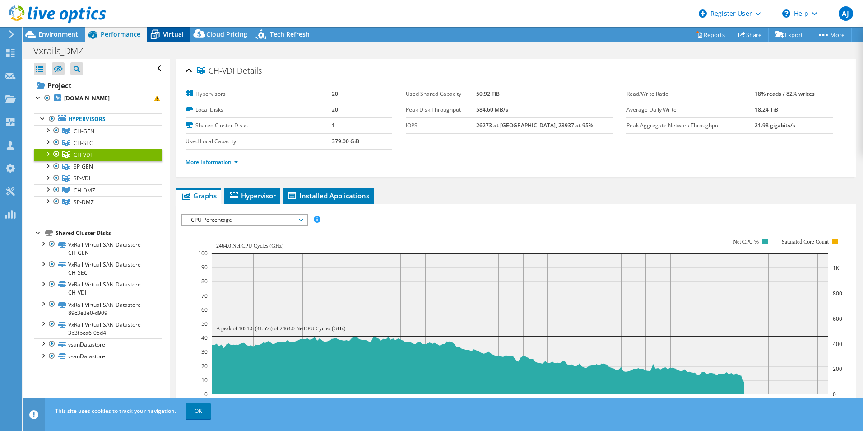
click at [171, 33] on span "Virtual" at bounding box center [173, 34] width 21 height 9
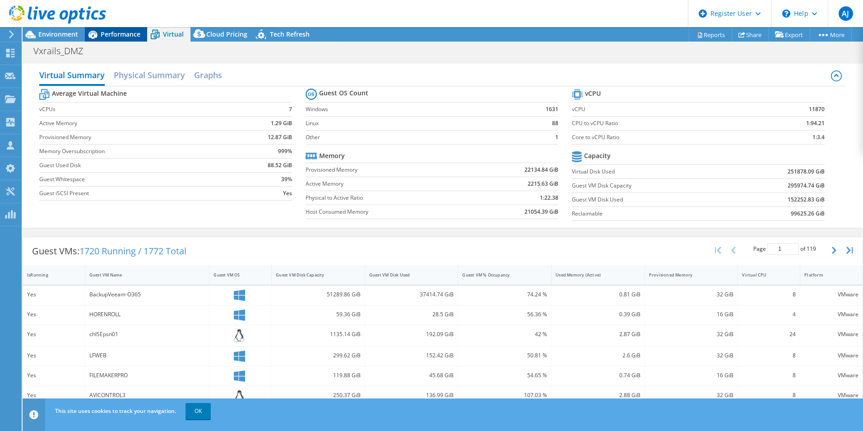
click at [116, 33] on span "Performance" at bounding box center [121, 34] width 40 height 9
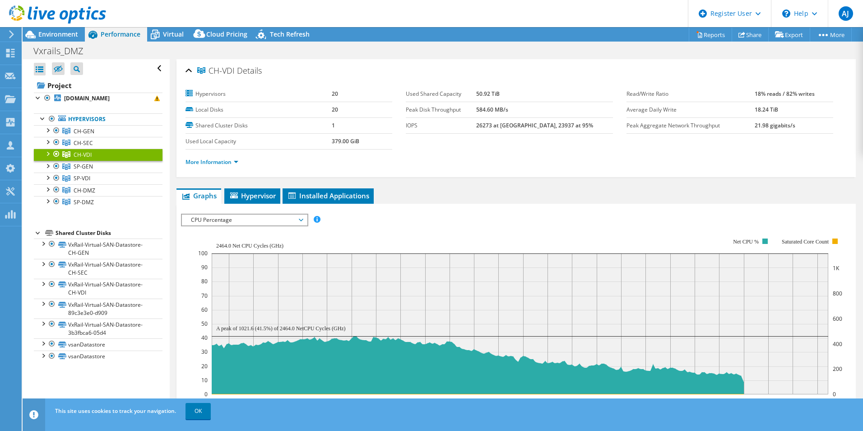
click at [245, 220] on span "CPU Percentage" at bounding box center [244, 219] width 116 height 11
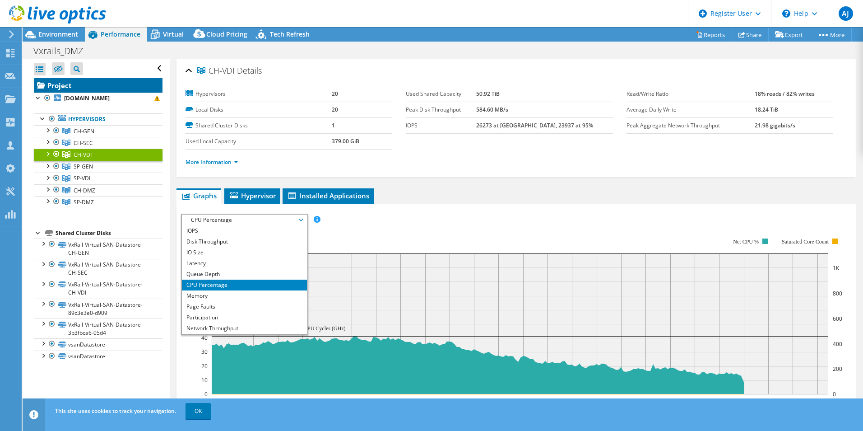
click at [61, 89] on link "Project" at bounding box center [98, 85] width 129 height 14
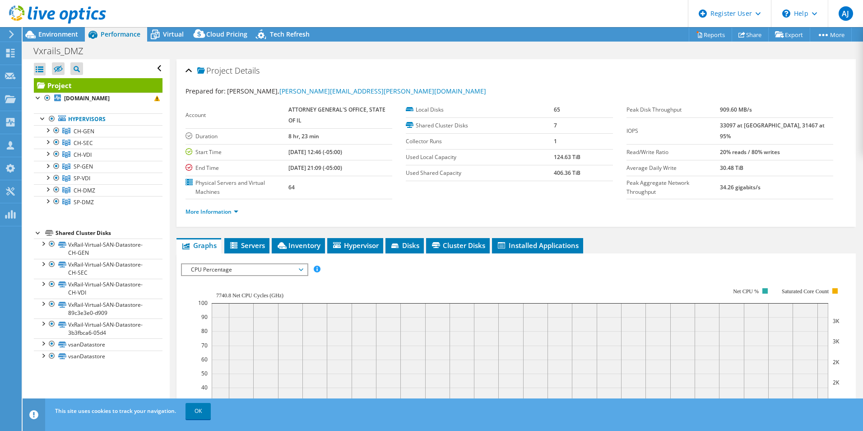
click at [225, 272] on span "CPU Percentage" at bounding box center [244, 269] width 116 height 11
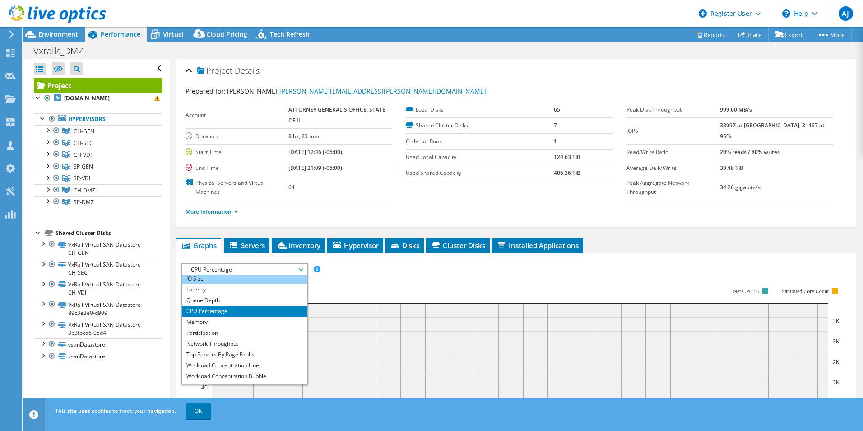
scroll to position [33, 0]
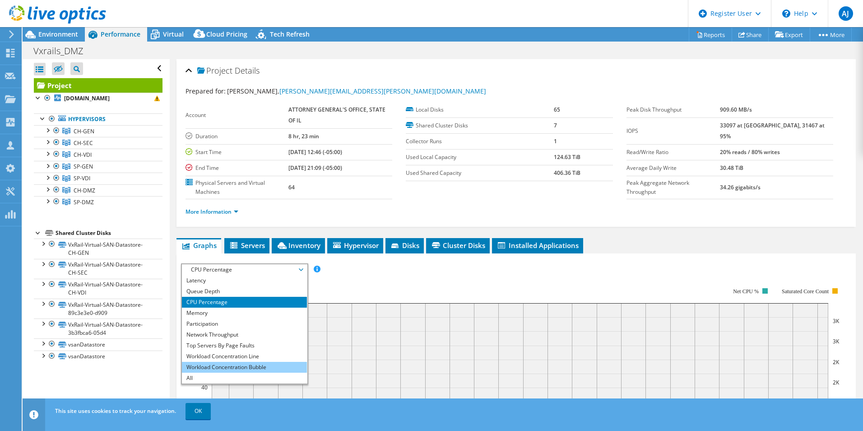
click at [242, 333] on li "Workload Concentration Bubble" at bounding box center [244, 367] width 125 height 11
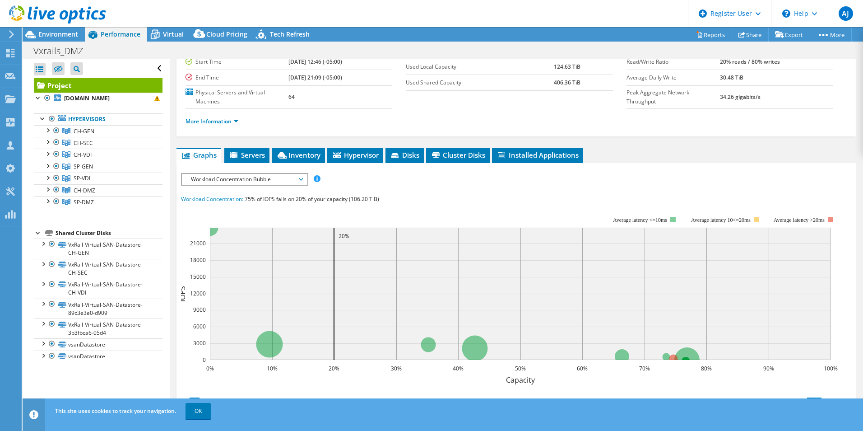
scroll to position [135, 0]
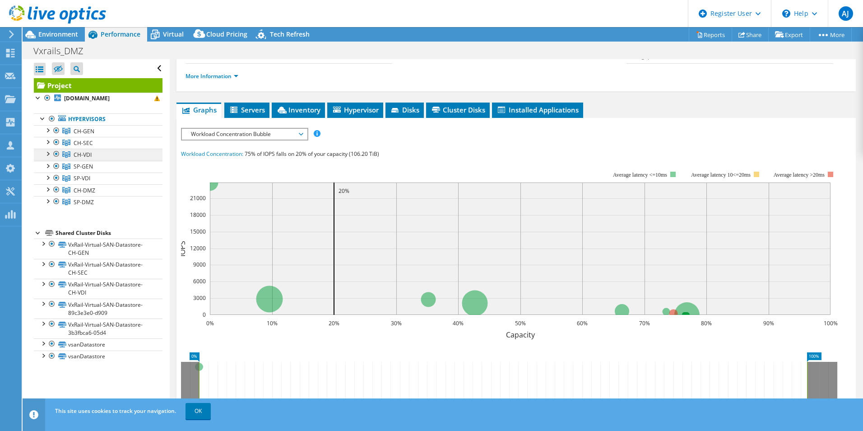
click at [79, 157] on link "CH-VDI" at bounding box center [98, 155] width 129 height 12
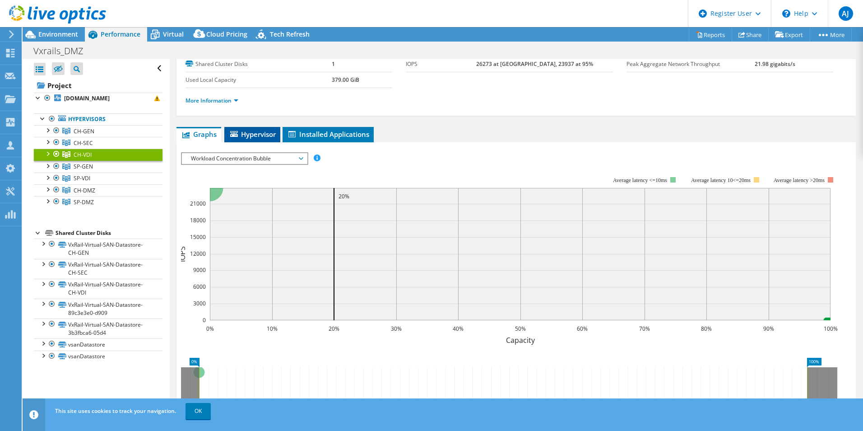
scroll to position [0, 0]
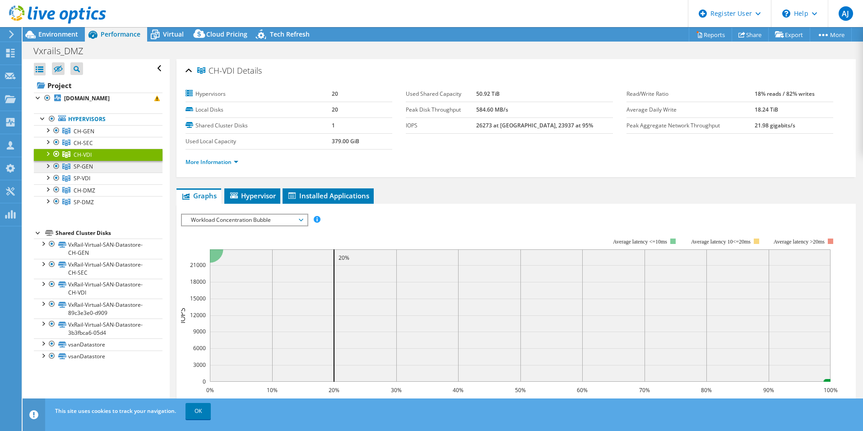
click at [90, 170] on span "SP-GEN" at bounding box center [83, 167] width 19 height 8
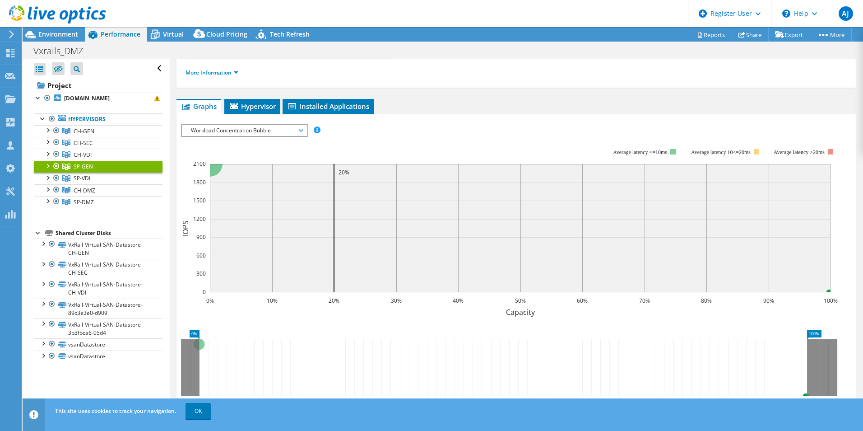
scroll to position [90, 0]
click at [78, 182] on span "SP-VDI" at bounding box center [82, 178] width 17 height 8
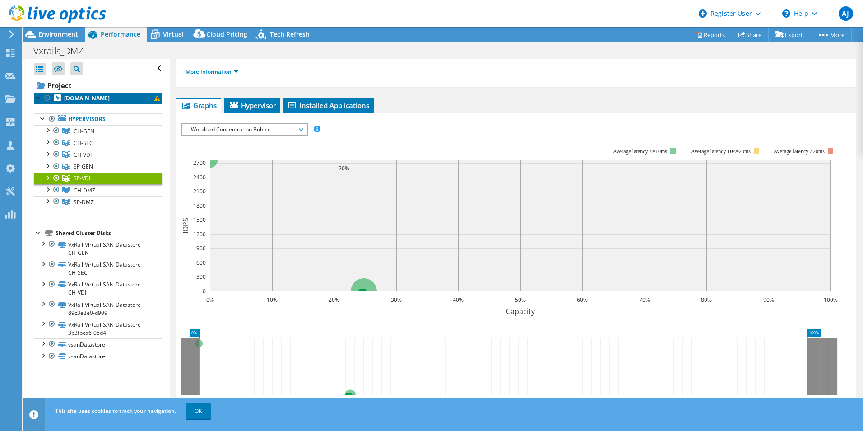
click at [81, 102] on b "[DOMAIN_NAME]" at bounding box center [87, 98] width 46 height 8
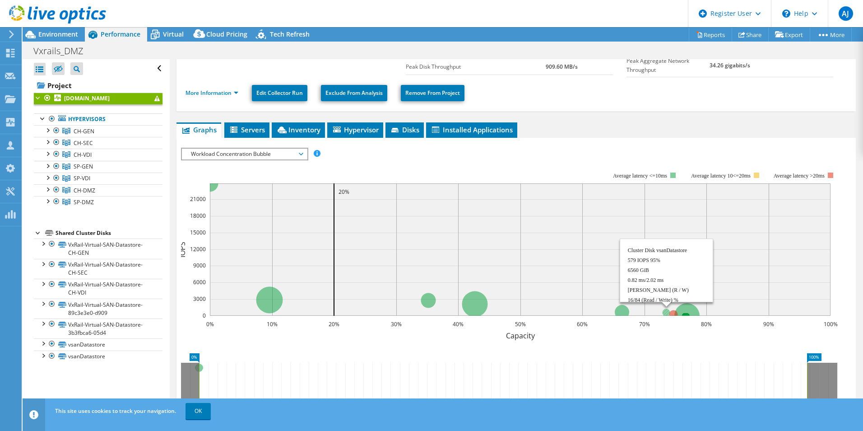
click at [664, 310] on circle at bounding box center [666, 312] width 8 height 8
click at [40, 333] on div at bounding box center [42, 342] width 9 height 9
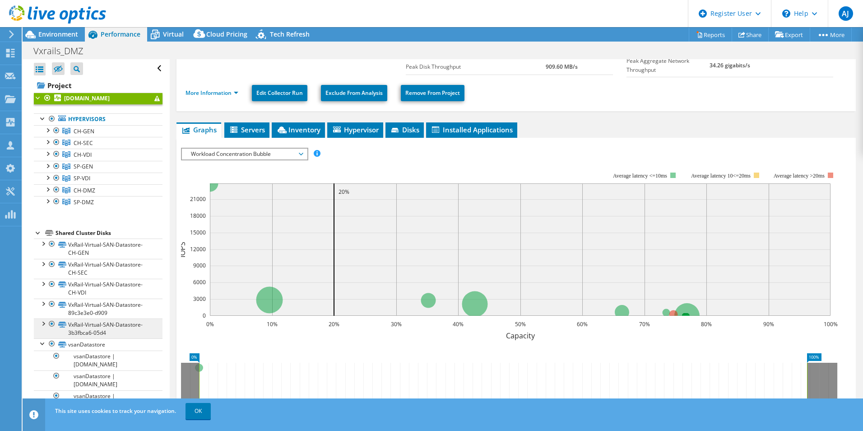
scroll to position [28, 0]
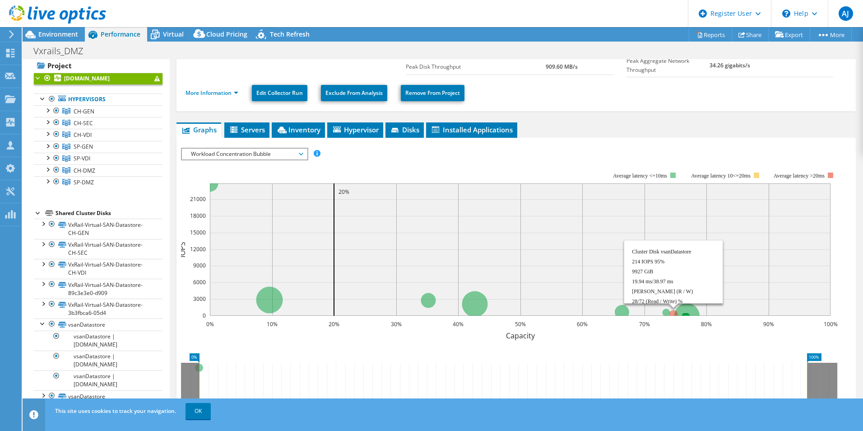
click at [671, 312] on circle at bounding box center [673, 314] width 9 height 9
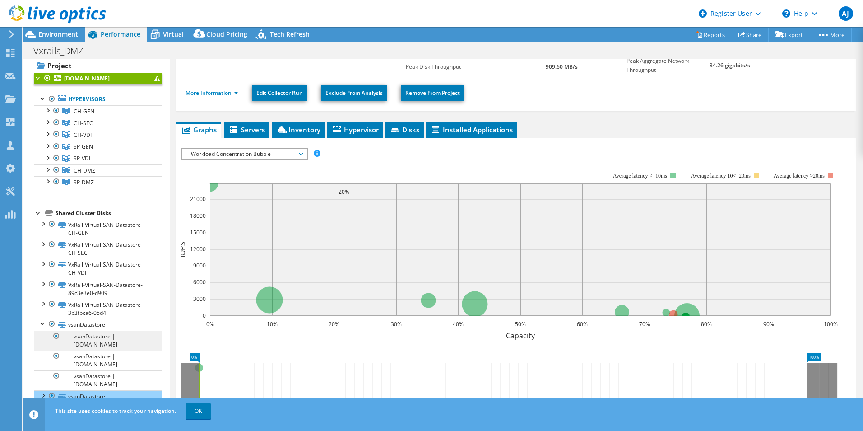
scroll to position [28, 0]
click at [45, 323] on div at bounding box center [42, 322] width 9 height 9
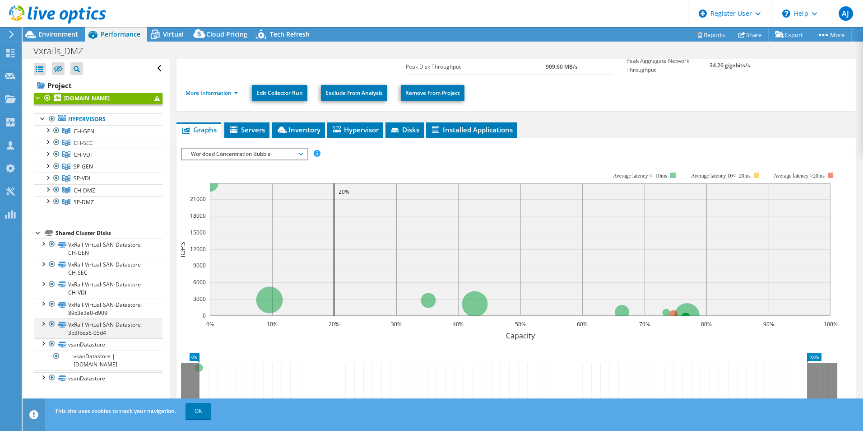
scroll to position [0, 0]
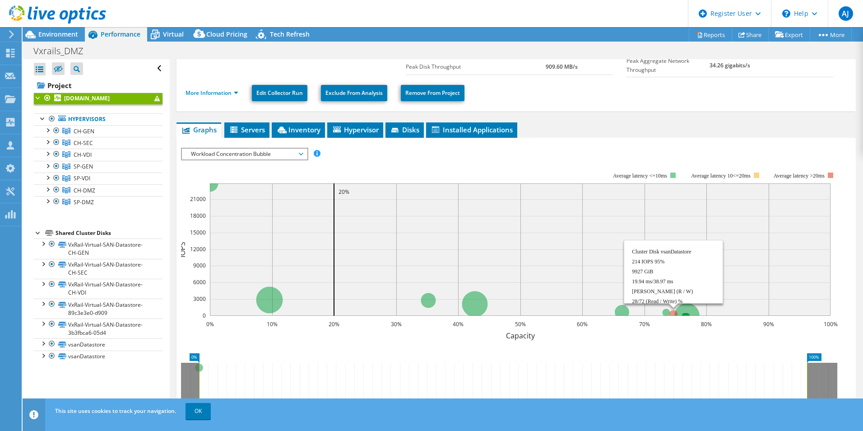
click at [673, 310] on circle at bounding box center [673, 314] width 9 height 9
click at [670, 311] on circle at bounding box center [673, 314] width 9 height 9
click at [673, 311] on circle at bounding box center [673, 314] width 9 height 9
click at [44, 333] on div at bounding box center [42, 354] width 9 height 9
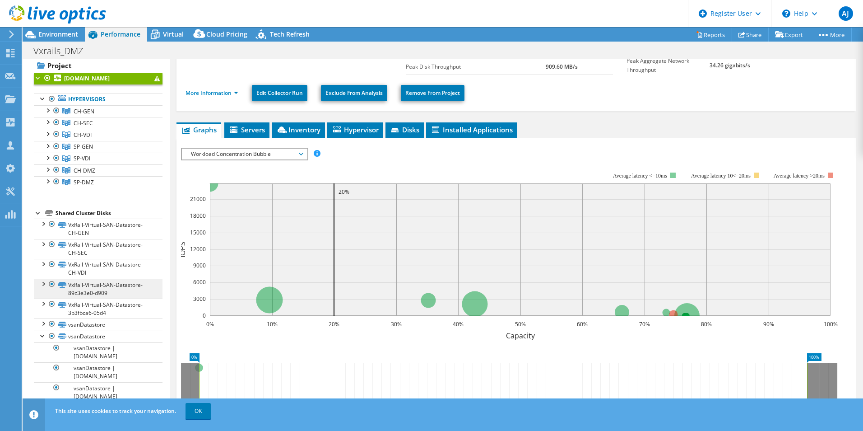
scroll to position [28, 0]
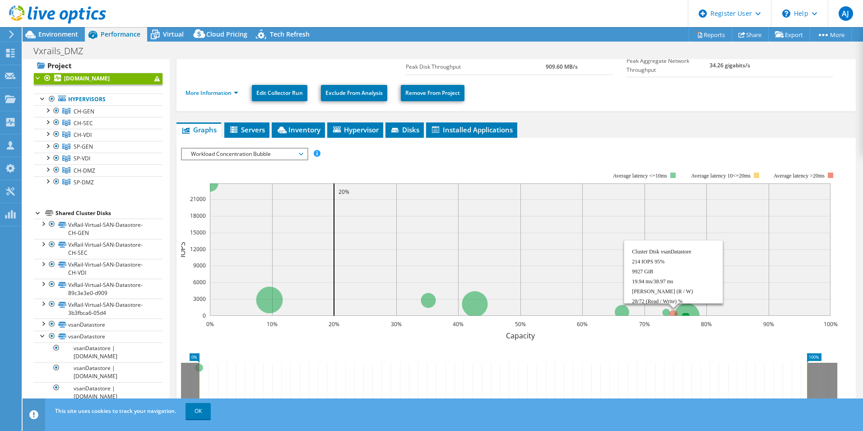
click at [671, 312] on circle at bounding box center [673, 314] width 9 height 9
click at [665, 310] on circle at bounding box center [666, 312] width 8 height 8
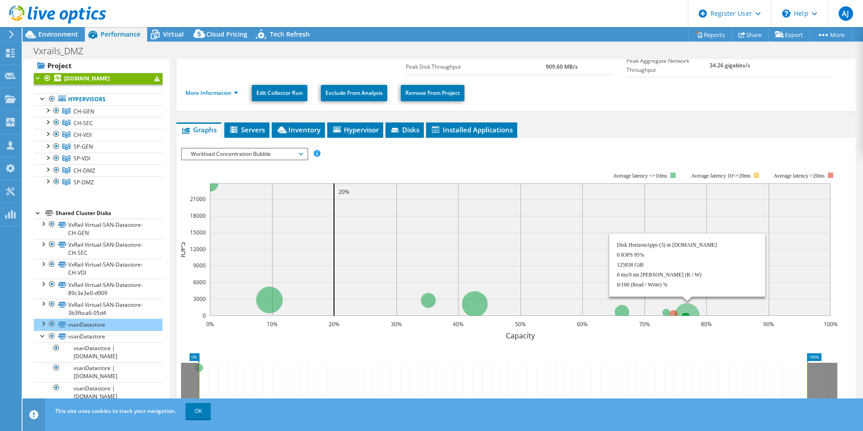
click at [689, 308] on circle at bounding box center [686, 315] width 25 height 25
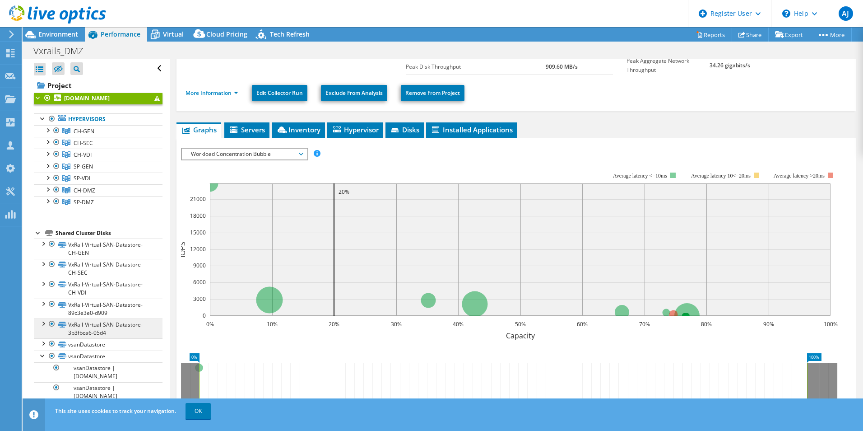
scroll to position [0, 0]
click at [671, 310] on circle at bounding box center [673, 314] width 9 height 9
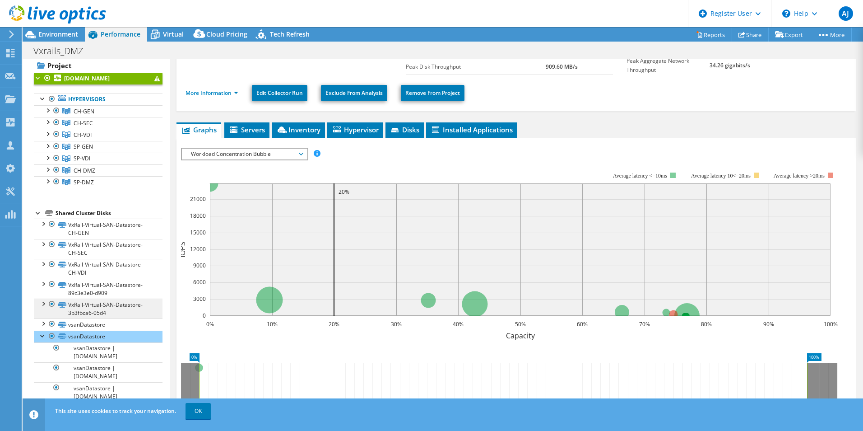
scroll to position [28, 0]
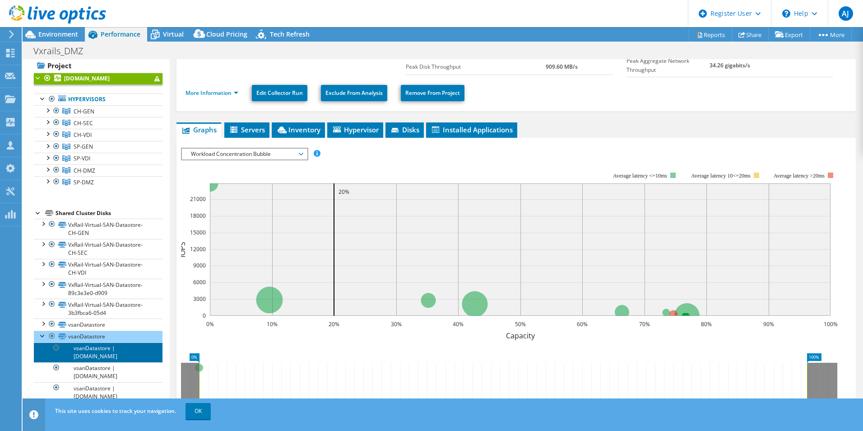
click at [98, 333] on link "vsanDatastore | [DOMAIN_NAME]" at bounding box center [98, 352] width 129 height 20
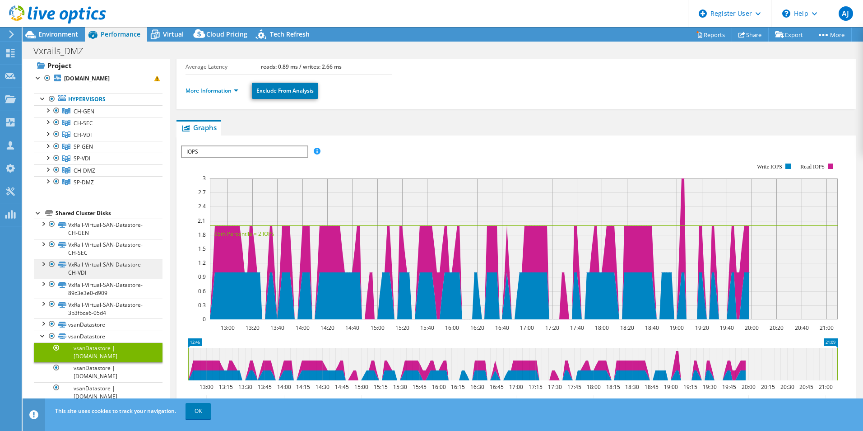
scroll to position [28, 0]
click at [44, 179] on div at bounding box center [47, 180] width 9 height 9
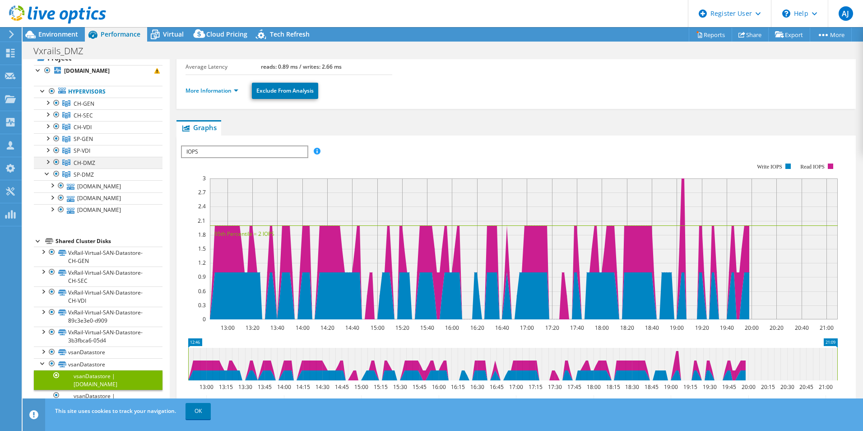
click at [45, 166] on div at bounding box center [47, 161] width 9 height 9
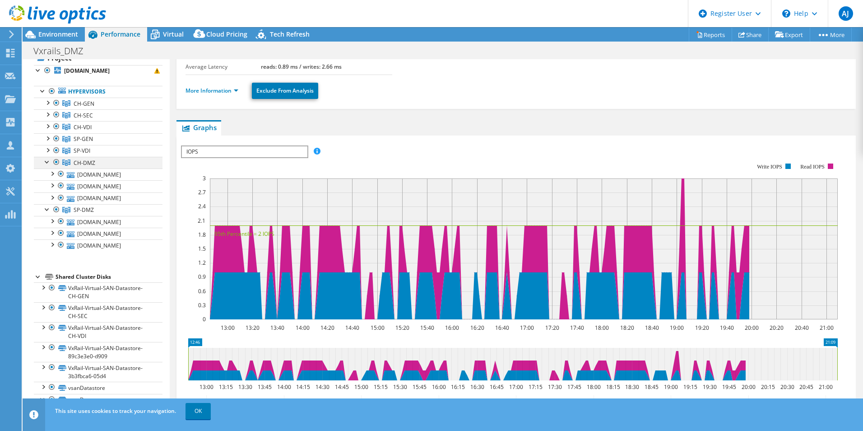
click at [45, 166] on div at bounding box center [47, 161] width 9 height 9
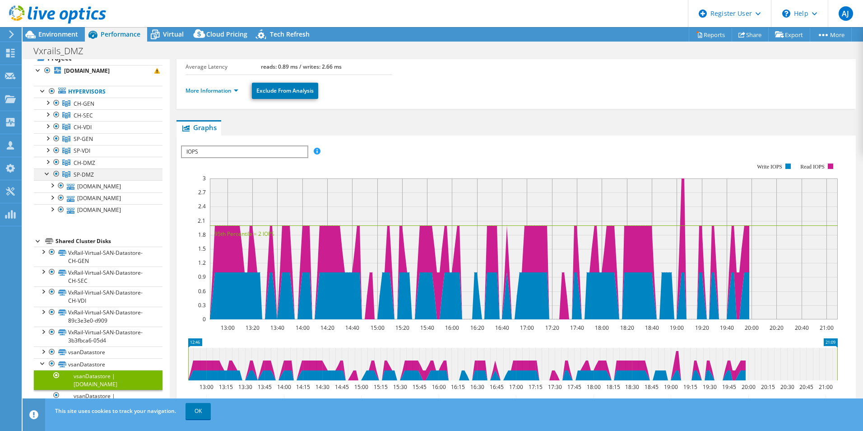
click at [44, 177] on div at bounding box center [47, 172] width 9 height 9
